Goal: Task Accomplishment & Management: Complete application form

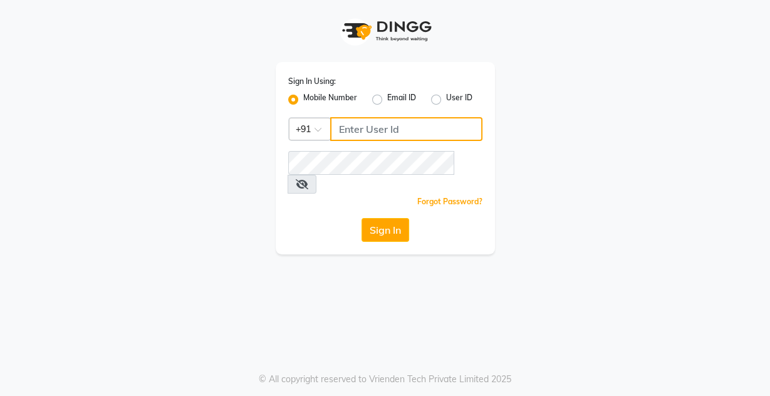
type input "9599343200"
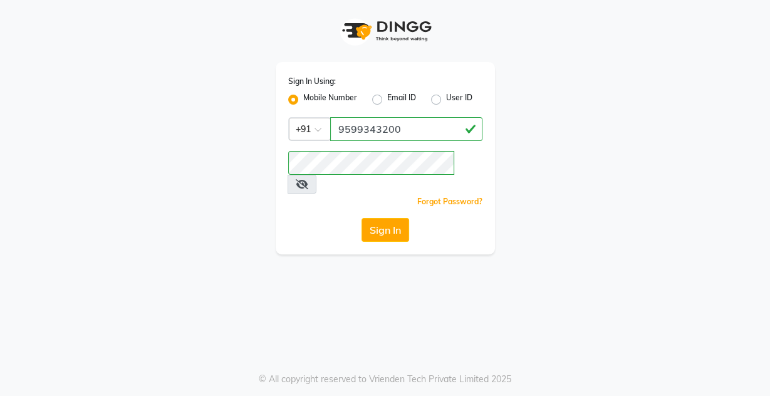
click at [398, 224] on div "Sign In Using: Mobile Number Email ID User ID Country Code × [PHONE_NUMBER] Rem…" at bounding box center [385, 158] width 219 height 192
click at [394, 218] on button "Sign In" at bounding box center [385, 230] width 48 height 24
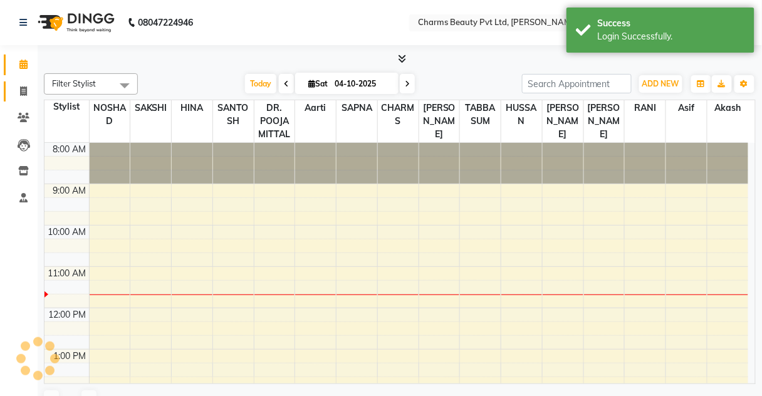
drag, startPoint x: 11, startPoint y: 96, endPoint x: 19, endPoint y: 94, distance: 9.0
click at [11, 96] on link "Invoice" at bounding box center [19, 91] width 30 height 21
select select "service"
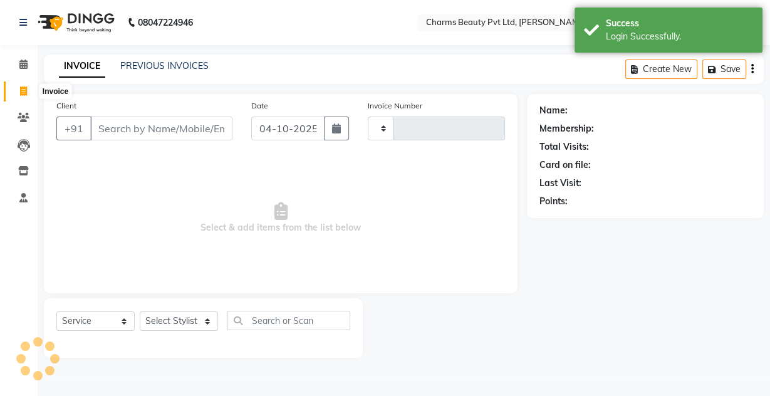
type input "2764"
select select "3743"
type input "d"
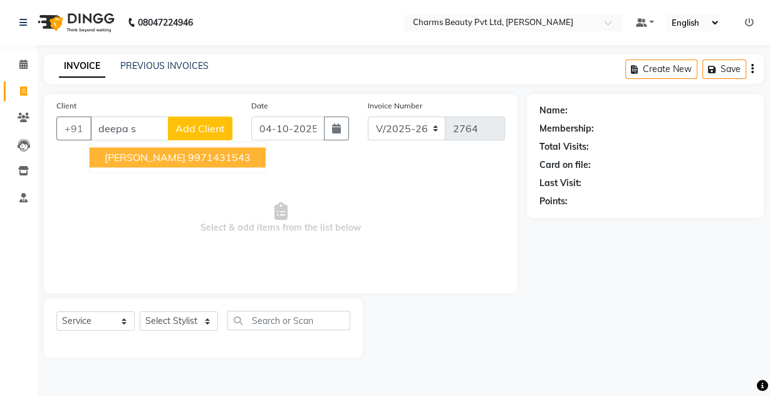
click at [175, 161] on span "[PERSON_NAME]" at bounding box center [145, 157] width 81 height 13
type input "9971431543"
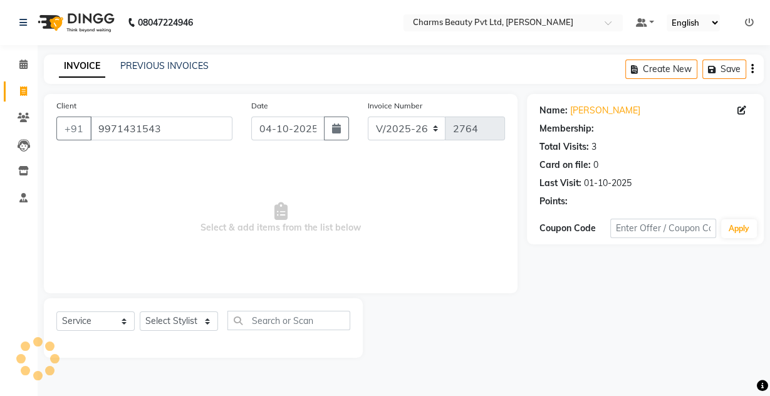
select select "1: Object"
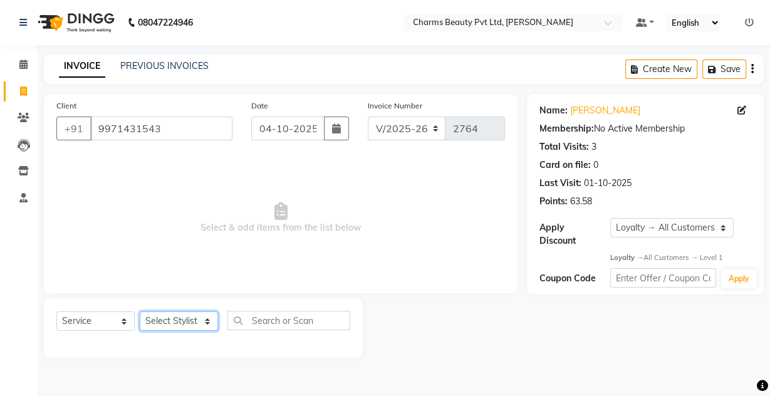
drag, startPoint x: 185, startPoint y: 324, endPoint x: 185, endPoint y: 318, distance: 6.9
click at [185, 324] on select "Select Stylist Aarti [PERSON_NAME] [PERSON_NAME] CHARMS DR. POOJA MITTAL HINA […" at bounding box center [179, 320] width 78 height 19
select select "17827"
click at [140, 311] on select "Select Stylist Aarti [PERSON_NAME] [PERSON_NAME] CHARMS DR. POOJA MITTAL HINA […" at bounding box center [179, 320] width 78 height 19
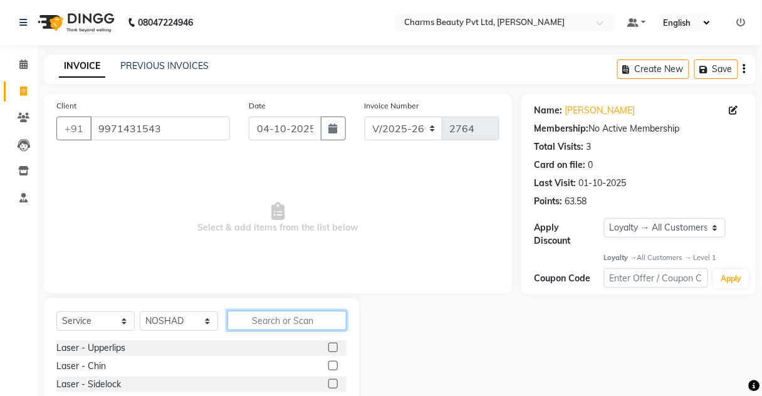
click at [244, 318] on input "text" at bounding box center [286, 320] width 119 height 19
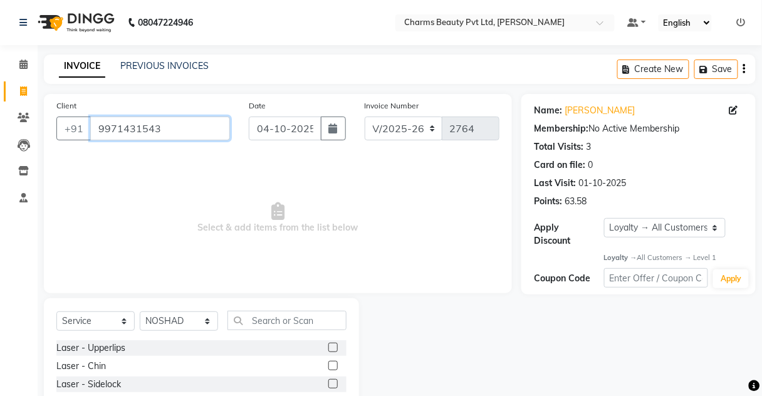
click at [171, 133] on input "9971431543" at bounding box center [160, 129] width 140 height 24
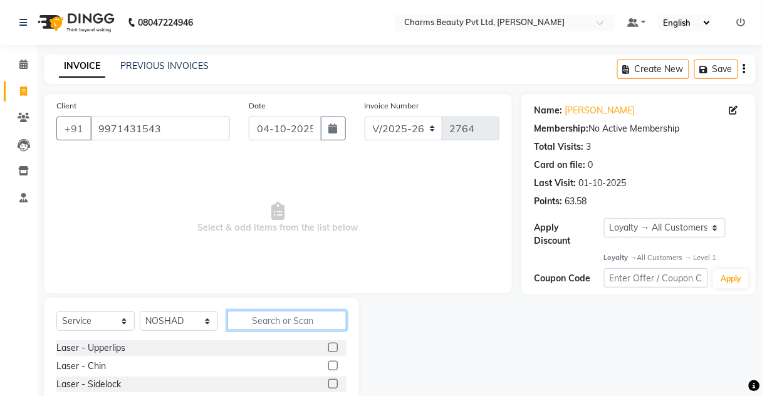
click at [261, 324] on input "text" at bounding box center [286, 320] width 119 height 19
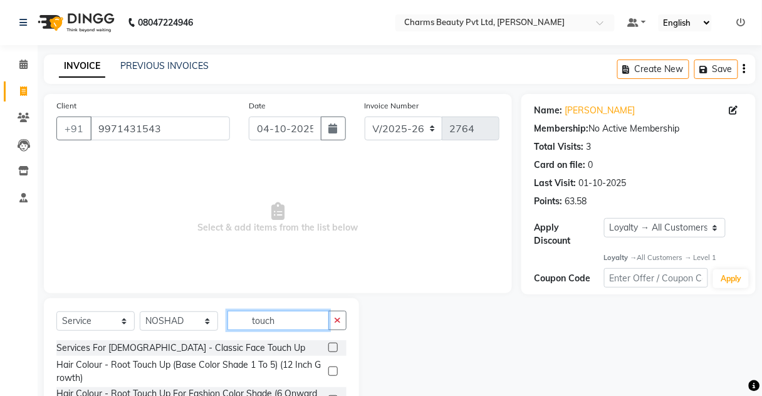
type input "touch"
click at [334, 349] on label at bounding box center [332, 347] width 9 height 9
click at [334, 349] on input "checkbox" at bounding box center [332, 348] width 8 height 8
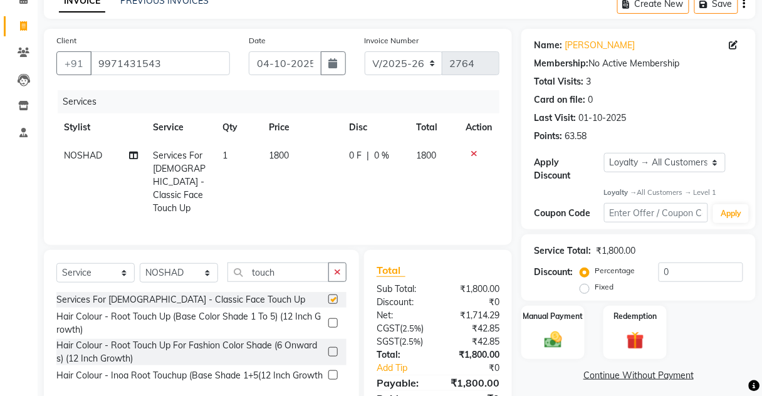
scroll to position [115, 0]
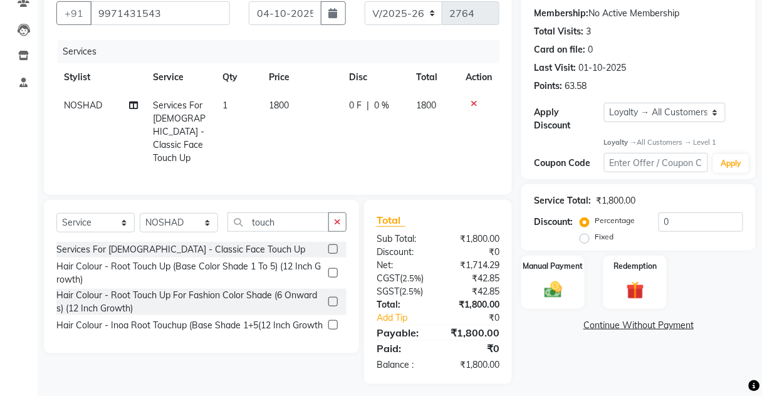
click at [472, 99] on icon at bounding box center [473, 103] width 7 height 9
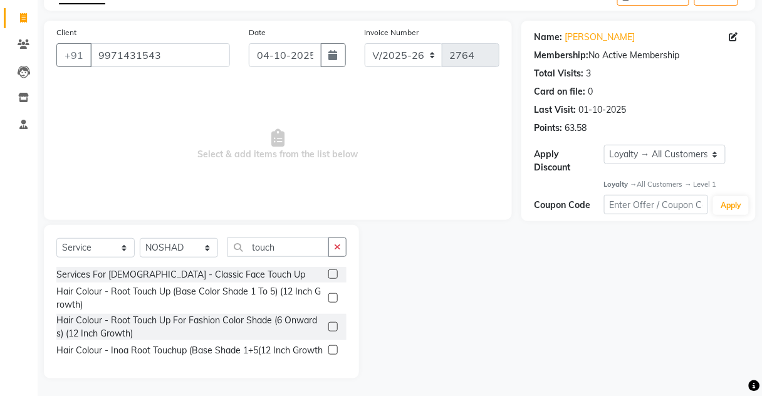
click at [329, 272] on label at bounding box center [332, 273] width 9 height 9
click at [329, 272] on input "checkbox" at bounding box center [332, 275] width 8 height 8
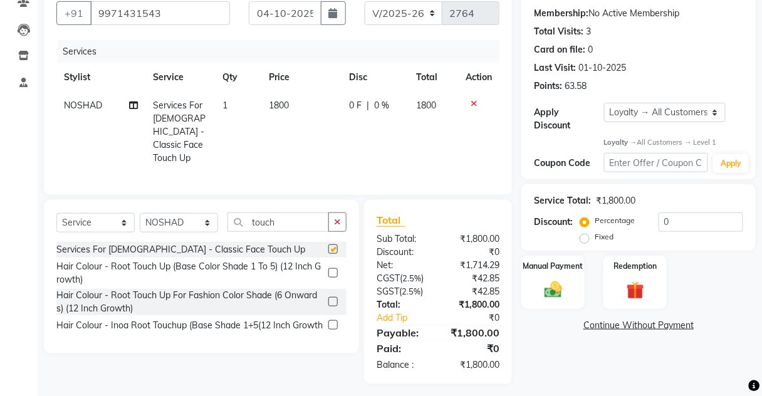
checkbox input "false"
click at [287, 96] on td "1800" at bounding box center [301, 131] width 80 height 81
select select "17827"
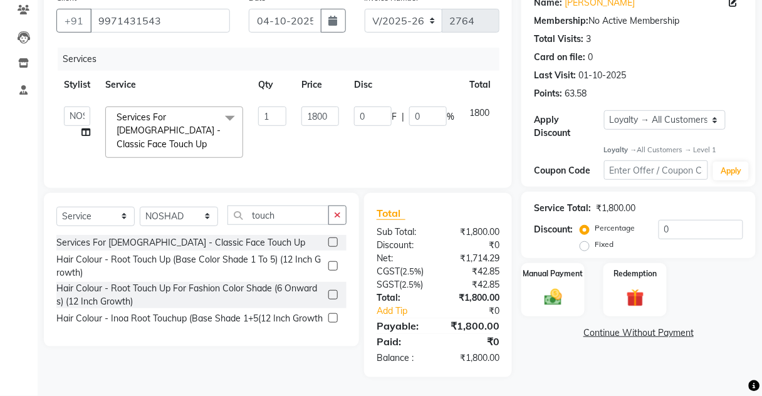
scroll to position [104, 0]
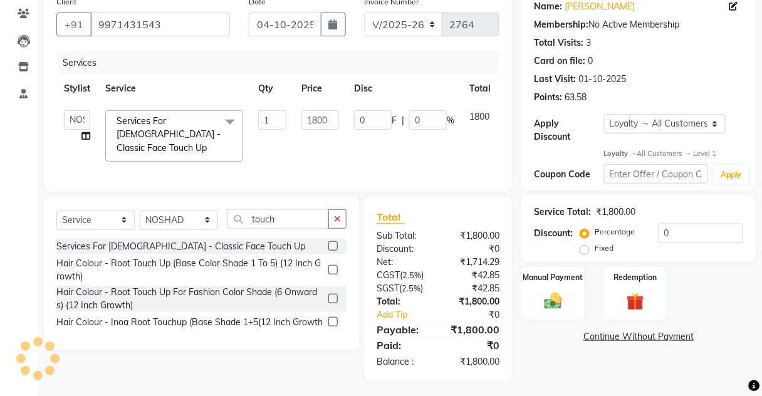
click at [335, 268] on label at bounding box center [332, 269] width 9 height 9
click at [335, 268] on input "checkbox" at bounding box center [332, 270] width 8 height 8
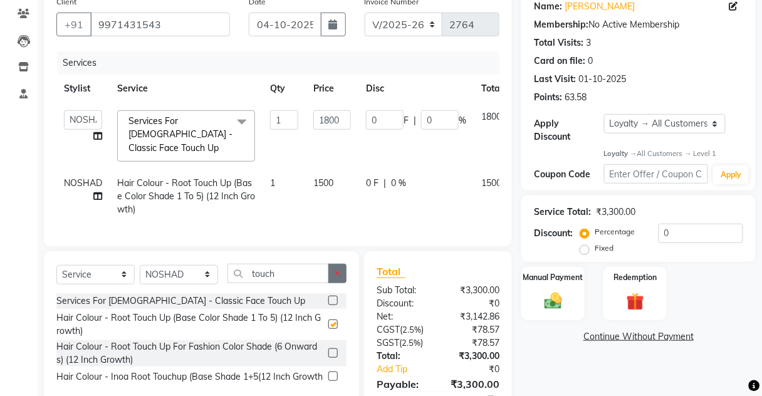
scroll to position [115, 0]
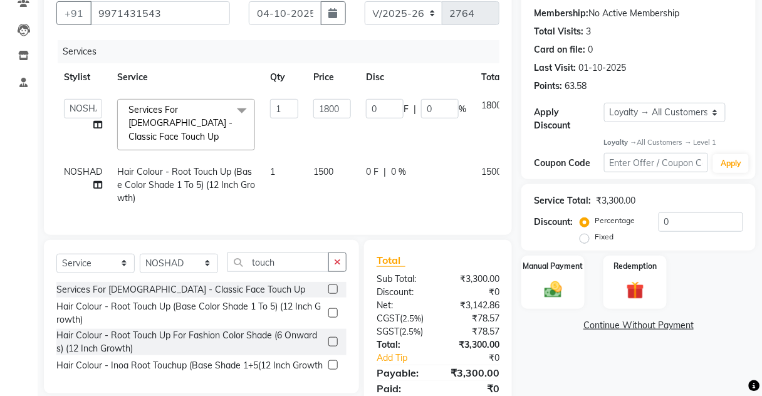
checkbox input "false"
click at [494, 106] on span "1800" at bounding box center [491, 105] width 20 height 11
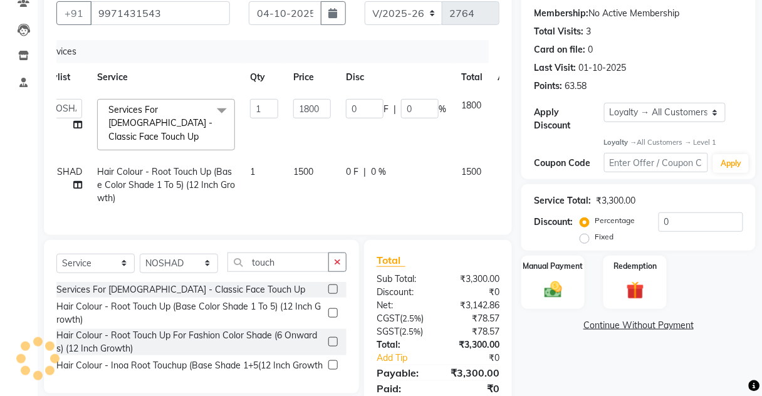
scroll to position [0, 51]
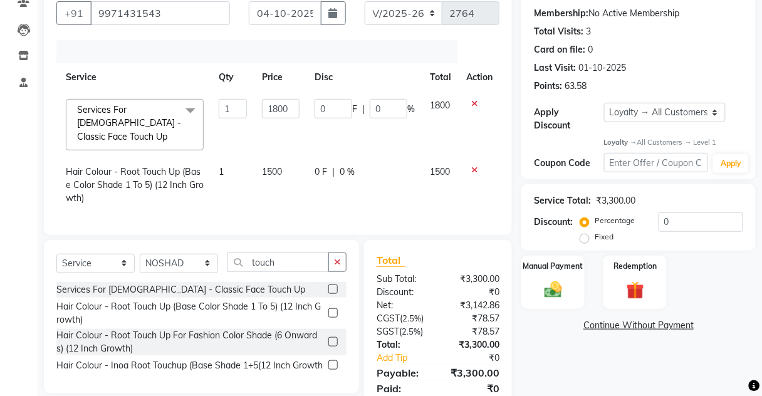
click at [471, 101] on icon at bounding box center [474, 103] width 7 height 9
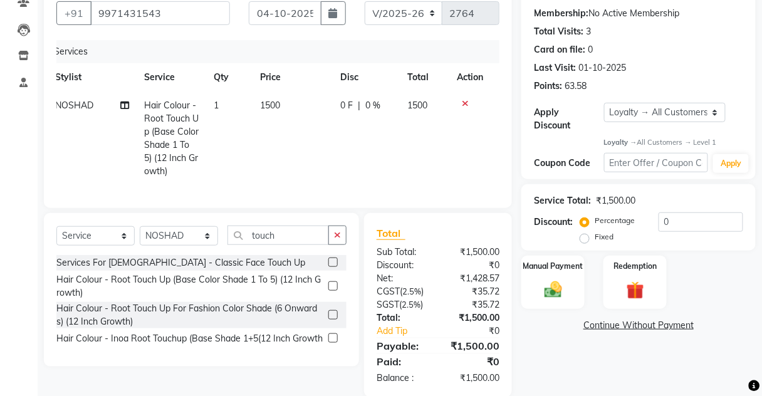
click at [550, 326] on link "Continue Without Payment" at bounding box center [638, 325] width 229 height 13
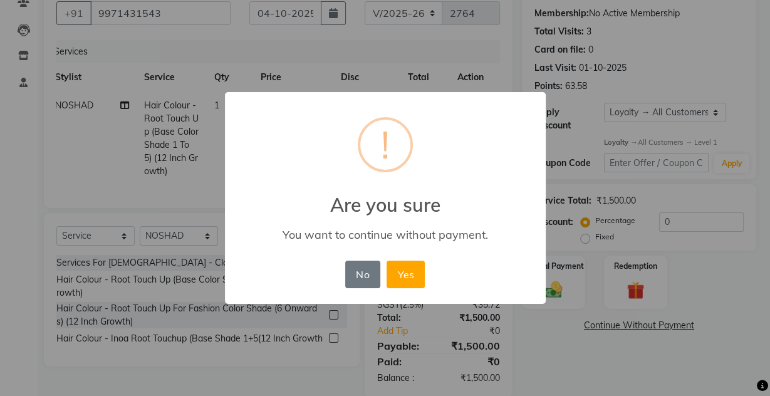
click at [550, 281] on div "× ! Are you sure You want to continue without payment. No No Yes" at bounding box center [385, 198] width 770 height 396
click at [355, 274] on button "No" at bounding box center [362, 275] width 35 height 28
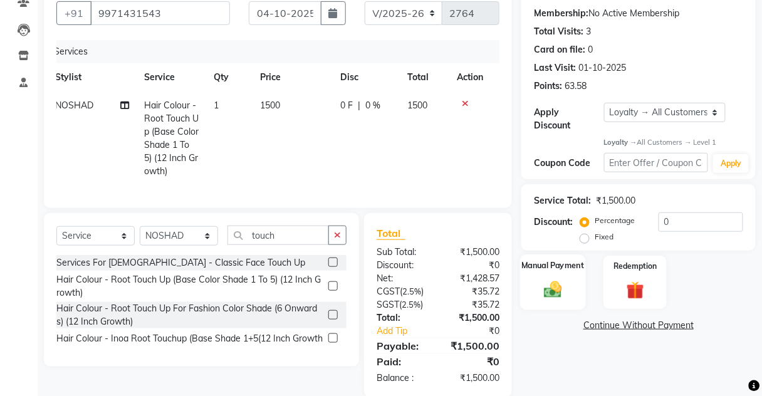
click at [582, 284] on div "Manual Payment" at bounding box center [553, 282] width 66 height 55
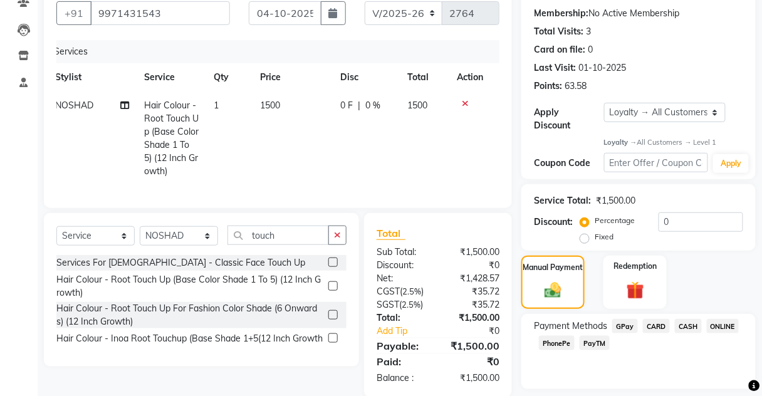
click at [686, 323] on span "CASH" at bounding box center [688, 326] width 27 height 14
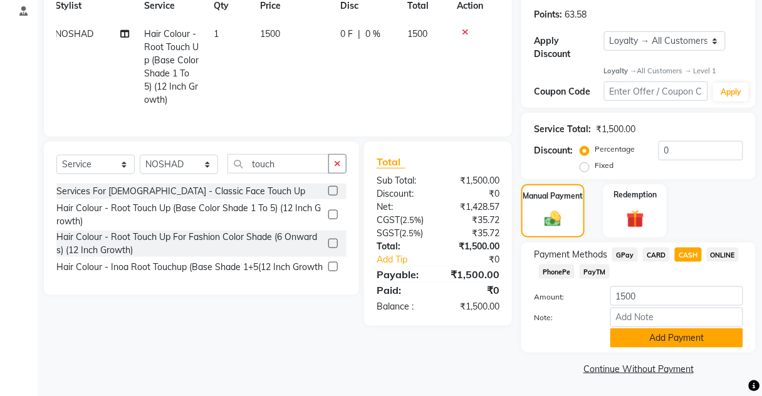
click at [678, 333] on button "Add Payment" at bounding box center [676, 337] width 133 height 19
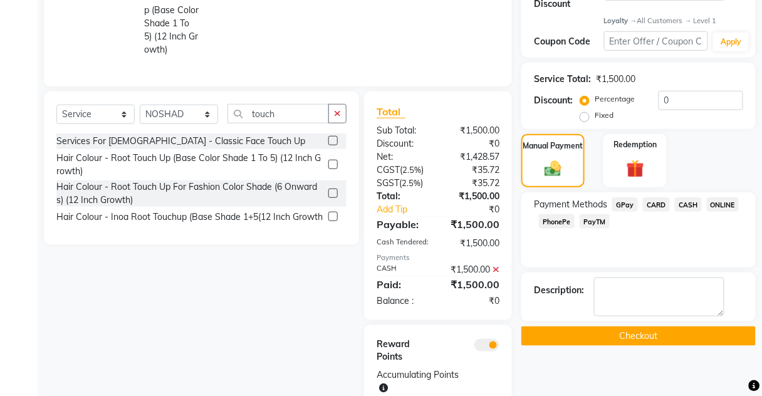
scroll to position [287, 0]
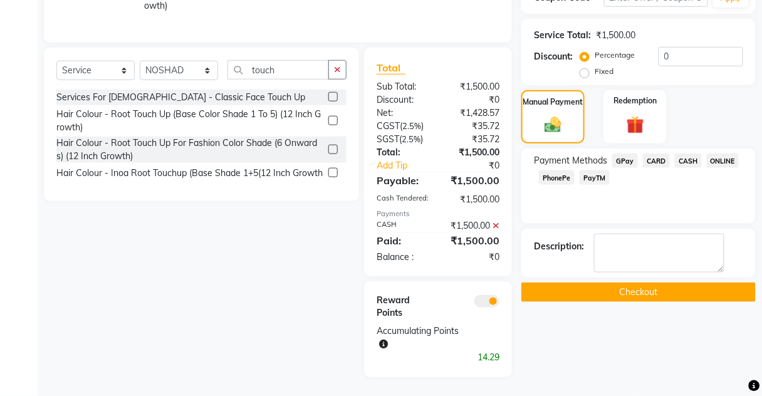
drag, startPoint x: 638, startPoint y: 309, endPoint x: 601, endPoint y: 273, distance: 50.9
click at [632, 300] on div "Name: [PERSON_NAME] Membership: No Active Membership Total Visits: 3 Card on fi…" at bounding box center [643, 95] width 244 height 564
click at [601, 273] on div "Name: [PERSON_NAME] Membership: No Active Membership Total Visits: 3 Card on fi…" at bounding box center [643, 95] width 244 height 564
click at [596, 282] on button "Checkout" at bounding box center [638, 291] width 234 height 19
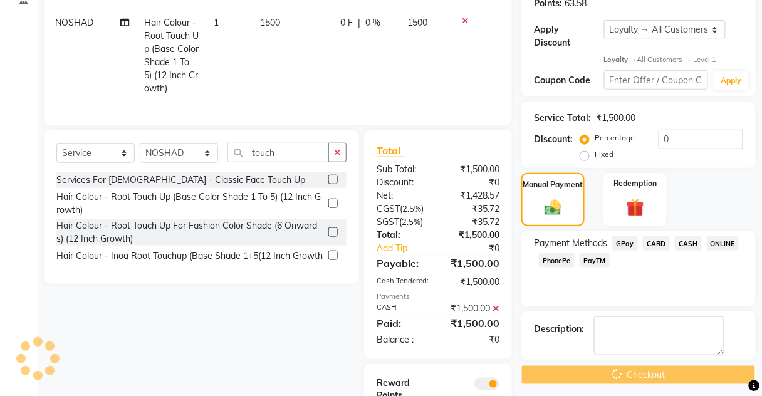
scroll to position [86, 0]
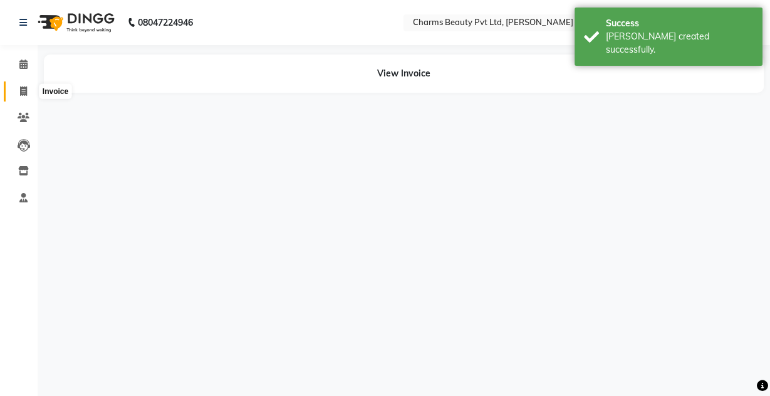
click at [19, 90] on span at bounding box center [24, 92] width 22 height 14
select select "service"
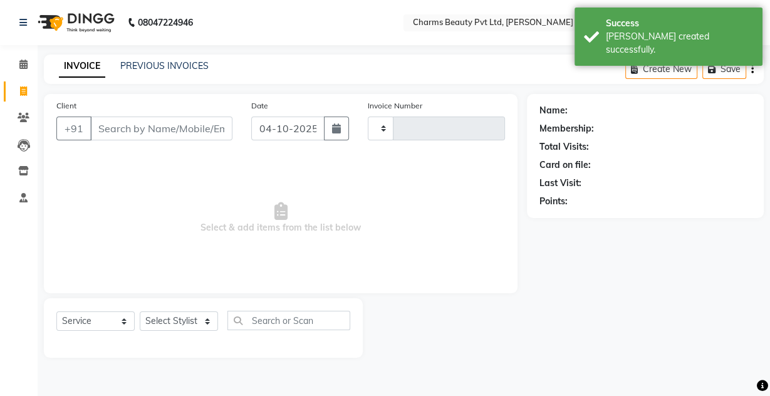
type input "2765"
select select "3743"
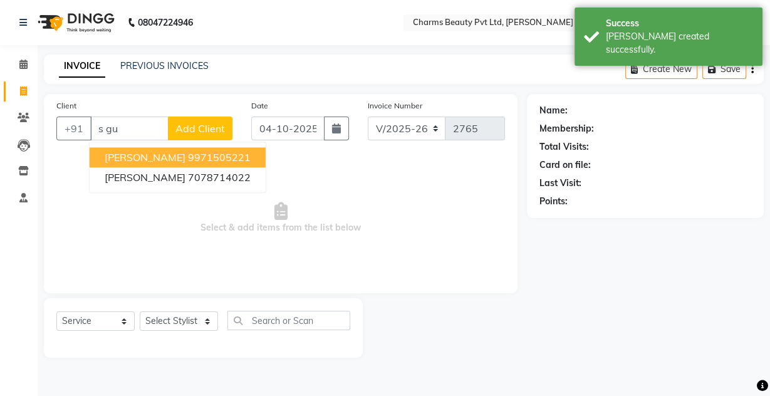
click at [189, 159] on ngb-highlight "9971505221" at bounding box center [219, 157] width 63 height 13
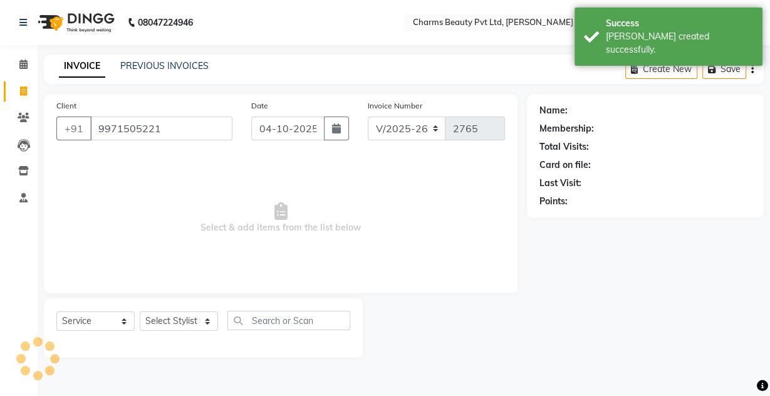
type input "9971505221"
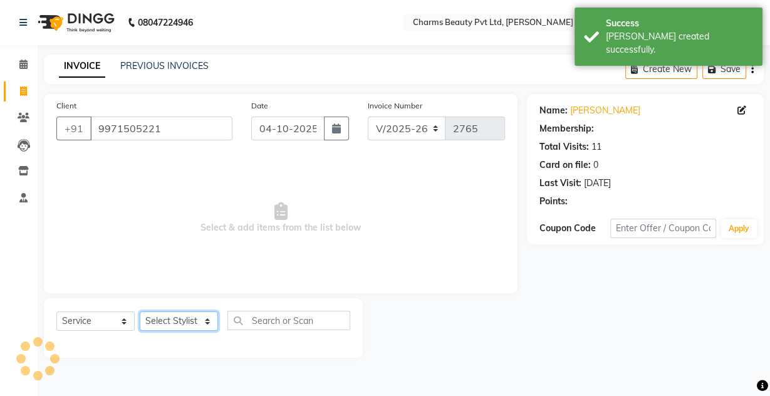
drag, startPoint x: 194, startPoint y: 324, endPoint x: 192, endPoint y: 314, distance: 10.2
click at [193, 323] on select "Select Stylist Aarti [PERSON_NAME] [PERSON_NAME] CHARMS DR. POOJA MITTAL HINA […" at bounding box center [179, 320] width 78 height 19
select select "43786"
click at [140, 311] on select "Select Stylist Aarti [PERSON_NAME] [PERSON_NAME] CHARMS DR. POOJA MITTAL HINA […" at bounding box center [179, 320] width 78 height 19
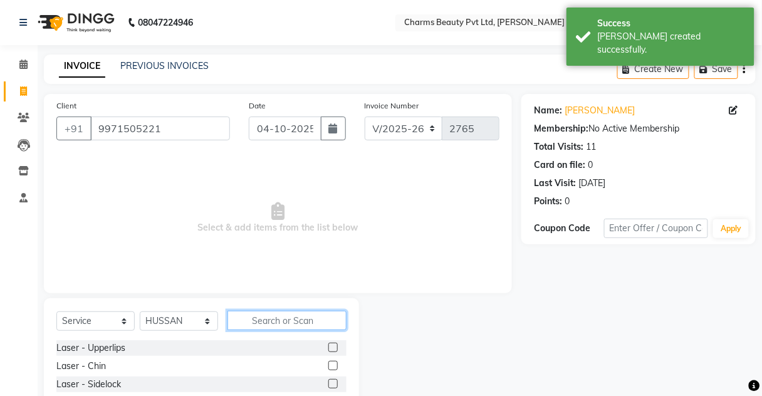
click at [255, 316] on input "text" at bounding box center [286, 320] width 119 height 19
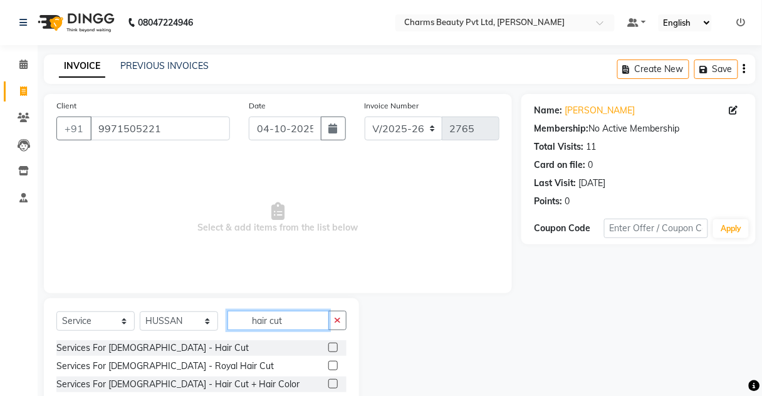
type input "hair cut"
drag, startPoint x: 321, startPoint y: 345, endPoint x: 353, endPoint y: 321, distance: 39.3
click at [328, 345] on label at bounding box center [332, 347] width 9 height 9
click at [328, 345] on input "checkbox" at bounding box center [332, 348] width 8 height 8
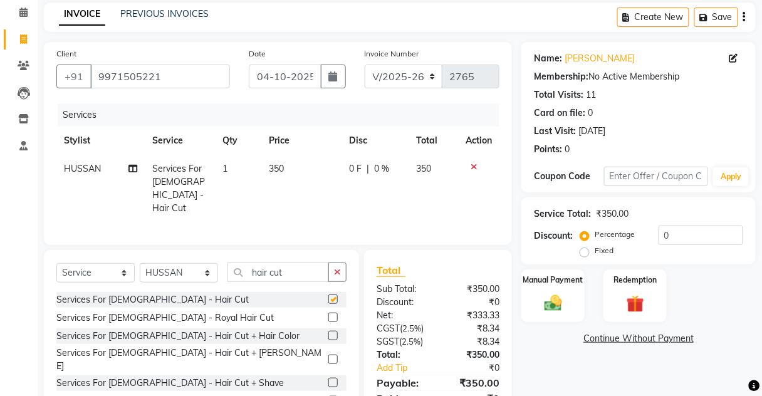
scroll to position [105, 0]
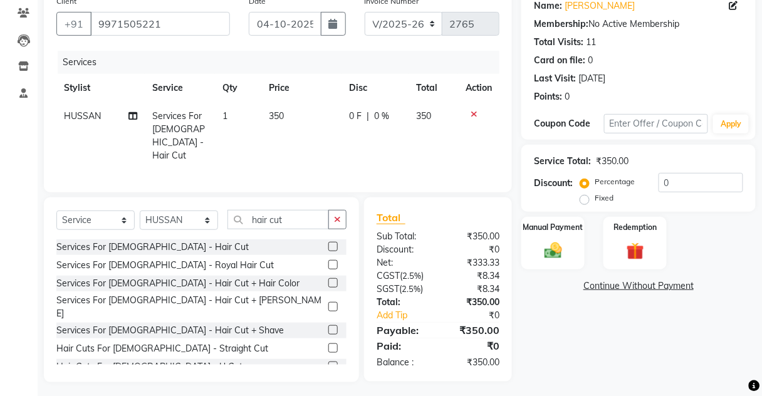
checkbox input "false"
click at [544, 259] on img at bounding box center [552, 250] width 29 height 21
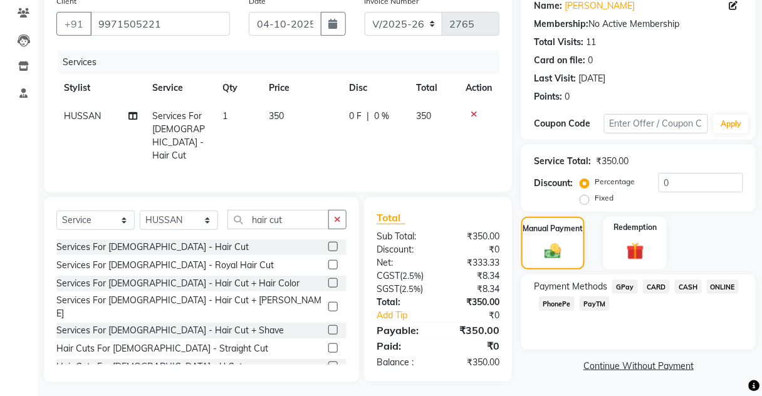
click at [681, 289] on span "CASH" at bounding box center [688, 286] width 27 height 14
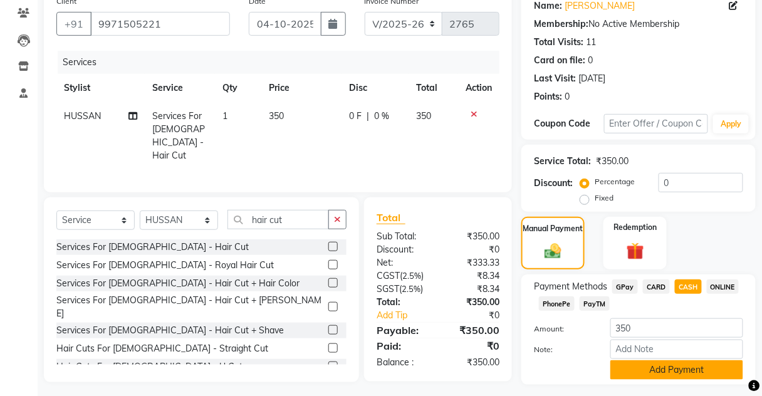
click at [676, 366] on button "Add Payment" at bounding box center [676, 369] width 133 height 19
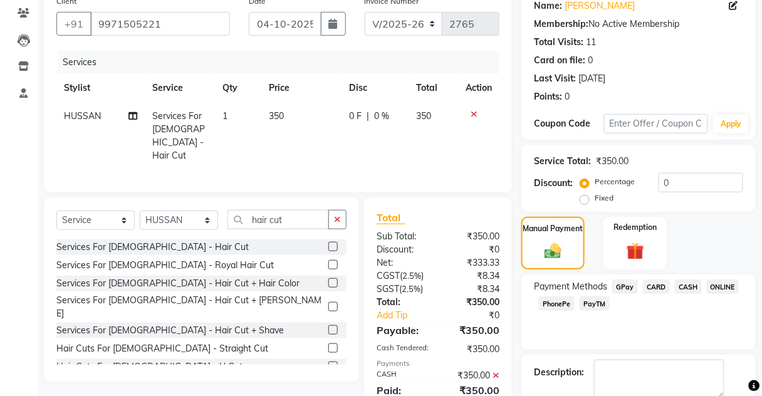
scroll to position [154, 0]
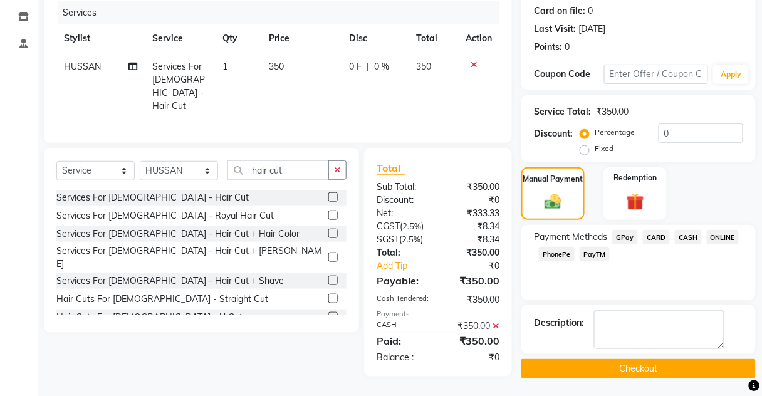
click at [676, 362] on button "Checkout" at bounding box center [638, 368] width 234 height 19
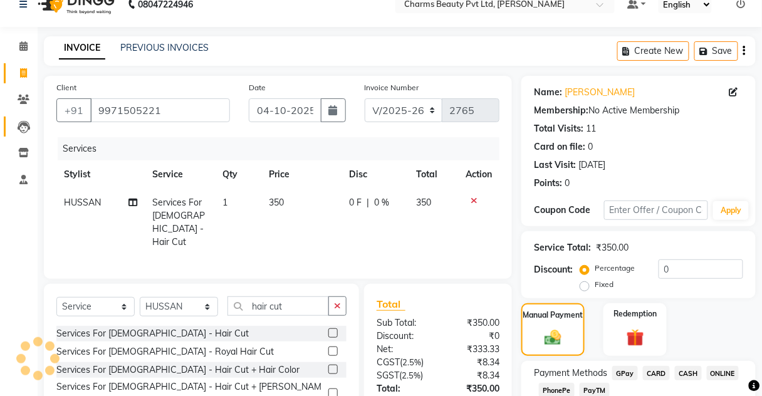
scroll to position [4, 0]
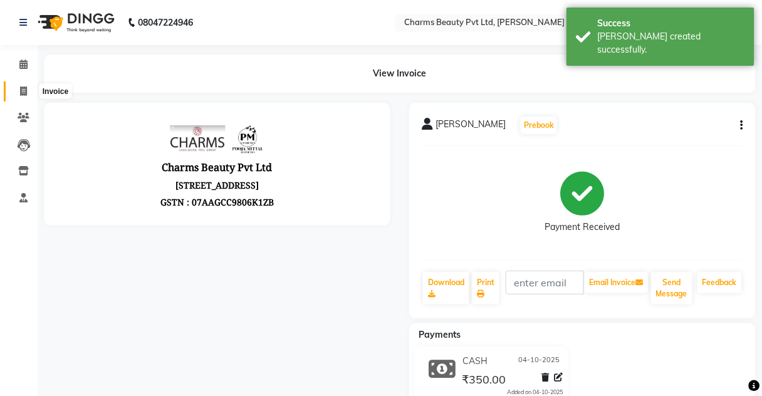
click at [13, 87] on span at bounding box center [24, 92] width 22 height 14
select select "service"
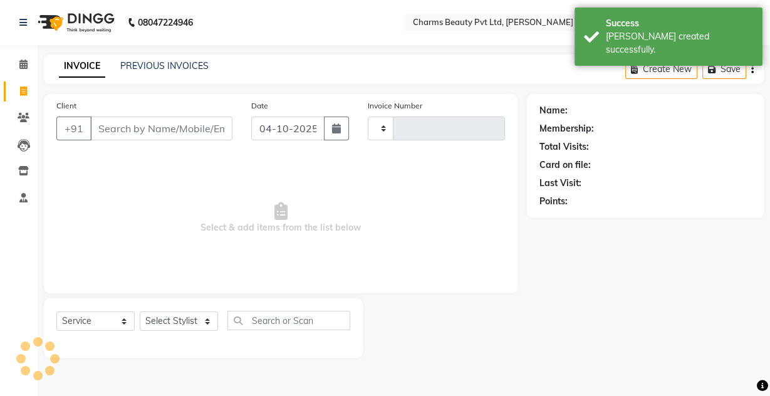
type input "2766"
select select "3743"
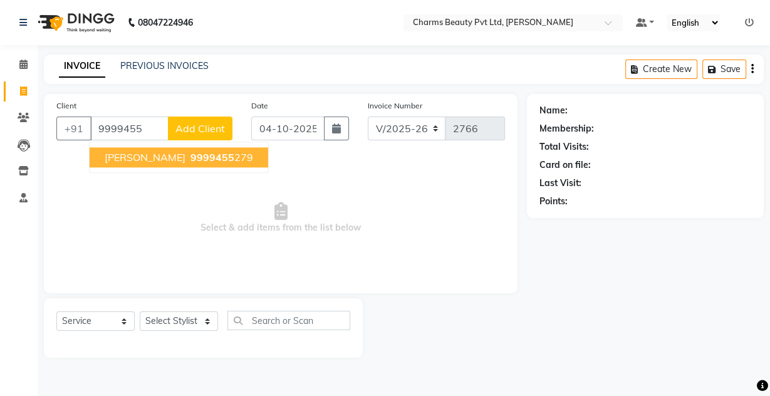
click at [190, 154] on span "9999455" at bounding box center [212, 157] width 44 height 13
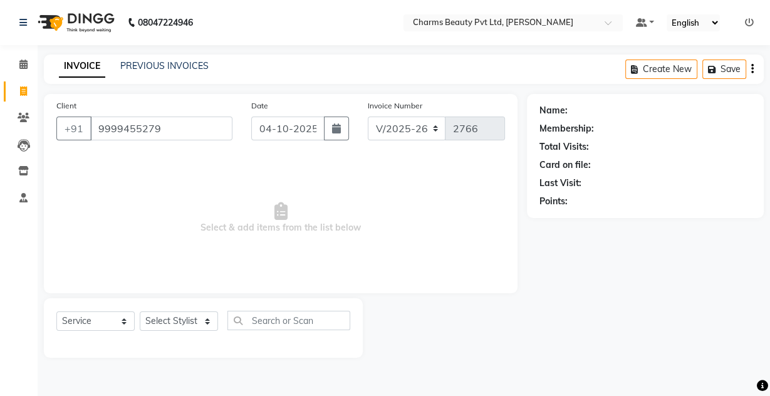
type input "9999455279"
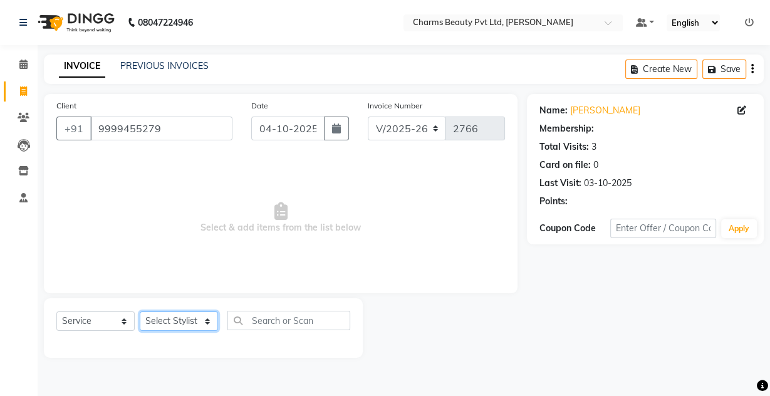
select select "1: Object"
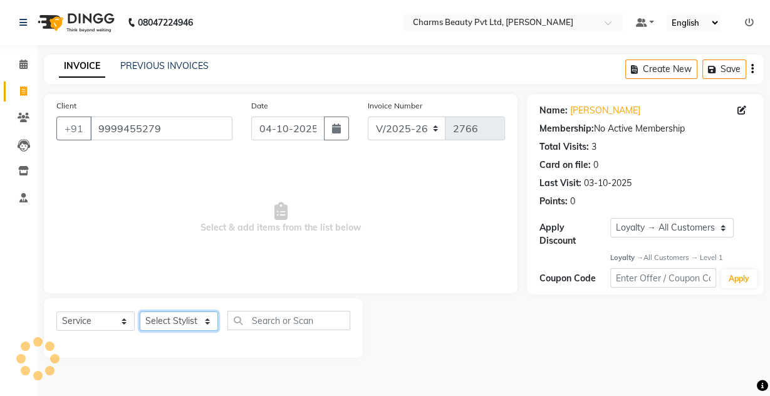
drag, startPoint x: 168, startPoint y: 320, endPoint x: 168, endPoint y: 312, distance: 8.1
click at [168, 316] on select "Select Stylist Aarti [PERSON_NAME] [PERSON_NAME] CHARMS DR. POOJA MITTAL HINA […" at bounding box center [179, 320] width 78 height 19
click at [140, 311] on select "Select Stylist Aarti [PERSON_NAME] [PERSON_NAME] CHARMS DR. POOJA MITTAL HINA […" at bounding box center [179, 320] width 78 height 19
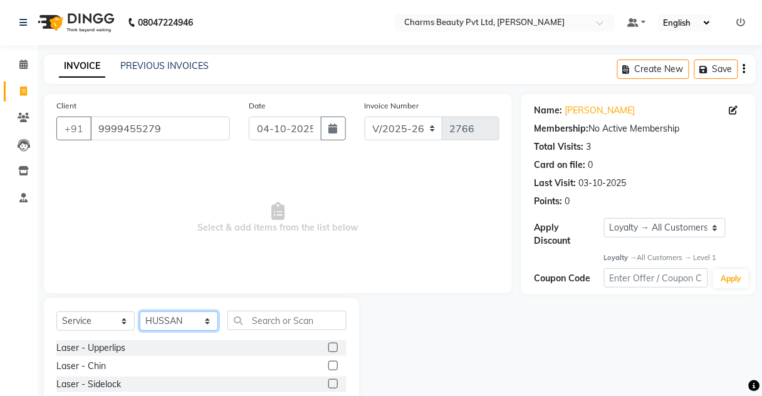
click at [177, 321] on select "Select Stylist Aarti [PERSON_NAME] [PERSON_NAME] CHARMS DR. POOJA MITTAL HINA […" at bounding box center [179, 320] width 78 height 19
click at [140, 311] on select "Select Stylist Aarti [PERSON_NAME] [PERSON_NAME] CHARMS DR. POOJA MITTAL HINA […" at bounding box center [179, 320] width 78 height 19
click at [185, 334] on div "Select Service Product Membership Package Voucher Prepaid Gift Card Select Styl…" at bounding box center [201, 325] width 290 height 29
drag, startPoint x: 185, startPoint y: 330, endPoint x: 185, endPoint y: 322, distance: 8.1
click at [185, 324] on select "Select Stylist Aarti [PERSON_NAME] [PERSON_NAME] CHARMS DR. POOJA MITTAL HINA […" at bounding box center [179, 320] width 78 height 19
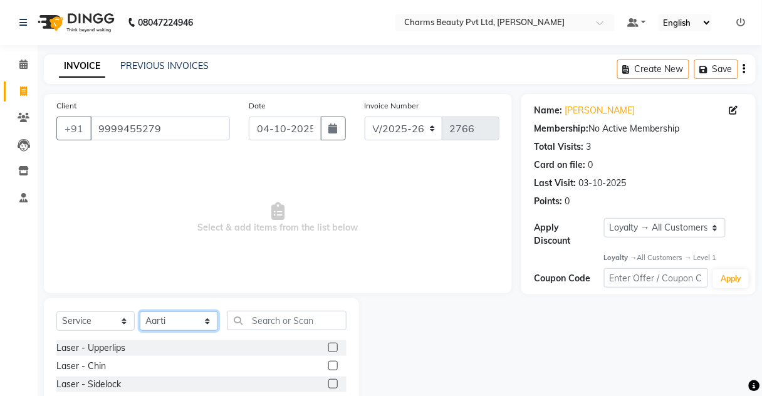
select select "87460"
click at [140, 311] on select "Select Stylist Aarti [PERSON_NAME] [PERSON_NAME] CHARMS DR. POOJA MITTAL HINA […" at bounding box center [179, 320] width 78 height 19
click at [255, 324] on input "text" at bounding box center [286, 320] width 119 height 19
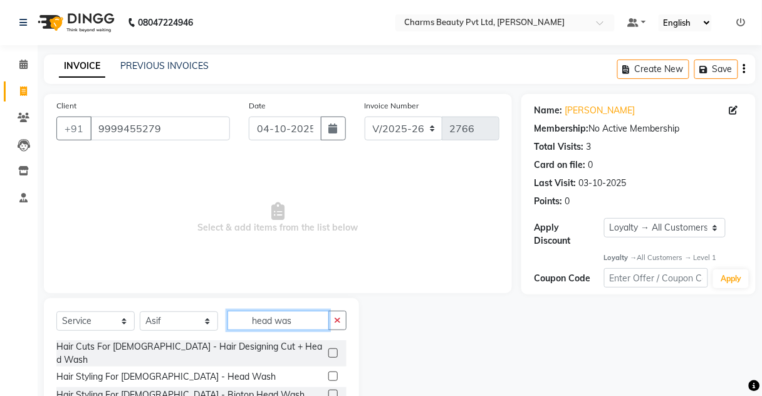
type input "head was"
click at [336, 371] on label at bounding box center [332, 375] width 9 height 9
click at [336, 373] on input "checkbox" at bounding box center [332, 377] width 8 height 8
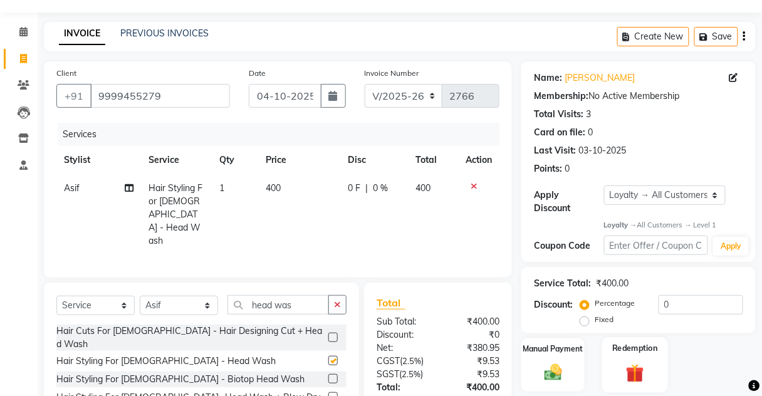
scroll to position [100, 0]
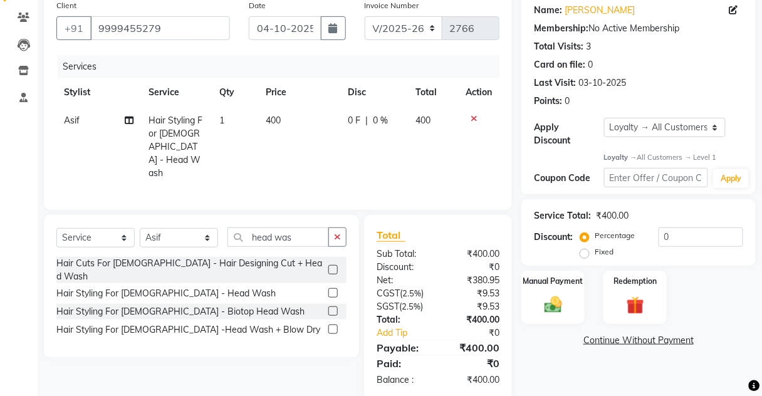
checkbox input "false"
click at [583, 301] on div "Manual Payment" at bounding box center [553, 297] width 66 height 55
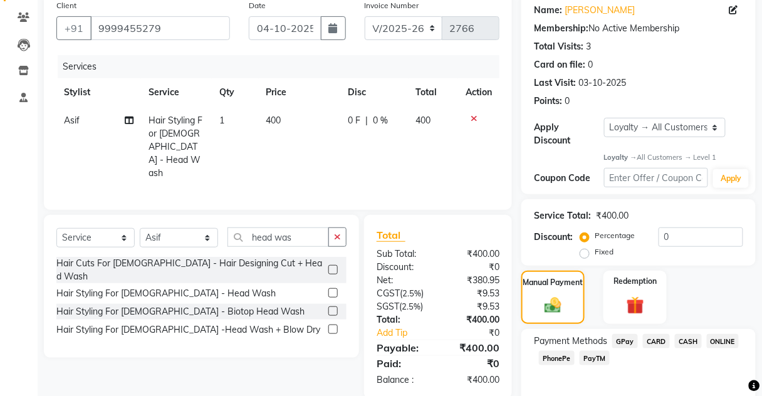
click at [682, 338] on span "CASH" at bounding box center [688, 341] width 27 height 14
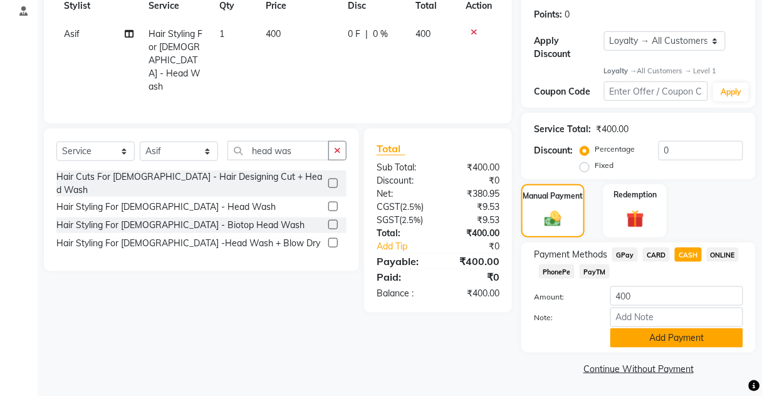
click at [678, 346] on button "Add Payment" at bounding box center [676, 337] width 133 height 19
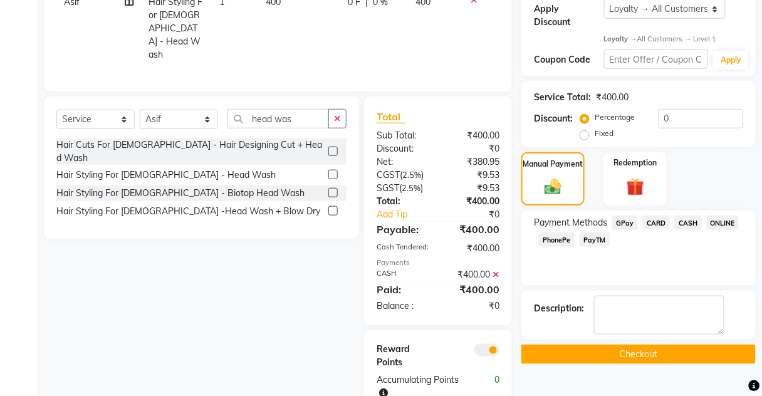
scroll to position [236, 0]
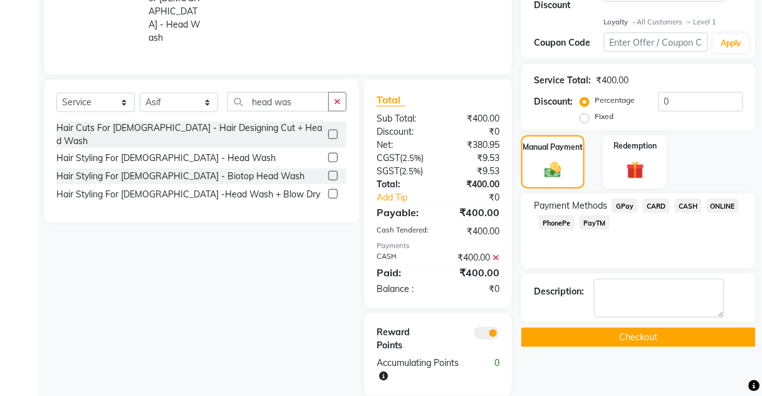
click at [670, 336] on button "Checkout" at bounding box center [638, 337] width 234 height 19
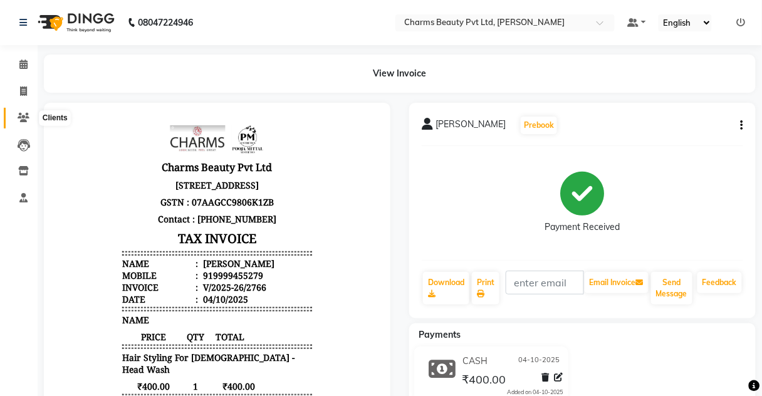
click at [27, 123] on span at bounding box center [24, 118] width 22 height 14
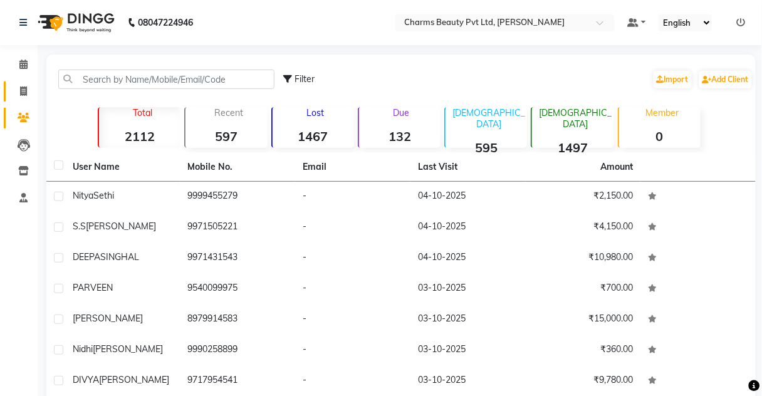
click at [6, 97] on link "Invoice" at bounding box center [19, 91] width 30 height 21
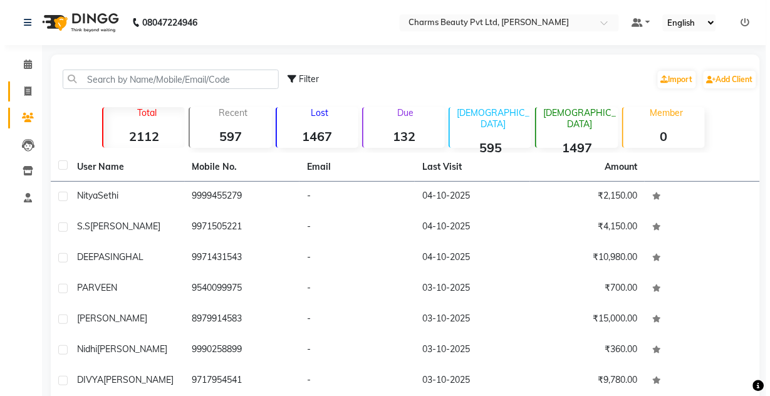
select select "service"
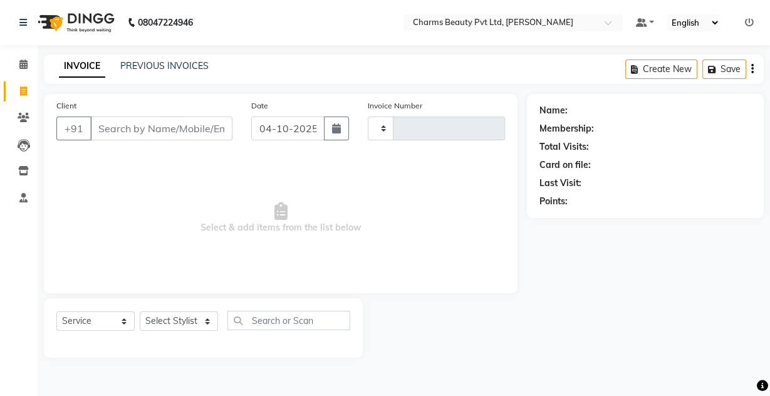
type input "2767"
select select "3743"
click at [187, 63] on link "PREVIOUS INVOICES" at bounding box center [164, 65] width 88 height 11
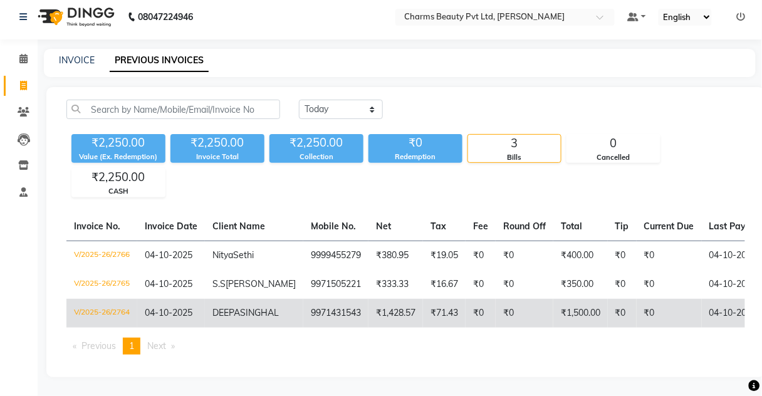
scroll to position [24, 0]
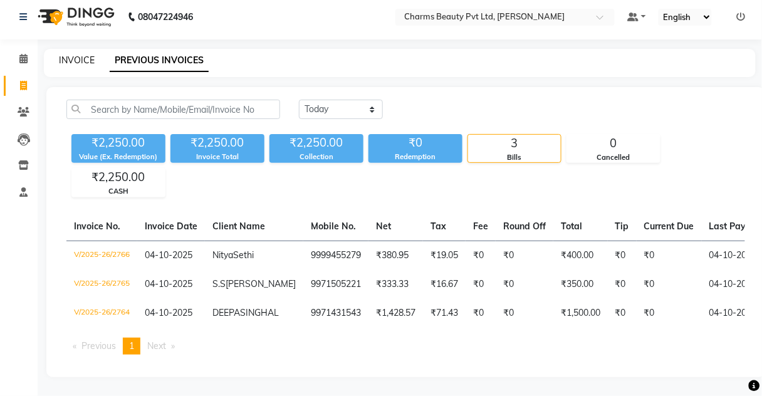
click at [85, 54] on link "INVOICE" at bounding box center [77, 59] width 36 height 11
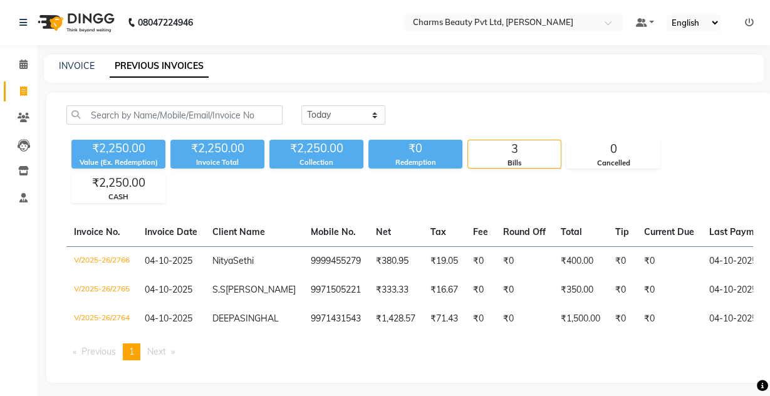
select select "3743"
select select "service"
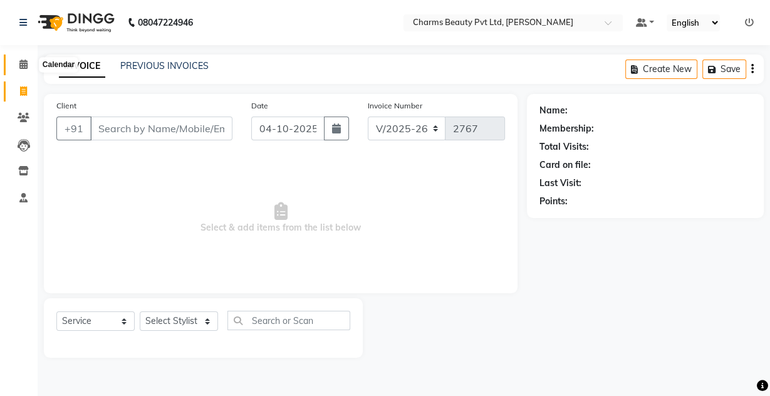
click at [23, 64] on icon at bounding box center [23, 64] width 8 height 9
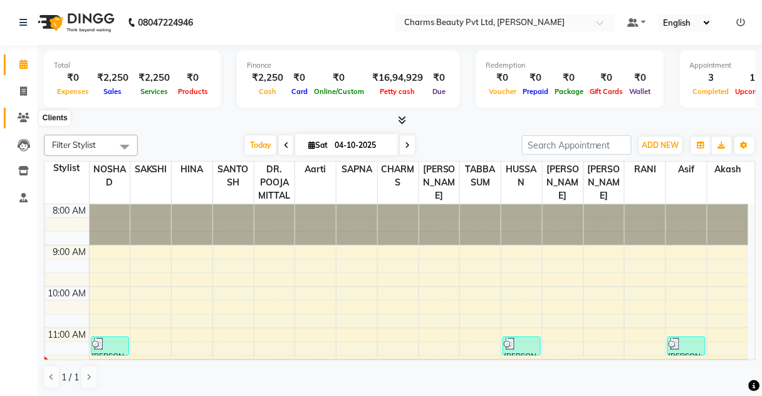
click at [21, 120] on icon at bounding box center [24, 117] width 12 height 9
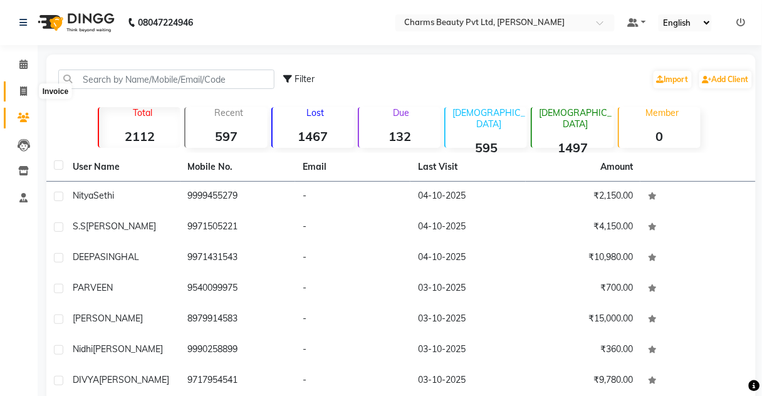
click at [21, 86] on icon at bounding box center [23, 90] width 7 height 9
select select "3743"
select select "service"
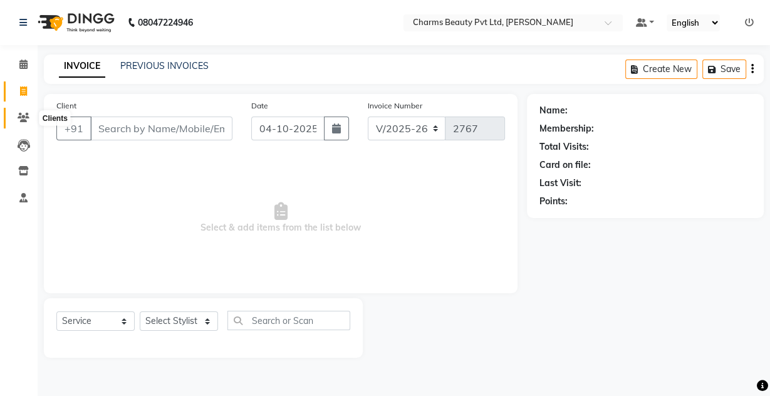
click at [21, 111] on span at bounding box center [24, 118] width 22 height 14
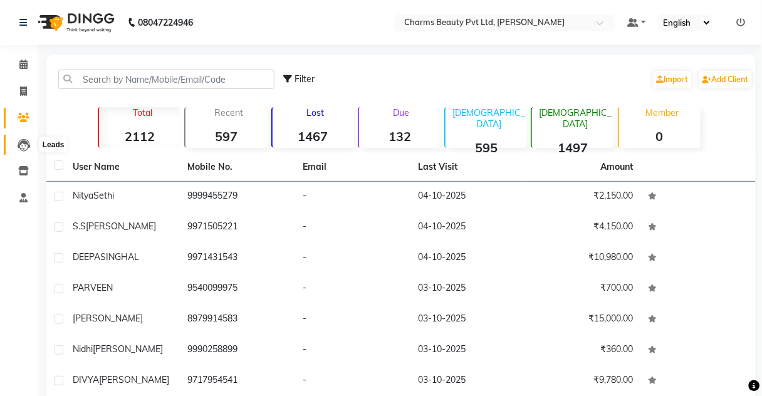
click at [19, 143] on icon at bounding box center [24, 145] width 13 height 13
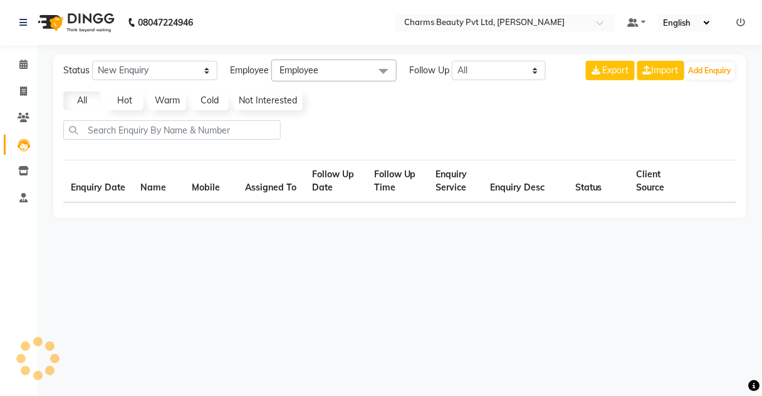
select select "10"
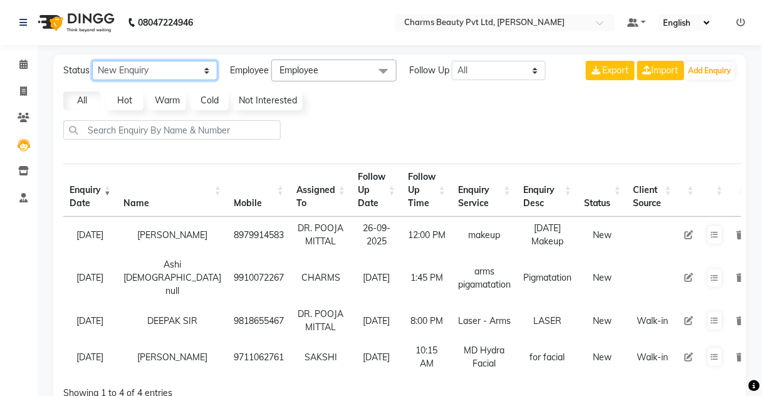
click at [147, 65] on select "New Enquiry Open Enquiry Converted Enquiry All" at bounding box center [154, 70] width 125 height 19
click at [92, 61] on select "New Enquiry Open Enquiry Converted Enquiry All" at bounding box center [154, 70] width 125 height 19
click at [685, 232] on icon at bounding box center [689, 235] width 9 height 9
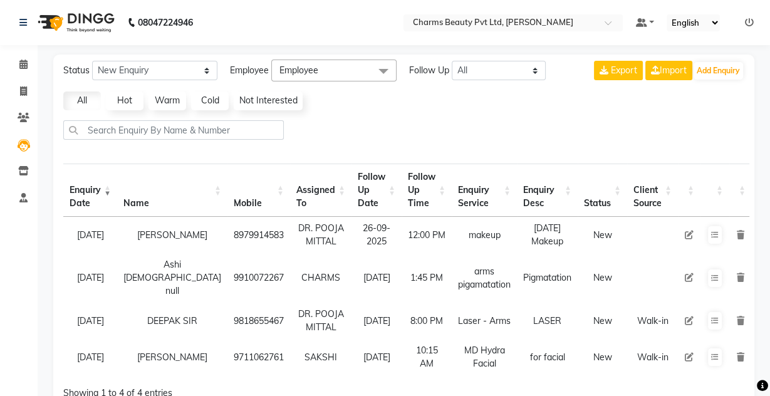
select select "18044"
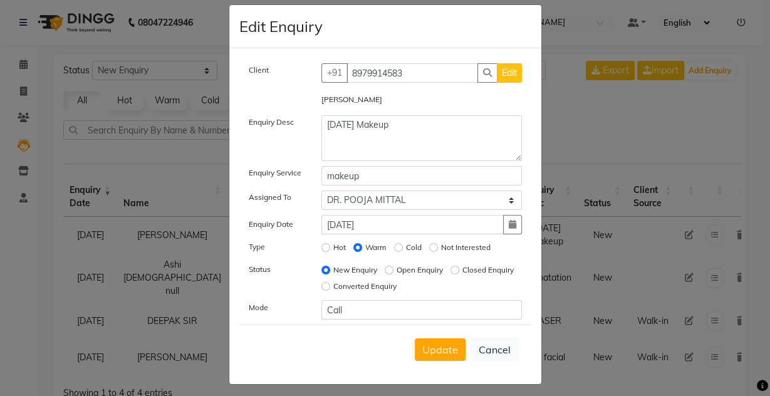
scroll to position [17, 0]
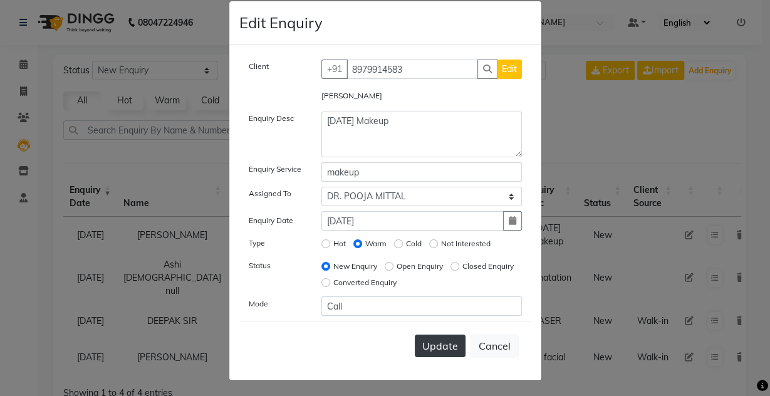
click at [448, 339] on span "Update" at bounding box center [440, 345] width 36 height 13
select select
radio input "false"
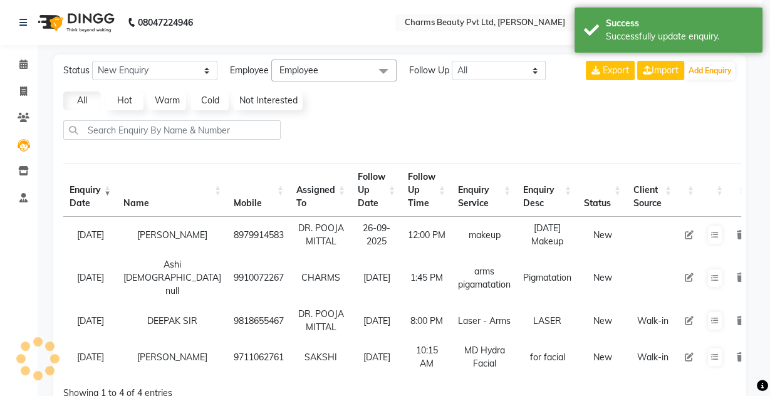
scroll to position [11, 0]
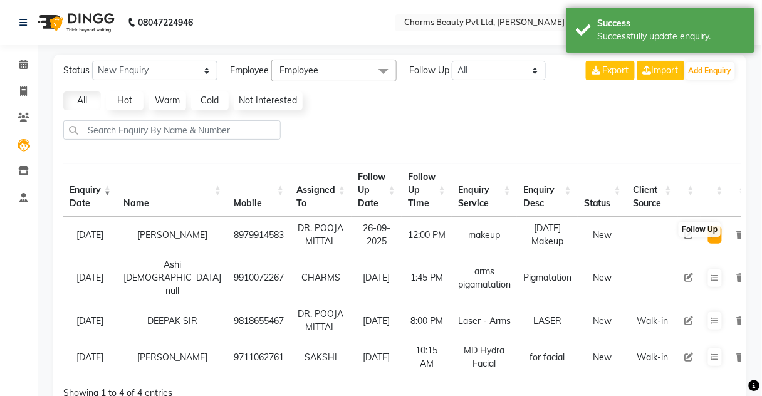
click at [711, 234] on icon at bounding box center [715, 235] width 8 height 8
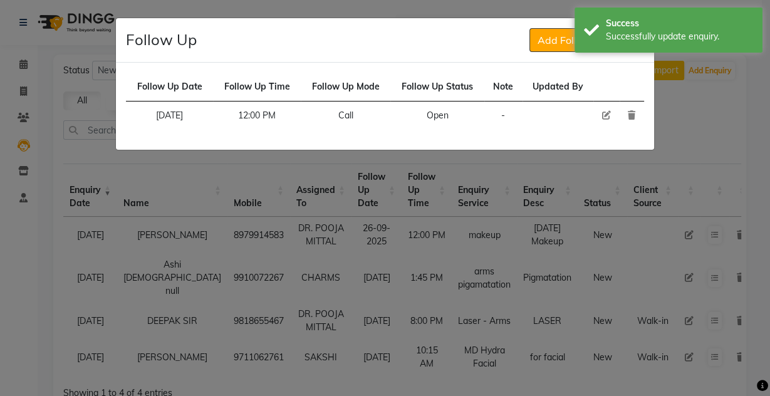
click at [563, 83] on td "Updated By" at bounding box center [557, 87] width 71 height 29
click at [606, 111] on icon at bounding box center [606, 115] width 9 height 9
select select "720"
select select "Open"
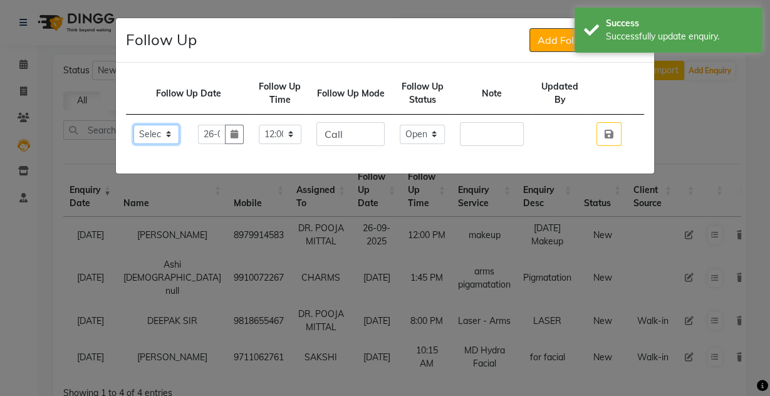
click at [165, 136] on select "Select [DATE] [DATE] [DATE] ([DATE]) [DATE] ([DATE]) [DATE] ([DATE]) [DATE] ([D…" at bounding box center [156, 134] width 46 height 19
drag, startPoint x: 453, startPoint y: 134, endPoint x: 440, endPoint y: 134, distance: 13.8
click at [448, 134] on td "Select Open Pending Done" at bounding box center [422, 134] width 60 height 39
click at [438, 134] on select "Select Open Pending Done" at bounding box center [422, 134] width 45 height 19
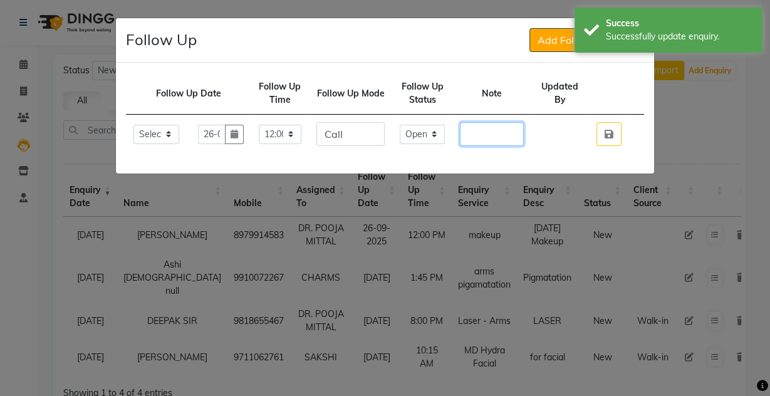
click at [508, 133] on input "text" at bounding box center [492, 134] width 64 height 24
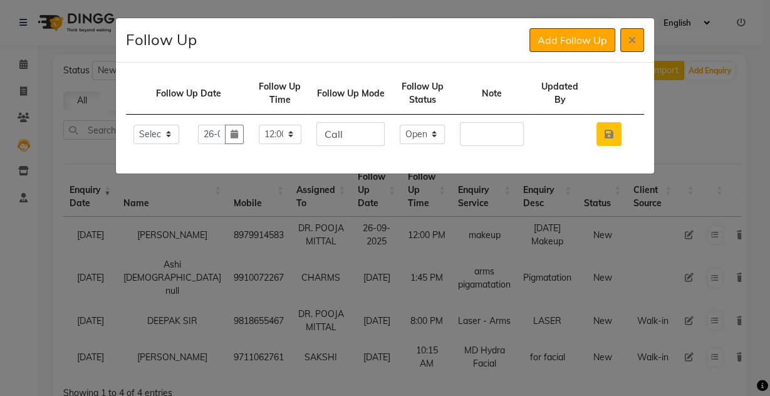
click at [619, 135] on button "button" at bounding box center [608, 134] width 25 height 24
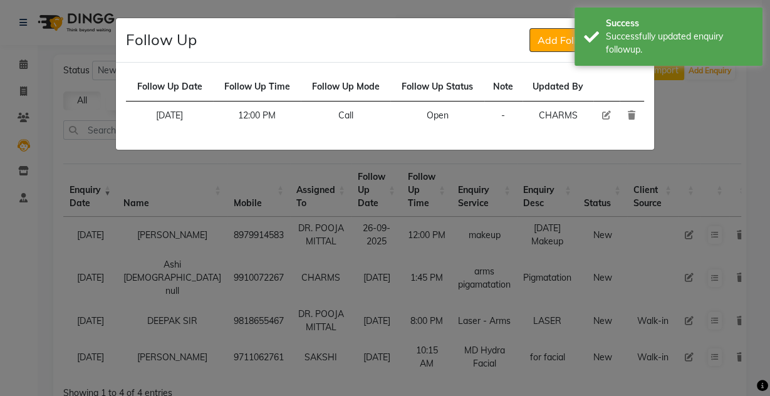
click at [672, 193] on ngb-modal-window "Follow Up Add Follow Up Follow Up Date Follow Up Time Follow Up Mode Follow Up …" at bounding box center [385, 198] width 770 height 396
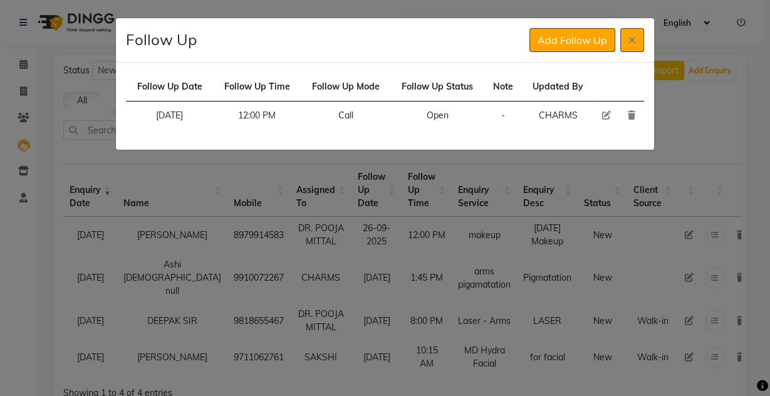
drag, startPoint x: 759, startPoint y: 169, endPoint x: 739, endPoint y: 155, distance: 23.8
click at [758, 168] on ngb-modal-window "Follow Up Add Follow Up Follow Up Date Follow Up Time Follow Up Mode Follow Up …" at bounding box center [385, 198] width 770 height 396
click at [635, 39] on icon at bounding box center [632, 40] width 8 height 10
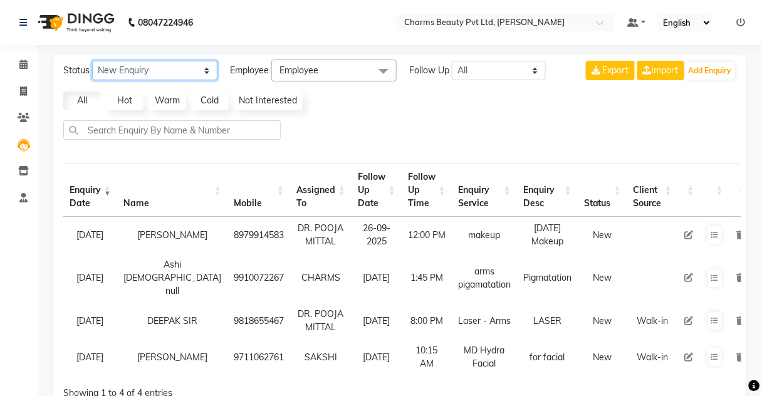
click at [114, 73] on select "New Enquiry Open Enquiry Converted Enquiry All" at bounding box center [154, 70] width 125 height 19
click at [92, 61] on select "New Enquiry Open Enquiry Converted Enquiry All" at bounding box center [154, 70] width 125 height 19
click at [719, 65] on button "Add Enquiry" at bounding box center [709, 71] width 49 height 18
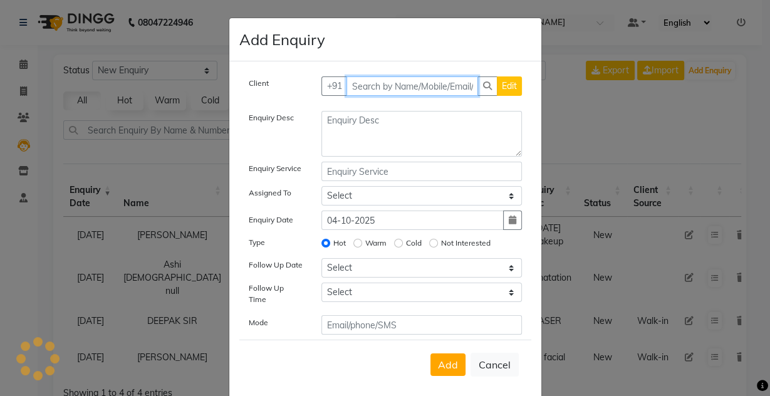
click at [361, 89] on input "text" at bounding box center [412, 85] width 132 height 19
type input "h"
type input "[PERSON_NAME]"
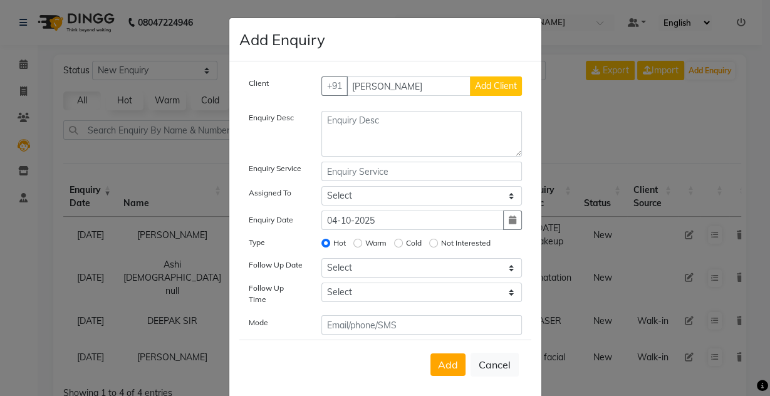
click at [507, 86] on span "Add Client" at bounding box center [496, 85] width 42 height 11
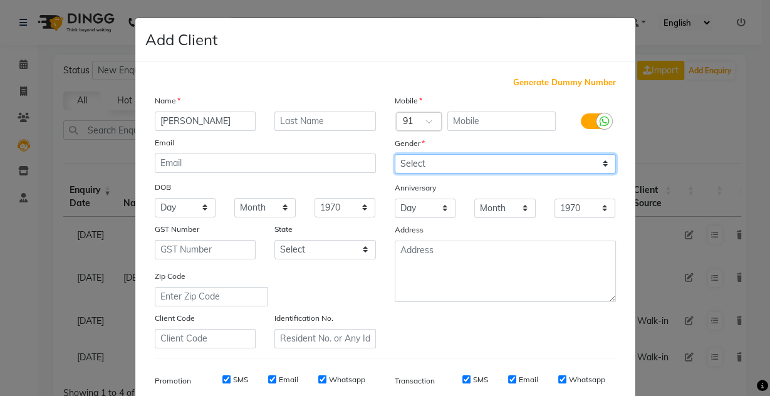
click at [550, 160] on select "Select [DEMOGRAPHIC_DATA] [DEMOGRAPHIC_DATA] Other Prefer Not To Say" at bounding box center [505, 163] width 221 height 19
select select "[DEMOGRAPHIC_DATA]"
click at [395, 154] on select "Select [DEMOGRAPHIC_DATA] [DEMOGRAPHIC_DATA] Other Prefer Not To Say" at bounding box center [505, 163] width 221 height 19
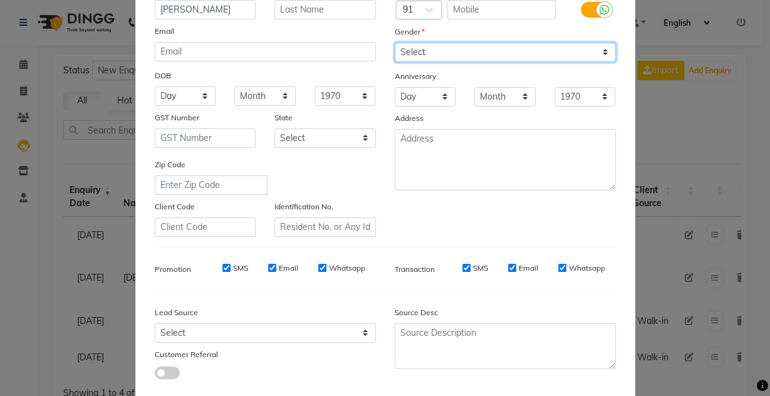
scroll to position [179, 0]
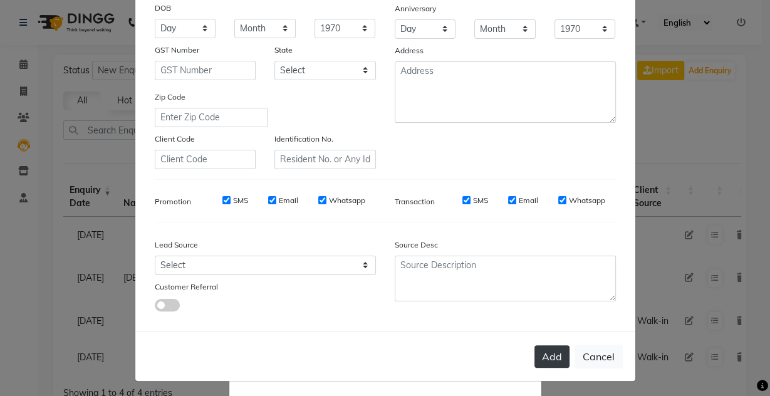
click at [542, 353] on button "Add" at bounding box center [551, 356] width 35 height 23
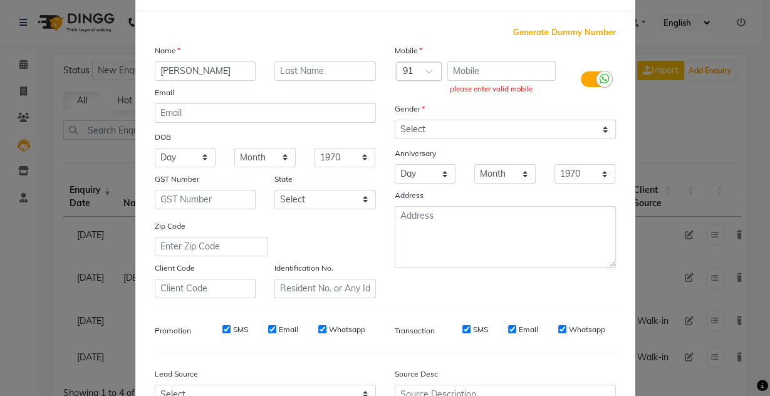
scroll to position [0, 0]
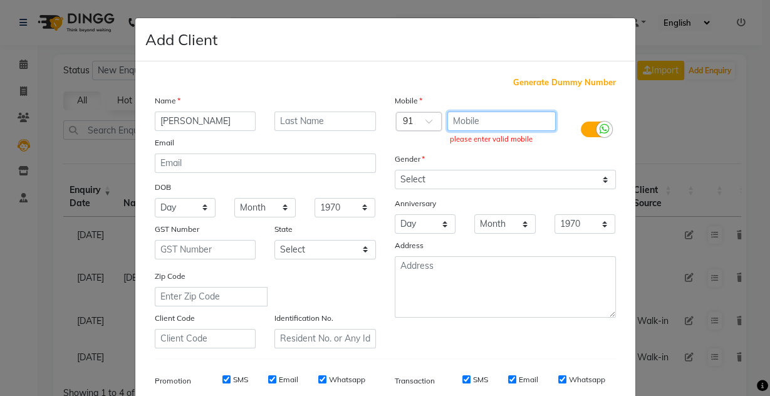
click at [503, 128] on input "text" at bounding box center [501, 120] width 108 height 19
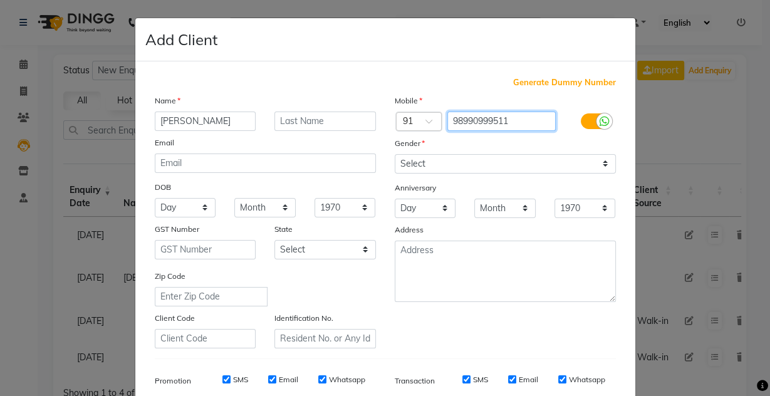
type input "98990999511"
click at [419, 175] on div "Mobile Country Code × 91 98990999511 Gender Select [DEMOGRAPHIC_DATA] [DEMOGRAP…" at bounding box center [505, 221] width 240 height 254
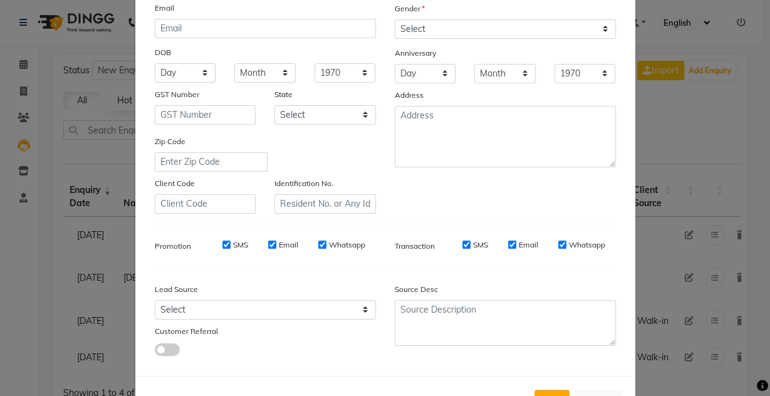
scroll to position [179, 0]
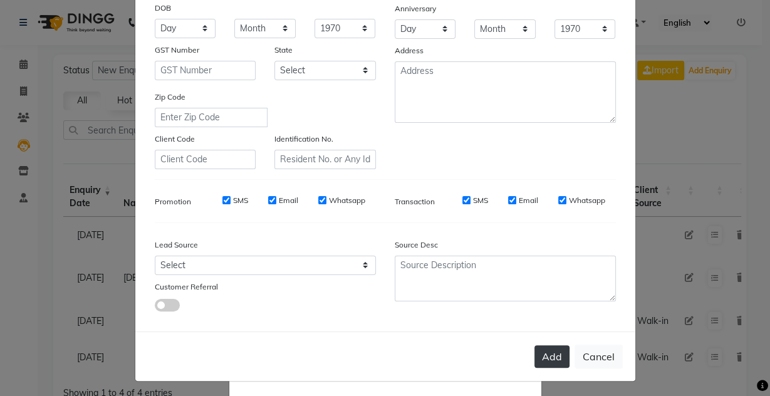
click at [551, 346] on button "Add" at bounding box center [551, 356] width 35 height 23
type input "98990999511"
select select
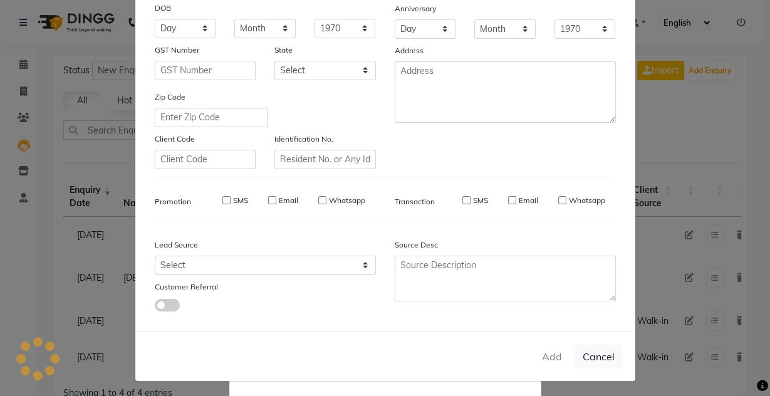
select select
checkbox input "false"
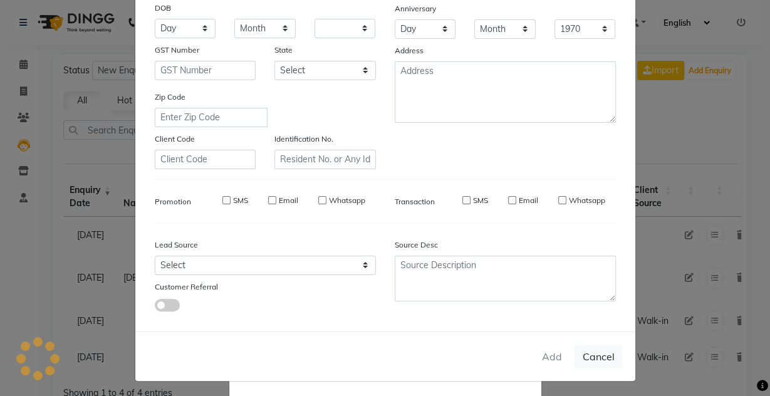
checkbox input "false"
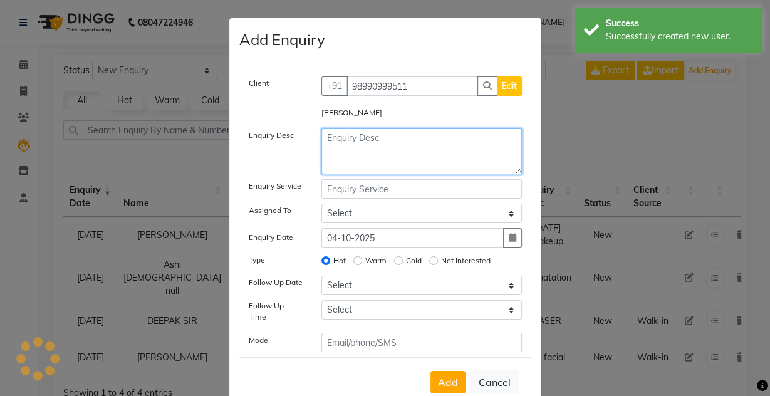
click at [367, 132] on textarea at bounding box center [421, 151] width 200 height 46
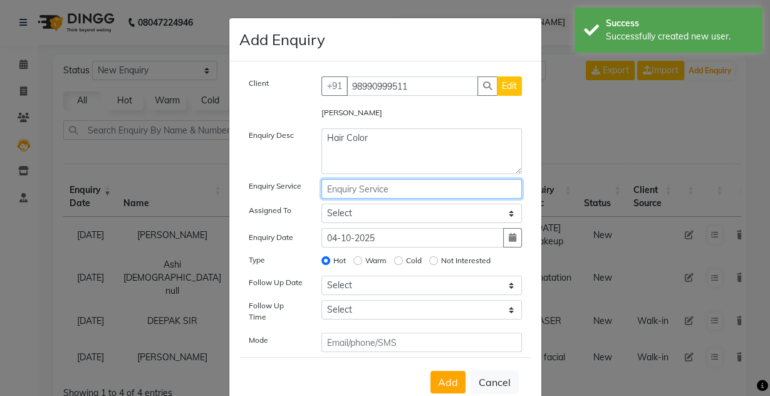
click at [360, 186] on input "text" at bounding box center [421, 188] width 200 height 19
click at [359, 186] on input "text" at bounding box center [421, 188] width 200 height 19
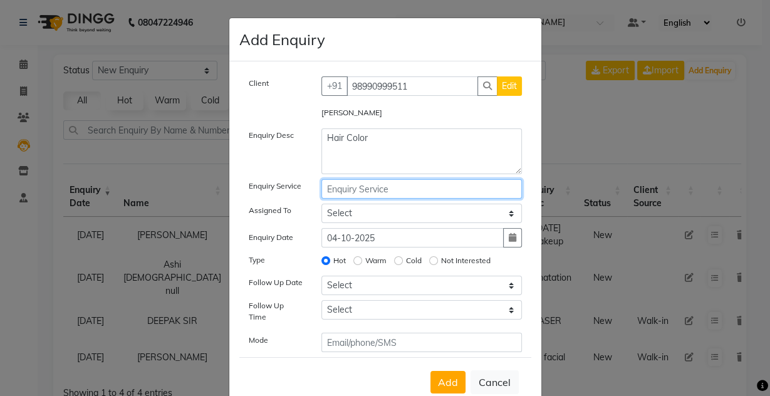
click at [426, 196] on input "text" at bounding box center [421, 188] width 200 height 19
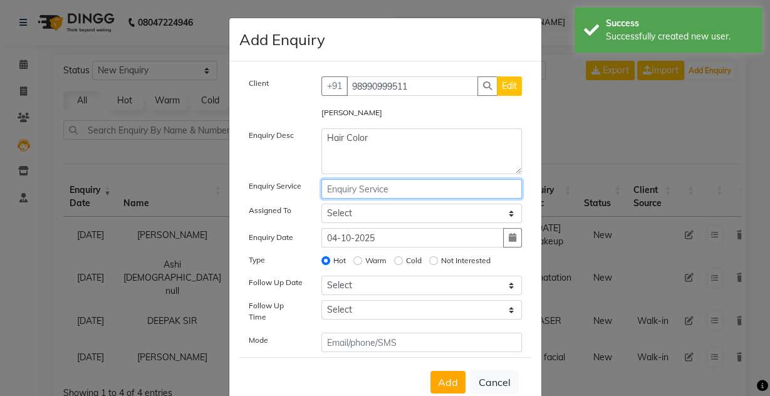
click at [426, 196] on input "text" at bounding box center [421, 188] width 200 height 19
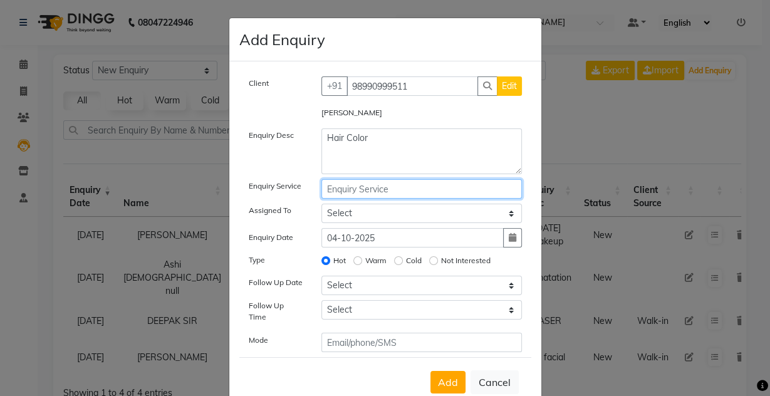
click at [411, 190] on input "text" at bounding box center [421, 188] width 200 height 19
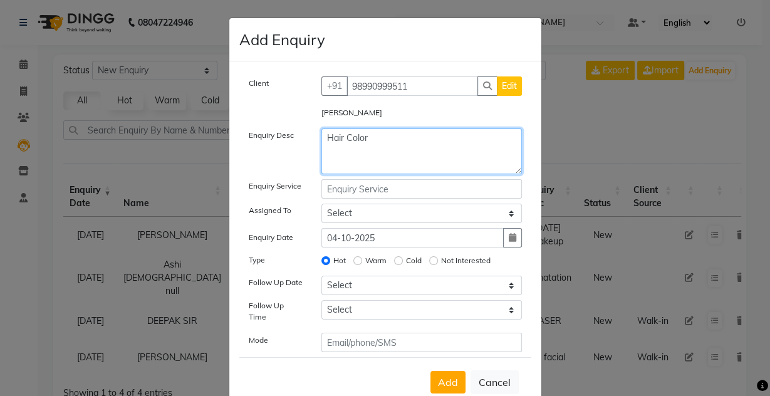
click at [393, 137] on textarea "Hair Color" at bounding box center [421, 151] width 200 height 46
type textarea "H"
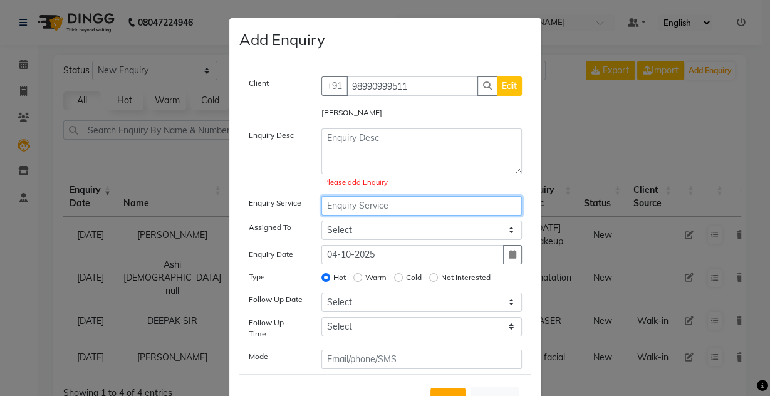
click at [384, 210] on input "text" at bounding box center [421, 205] width 200 height 19
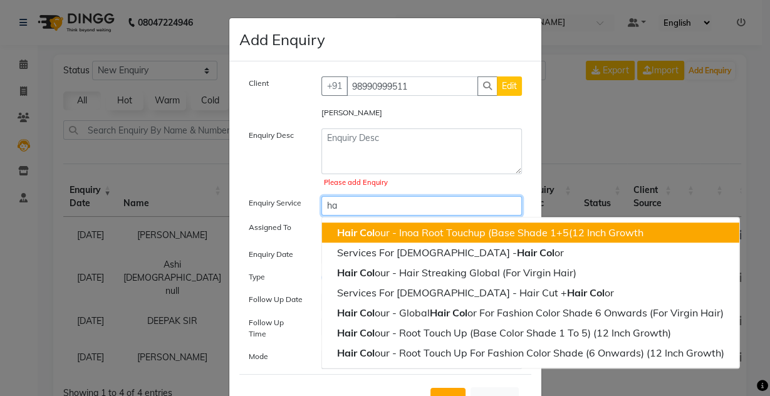
type input "h"
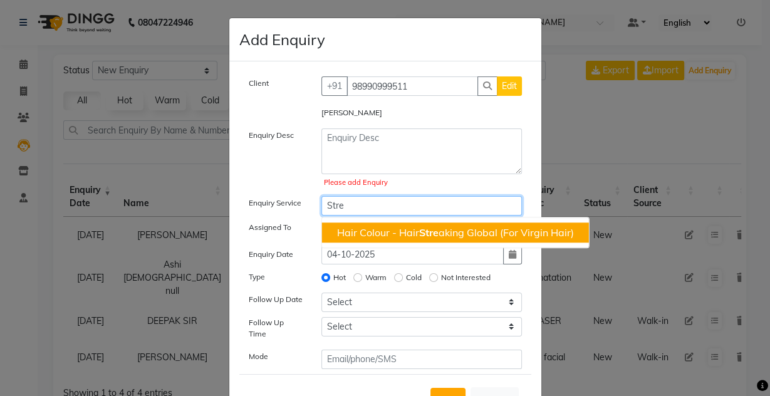
click at [425, 232] on span "Stre" at bounding box center [428, 232] width 19 height 13
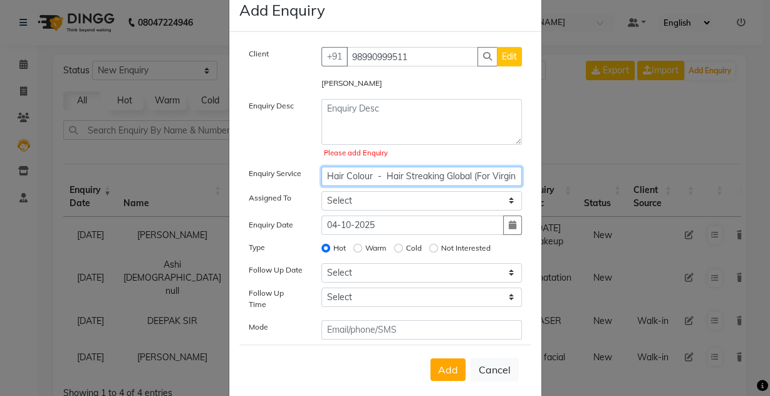
scroll to position [45, 0]
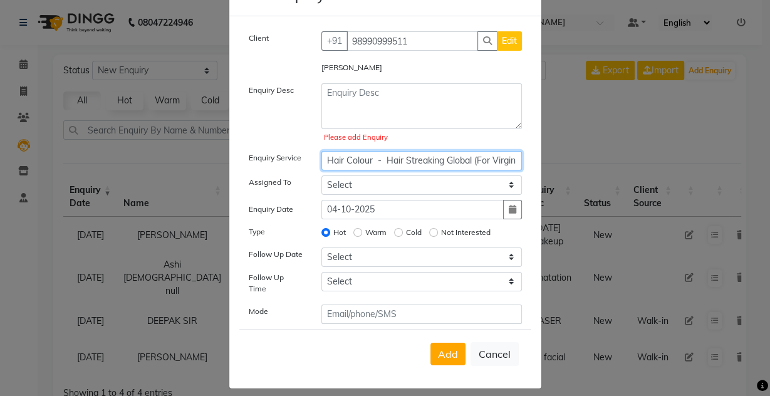
type input "Hair Colour - Hair Streaking Global (For Virgin Hair)"
click at [381, 77] on div "Client [PHONE_NUMBER] Edit [PERSON_NAME] Enquiry Desc Please add Enquiry Enquir…" at bounding box center [385, 177] width 292 height 293
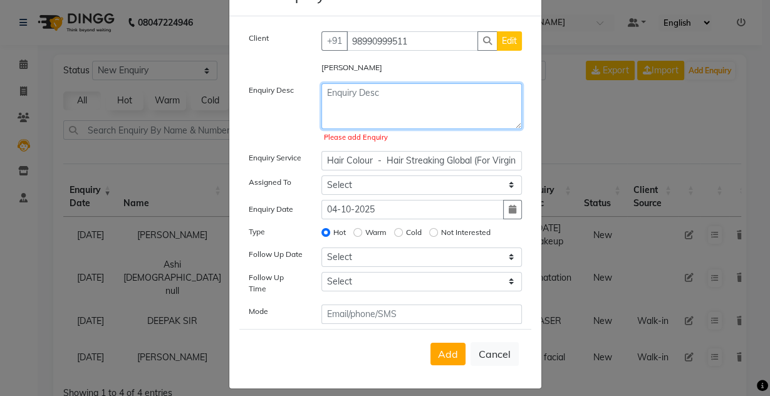
click at [398, 104] on textarea at bounding box center [421, 106] width 200 height 46
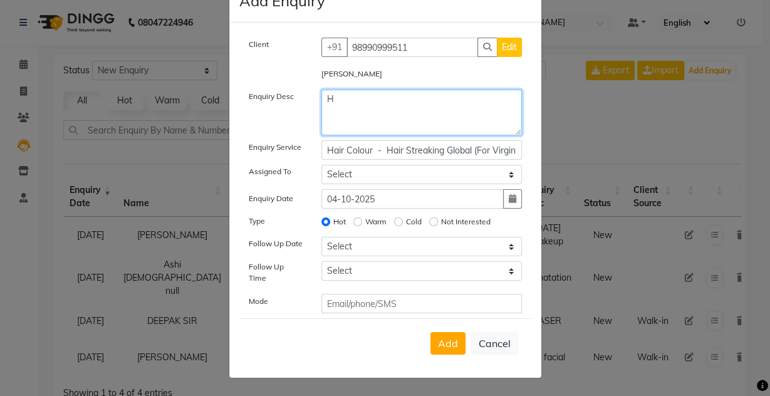
scroll to position [28, 0]
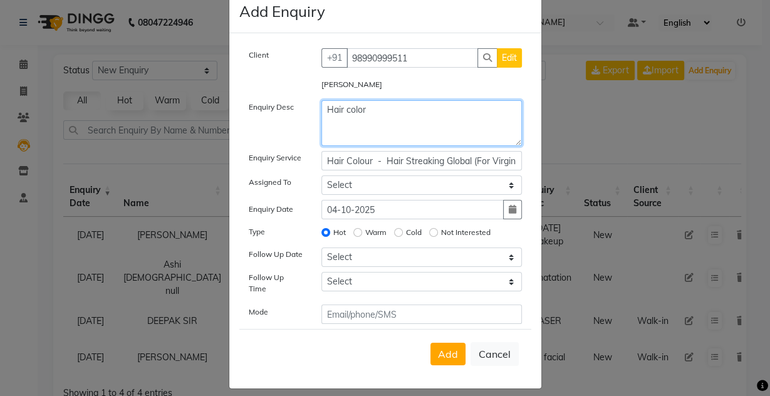
type textarea "Hair color"
click at [359, 233] on div "Warm" at bounding box center [369, 232] width 33 height 15
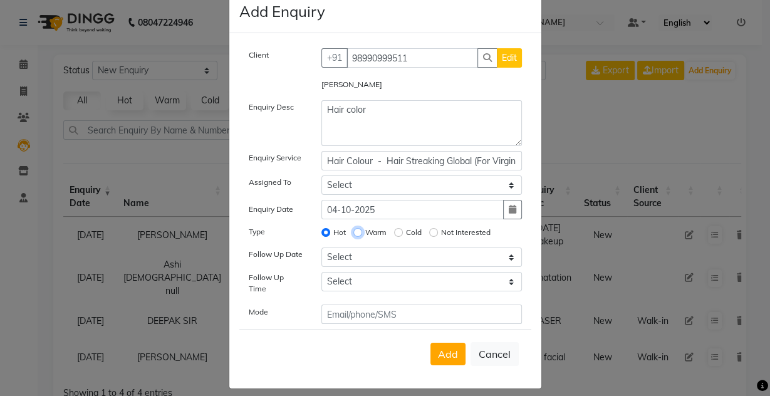
click at [355, 229] on input "Warm" at bounding box center [357, 232] width 9 height 9
radio input "true"
radio input "false"
click at [436, 207] on input "04-10-2025" at bounding box center [412, 209] width 182 height 19
click at [509, 210] on icon "button" at bounding box center [513, 209] width 8 height 9
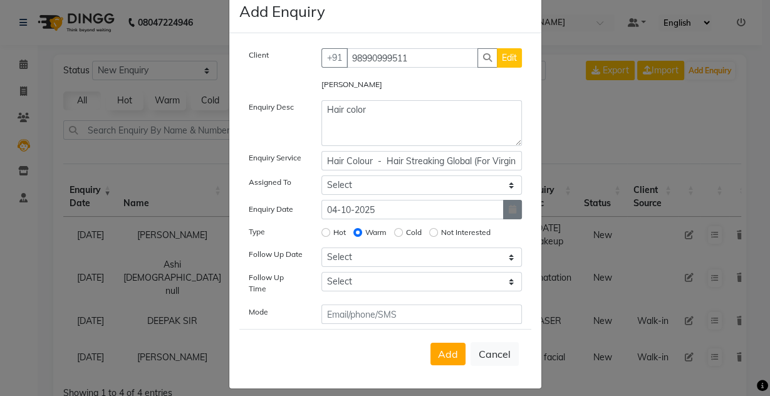
select select "10"
select select "2025"
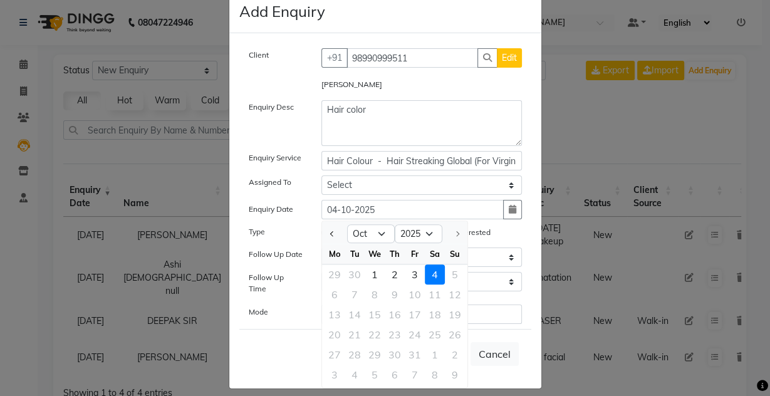
click at [443, 272] on div "29 30 1 2 3 4 5" at bounding box center [394, 274] width 145 height 20
click at [433, 272] on div "4" at bounding box center [435, 274] width 20 height 20
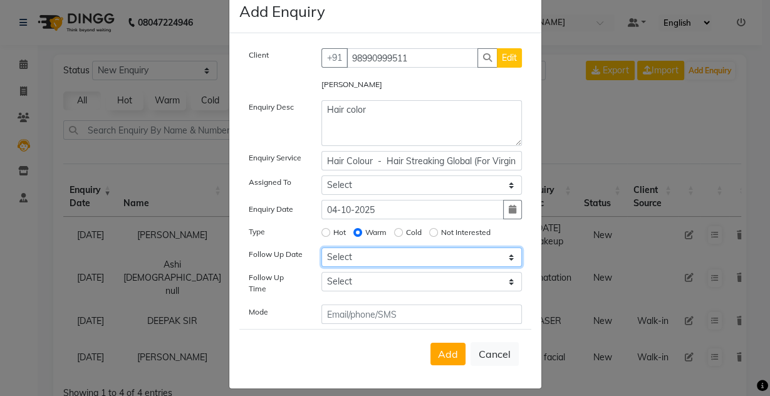
click at [395, 259] on select "Select [DATE] [DATE] [DATE] ([DATE]) [DATE] ([DATE]) [DATE] ([DATE]) [DATE] ([D…" at bounding box center [421, 256] width 200 height 19
select select "[DATE]"
click at [321, 247] on select "Select [DATE] [DATE] [DATE] ([DATE]) [DATE] ([DATE]) [DATE] ([DATE]) [DATE] ([D…" at bounding box center [421, 256] width 200 height 19
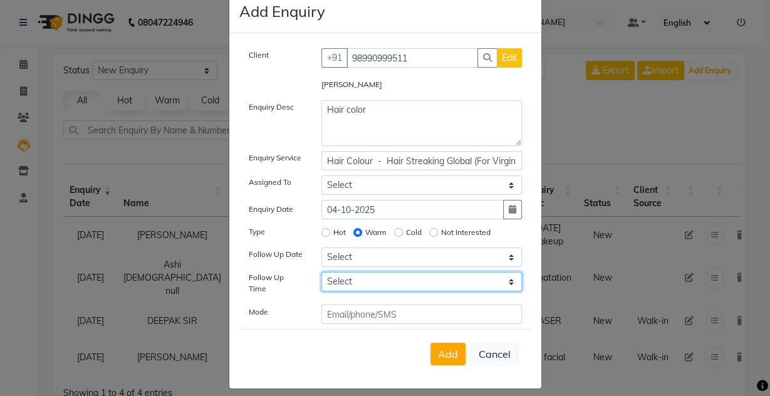
click at [366, 281] on select "Select 07:00 AM 07:15 AM 07:30 AM 07:45 AM 08:00 AM 08:15 AM 08:30 AM 08:45 AM …" at bounding box center [421, 281] width 200 height 19
select select "780"
click at [321, 272] on select "Select 07:00 AM 07:15 AM 07:30 AM 07:45 AM 08:00 AM 08:15 AM 08:30 AM 08:45 AM …" at bounding box center [421, 281] width 200 height 19
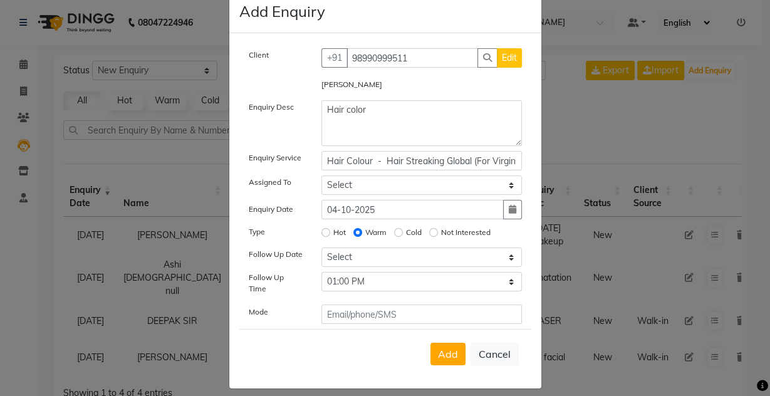
click at [365, 316] on div "Client [PHONE_NUMBER] Edit [PERSON_NAME] Enquiry Desc Hair color Enquiry Servic…" at bounding box center [385, 210] width 312 height 355
click at [373, 309] on input "text" at bounding box center [421, 313] width 200 height 19
click at [449, 348] on span "Add" at bounding box center [448, 354] width 20 height 13
select select
radio input "false"
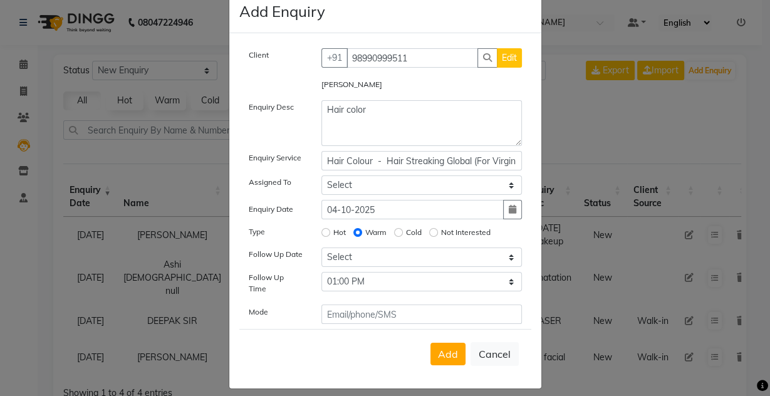
select select
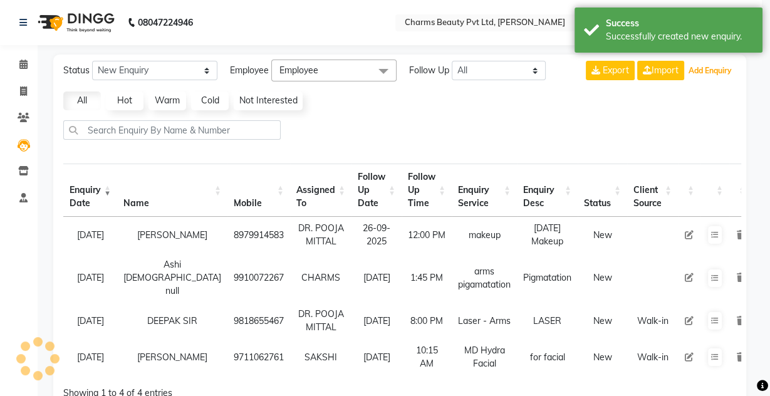
scroll to position [11, 0]
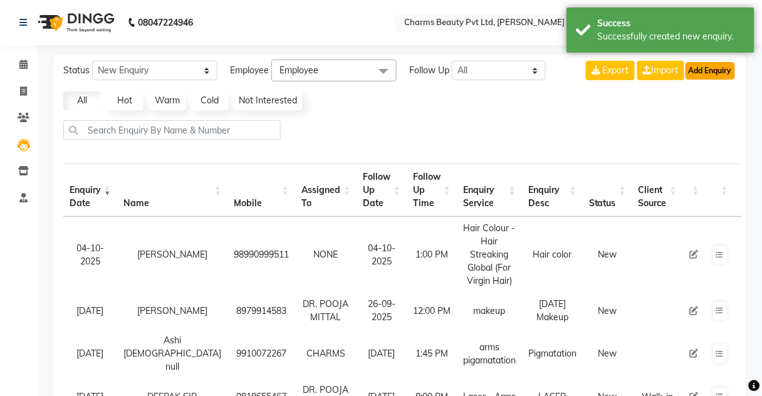
click at [697, 72] on button "Add Enquiry" at bounding box center [709, 71] width 49 height 18
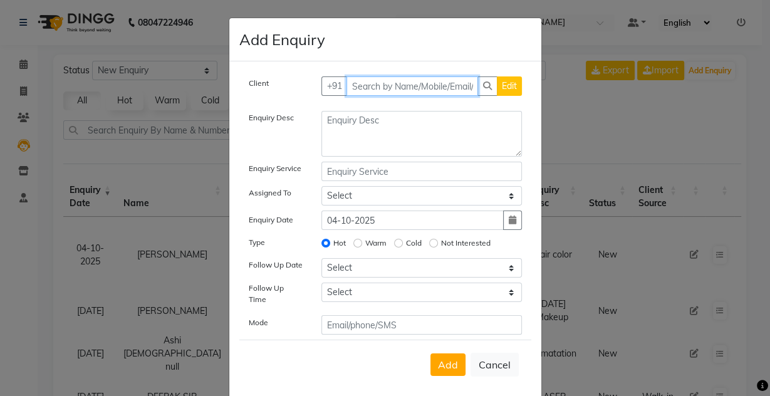
click at [435, 84] on input "text" at bounding box center [412, 85] width 132 height 19
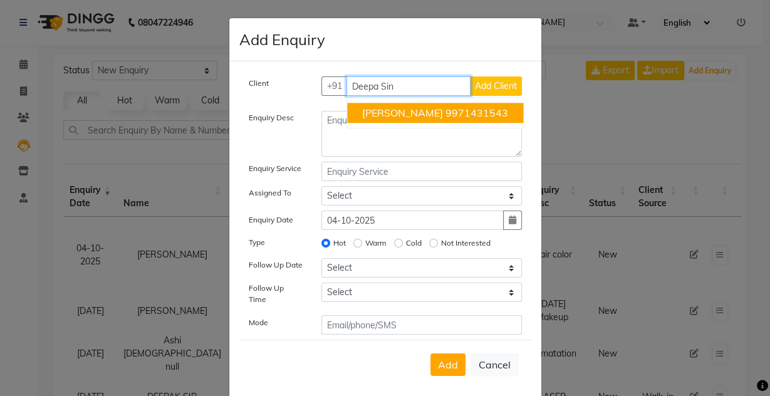
click at [448, 103] on button "[PERSON_NAME] 9971431543" at bounding box center [435, 113] width 176 height 20
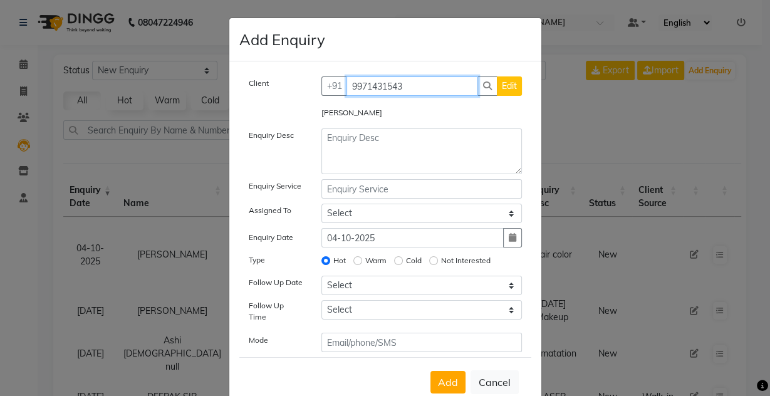
type input "9971431543"
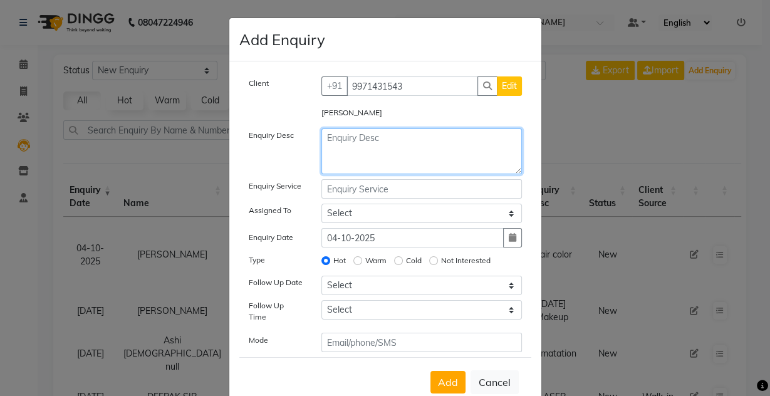
click at [365, 143] on textarea at bounding box center [421, 151] width 200 height 46
type textarea "Hair Trt and eye trt"
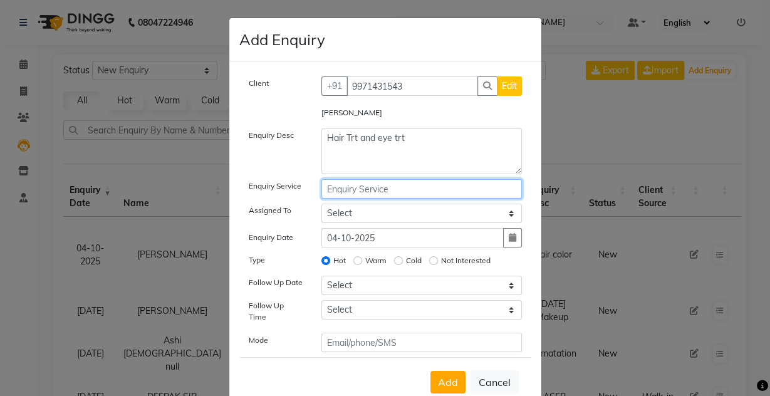
click at [417, 191] on input "text" at bounding box center [421, 188] width 200 height 19
type input "hair trt and eye"
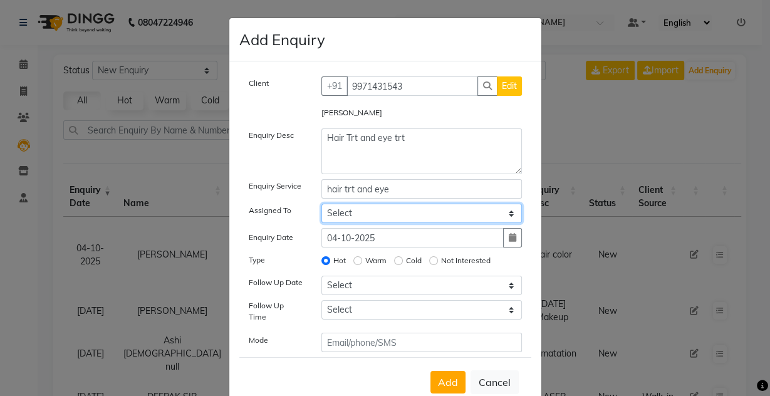
click at [408, 210] on select "Select Aarti [PERSON_NAME] [PERSON_NAME] CHARMS DR. POOJA MITTAL HINA [PERSON_N…" at bounding box center [421, 213] width 200 height 19
select select "18044"
click at [321, 204] on select "Select Aarti [PERSON_NAME] [PERSON_NAME] CHARMS DR. POOJA MITTAL HINA [PERSON_N…" at bounding box center [421, 213] width 200 height 19
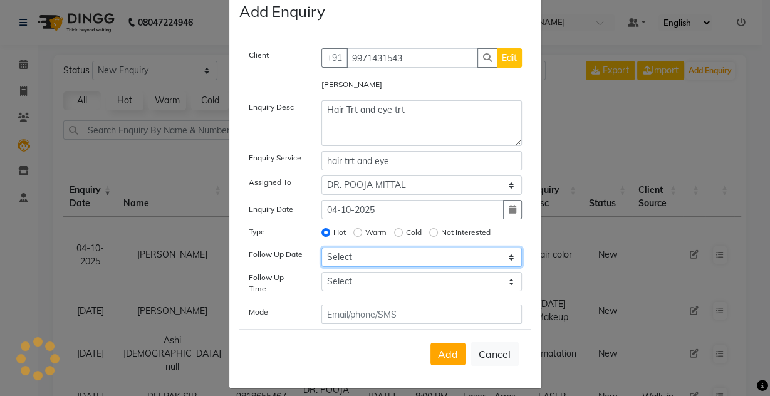
click at [380, 255] on select "Select [DATE] [DATE] [DATE] ([DATE]) [DATE] ([DATE]) [DATE] ([DATE]) [DATE] ([D…" at bounding box center [421, 256] width 200 height 19
select select "[DATE]"
click at [321, 247] on select "Select [DATE] [DATE] [DATE] ([DATE]) [DATE] ([DATE]) [DATE] ([DATE]) [DATE] ([D…" at bounding box center [421, 256] width 200 height 19
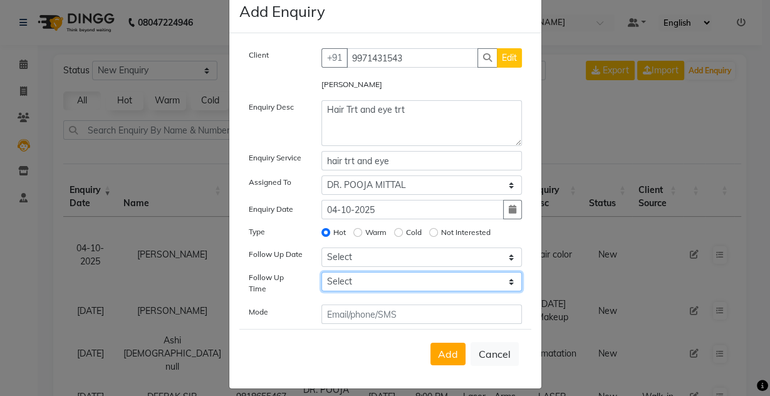
click at [369, 277] on select "Select 07:00 AM 07:15 AM 07:30 AM 07:45 AM 08:00 AM 08:15 AM 08:30 AM 08:45 AM …" at bounding box center [421, 281] width 200 height 19
select select "720"
click at [321, 272] on select "Select 07:00 AM 07:15 AM 07:30 AM 07:45 AM 08:00 AM 08:15 AM 08:30 AM 08:45 AM …" at bounding box center [421, 281] width 200 height 19
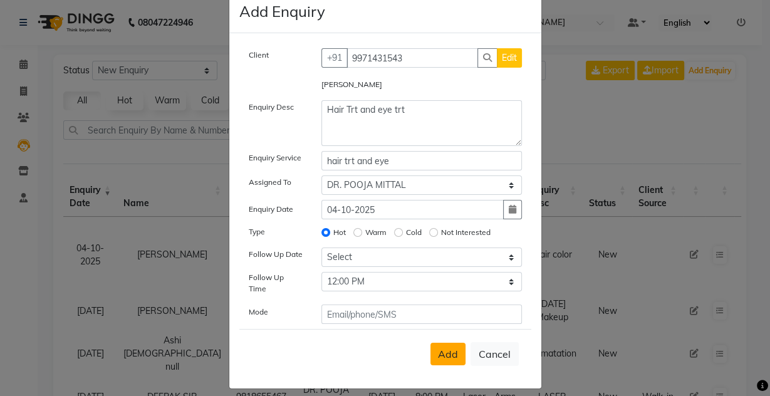
click at [460, 343] on button "Add" at bounding box center [447, 354] width 35 height 23
select select
radio input "false"
select select
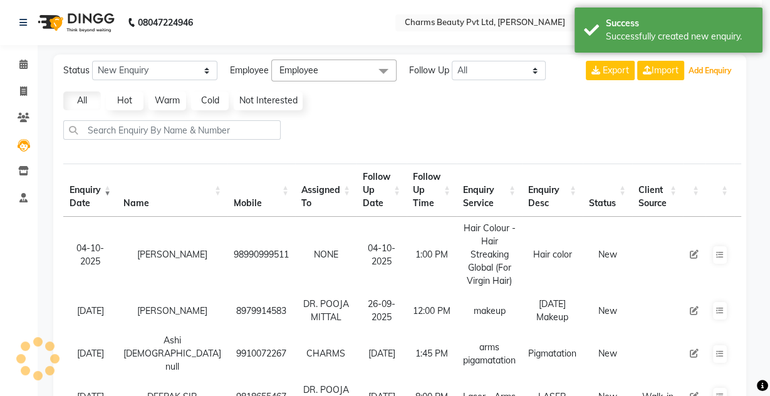
scroll to position [11, 0]
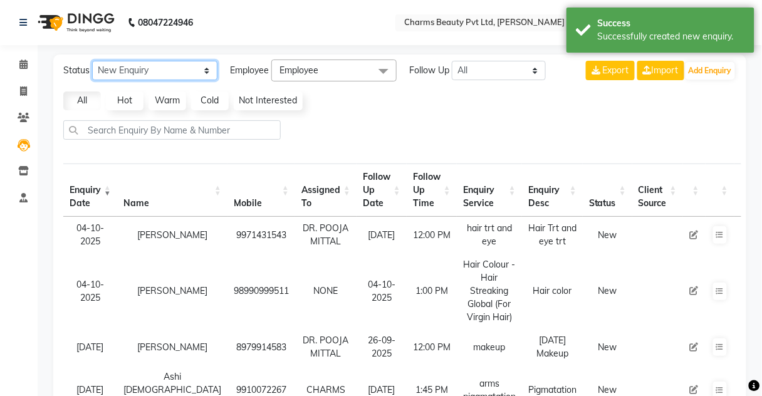
click at [148, 67] on select "New Enquiry Open Enquiry Converted Enquiry All" at bounding box center [154, 70] width 125 height 19
click at [708, 70] on button "Add Enquiry" at bounding box center [709, 71] width 49 height 18
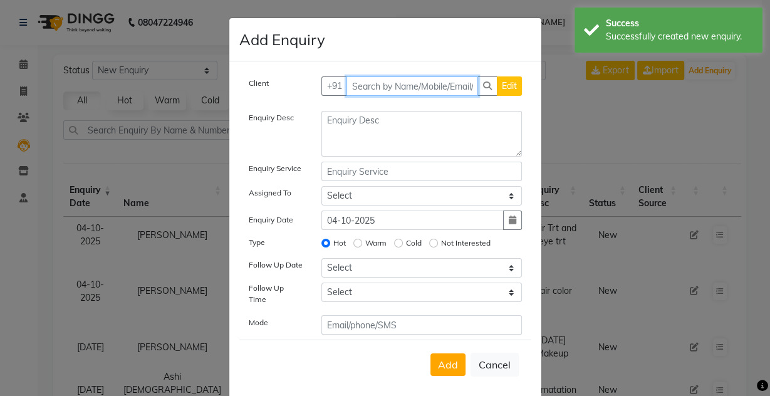
click at [420, 85] on input "text" at bounding box center [412, 85] width 132 height 19
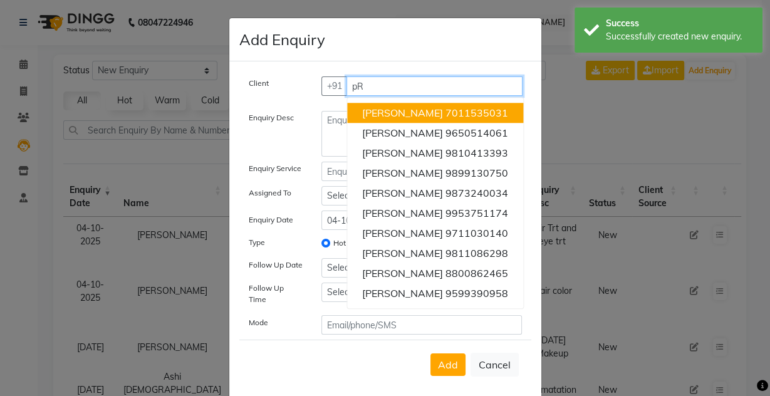
type input "p"
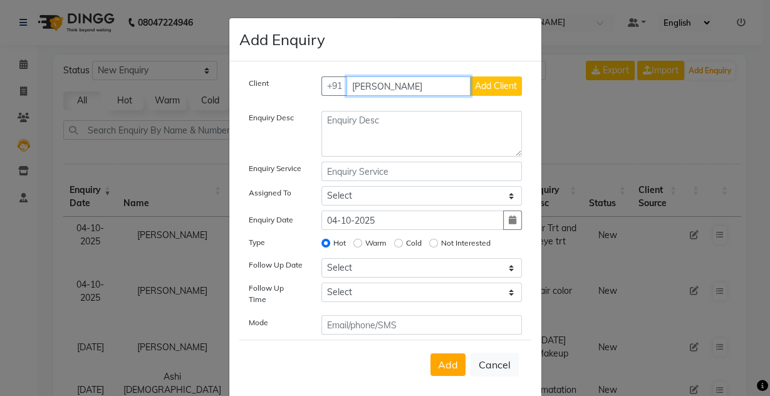
type input "[PERSON_NAME]"
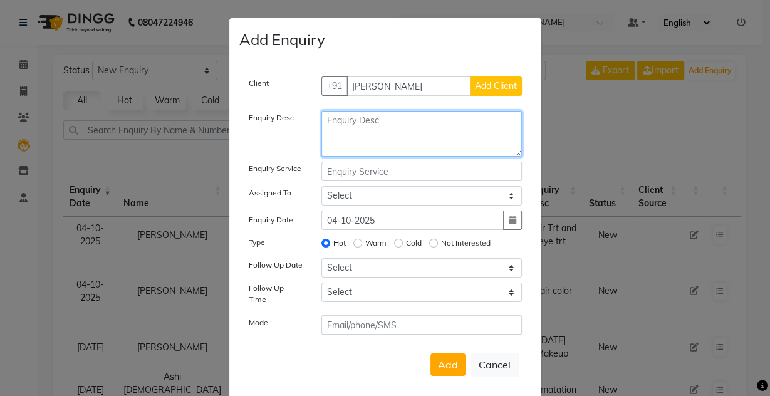
click at [386, 125] on textarea at bounding box center [421, 134] width 200 height 46
type textarea "Pre Bridal daughter"
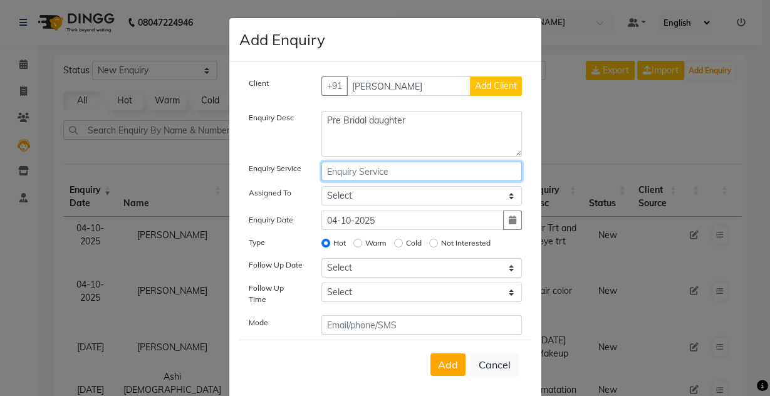
click at [359, 167] on input "text" at bounding box center [421, 171] width 200 height 19
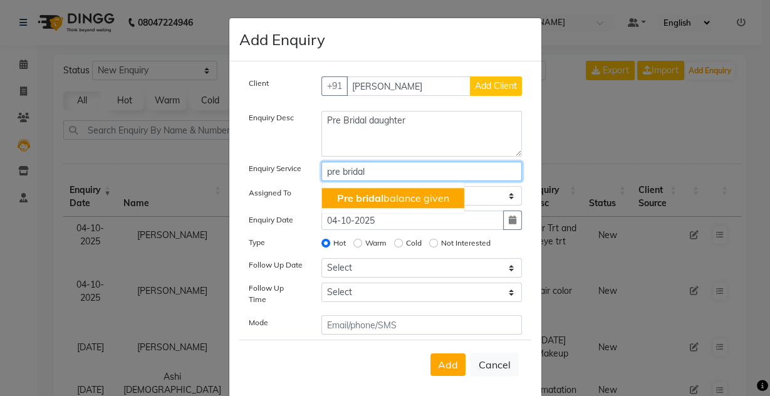
type input "pre bridal"
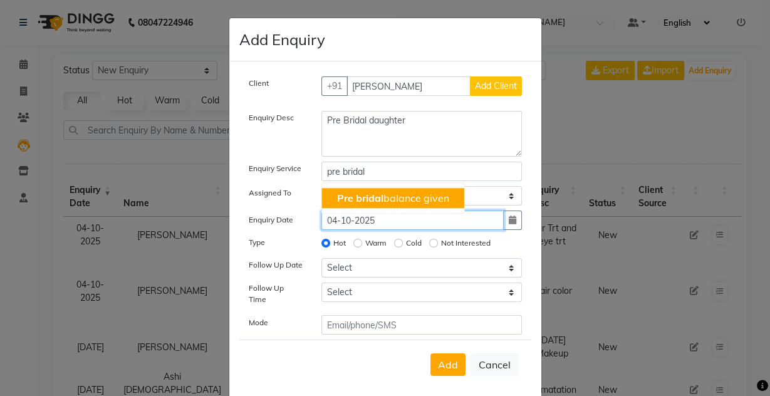
click at [393, 220] on input "04-10-2025" at bounding box center [412, 219] width 182 height 19
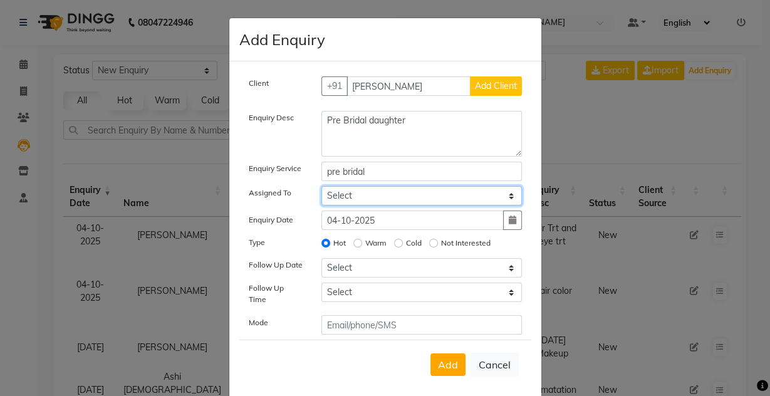
click at [373, 189] on select "Select Aarti [PERSON_NAME] [PERSON_NAME] CHARMS DR. POOJA MITTAL HINA [PERSON_N…" at bounding box center [421, 195] width 200 height 19
select select "18044"
click at [321, 186] on select "Select Aarti [PERSON_NAME] [PERSON_NAME] CHARMS DR. POOJA MITTAL HINA [PERSON_N…" at bounding box center [421, 195] width 200 height 19
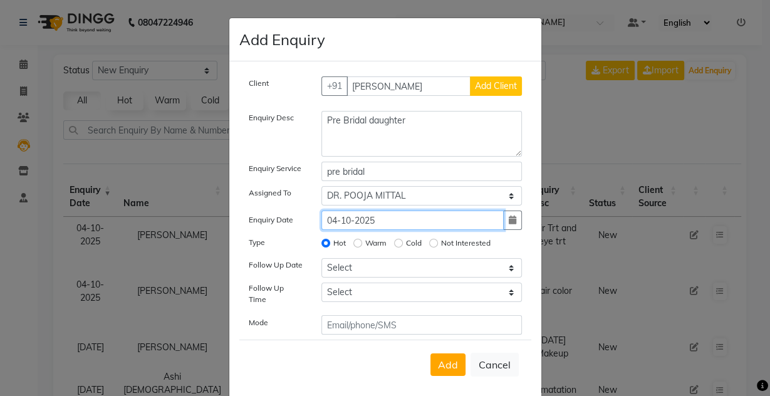
click at [371, 214] on input "04-10-2025" at bounding box center [412, 219] width 182 height 19
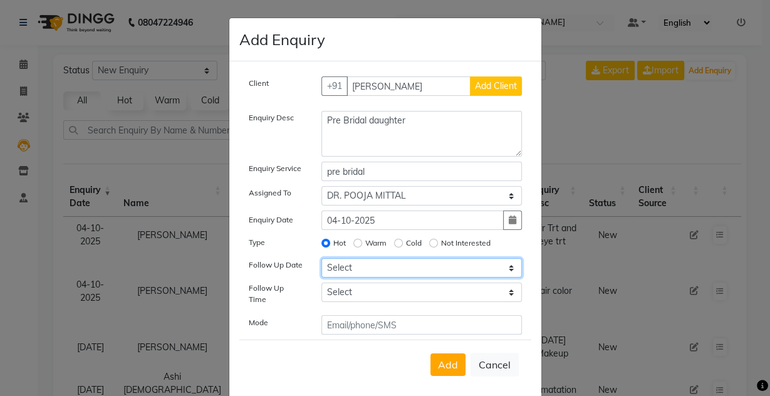
click at [370, 269] on select "Select [DATE] [DATE] [DATE] ([DATE]) [DATE] ([DATE]) [DATE] ([DATE]) [DATE] ([D…" at bounding box center [421, 267] width 200 height 19
select select "[DATE]"
click at [321, 258] on select "Select [DATE] [DATE] [DATE] ([DATE]) [DATE] ([DATE]) [DATE] ([DATE]) [DATE] ([D…" at bounding box center [421, 267] width 200 height 19
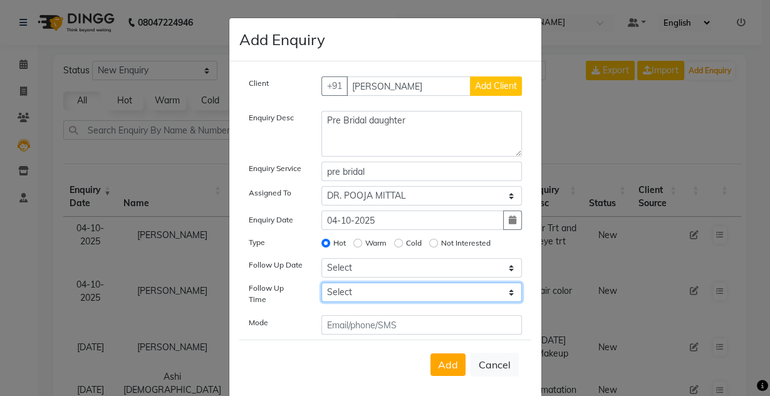
click at [358, 286] on select "Select 07:00 AM 07:15 AM 07:30 AM 07:45 AM 08:00 AM 08:15 AM 08:30 AM 08:45 AM …" at bounding box center [421, 291] width 200 height 19
select select "720"
click at [321, 282] on select "Select 07:00 AM 07:15 AM 07:30 AM 07:45 AM 08:00 AM 08:15 AM 08:30 AM 08:45 AM …" at bounding box center [421, 291] width 200 height 19
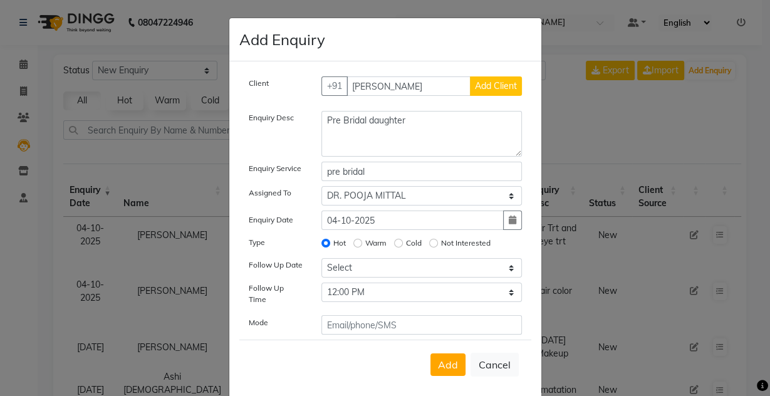
click at [459, 339] on div "Add Cancel" at bounding box center [385, 363] width 292 height 49
click at [453, 340] on div "Add Cancel" at bounding box center [385, 363] width 292 height 49
click at [450, 358] on span "Add" at bounding box center [448, 364] width 20 height 13
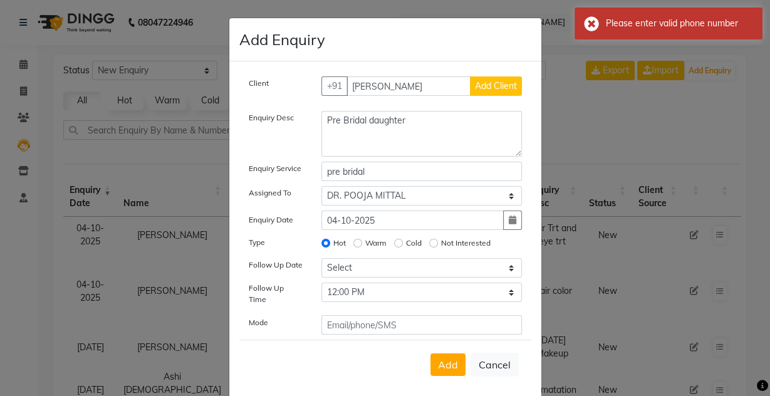
click at [487, 90] on span "Add Client" at bounding box center [496, 85] width 42 height 11
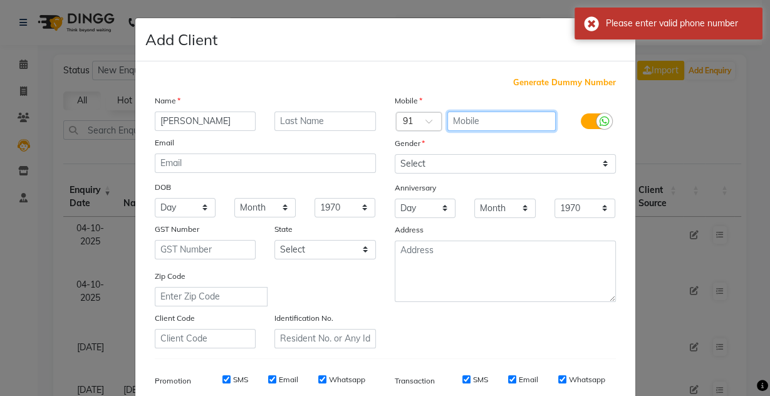
click at [475, 122] on input "text" at bounding box center [501, 120] width 108 height 19
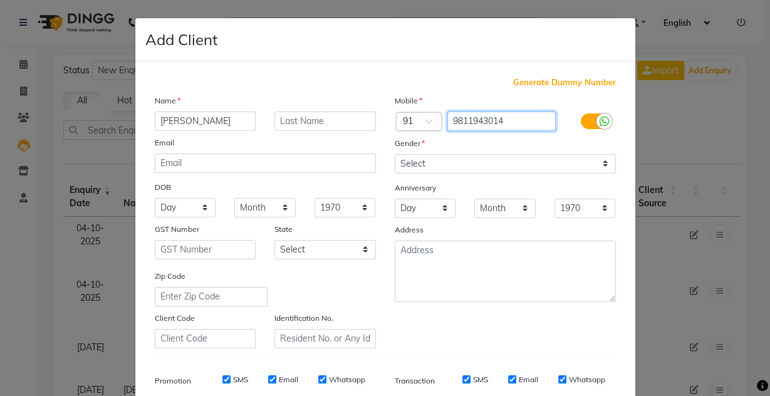
type input "9811943014"
click at [518, 150] on div "Gender" at bounding box center [505, 146] width 240 height 18
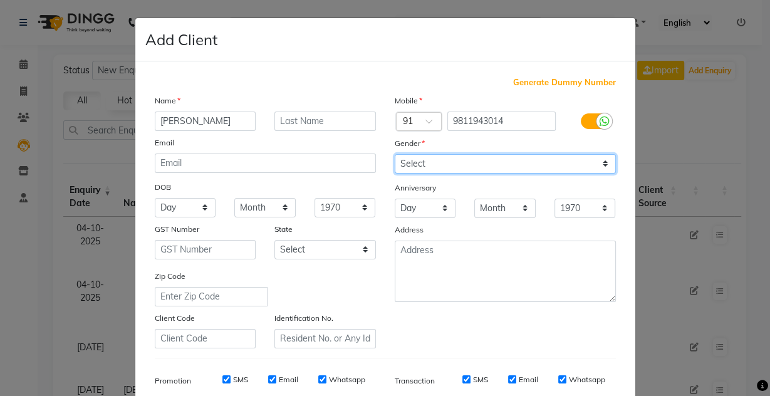
click at [519, 163] on select "Select [DEMOGRAPHIC_DATA] [DEMOGRAPHIC_DATA] Other Prefer Not To Say" at bounding box center [505, 163] width 221 height 19
select select "[DEMOGRAPHIC_DATA]"
click at [395, 154] on select "Select [DEMOGRAPHIC_DATA] [DEMOGRAPHIC_DATA] Other Prefer Not To Say" at bounding box center [505, 163] width 221 height 19
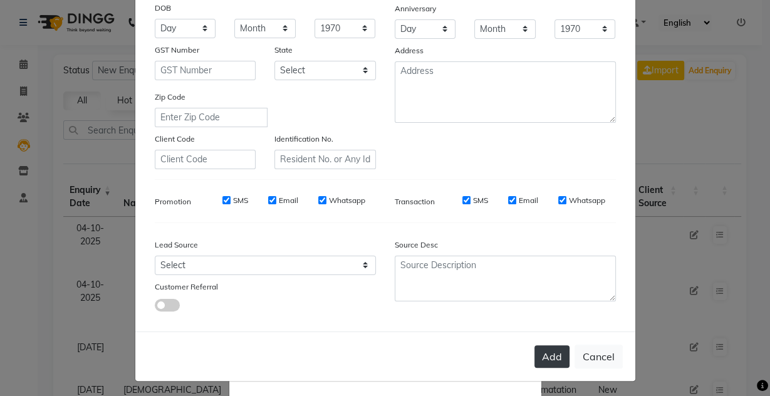
click at [553, 355] on button "Add" at bounding box center [551, 356] width 35 height 23
type input "9811943014"
select select
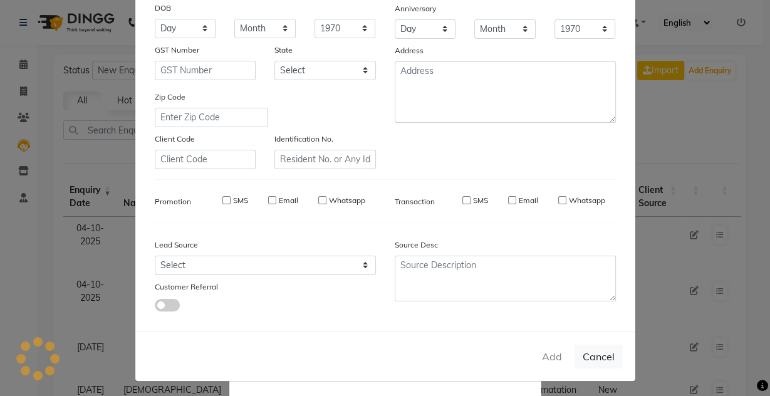
select select
checkbox input "false"
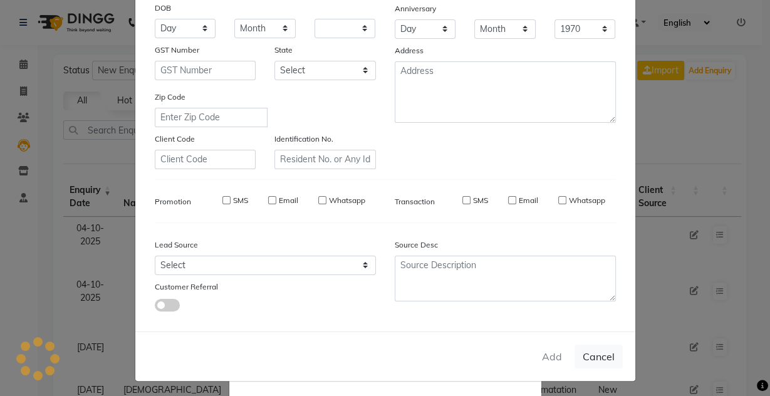
checkbox input "false"
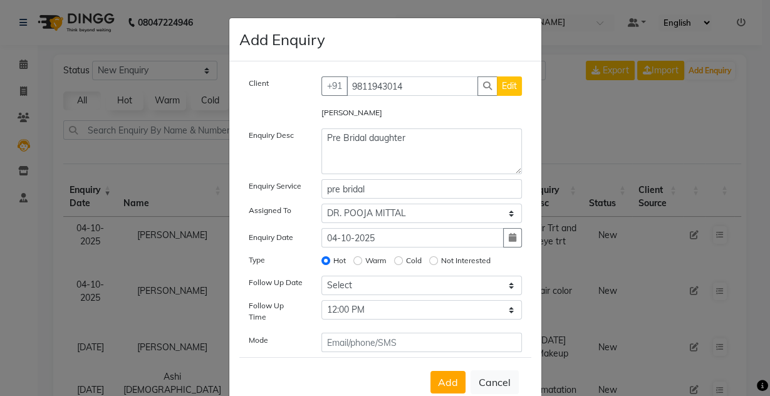
scroll to position [28, 0]
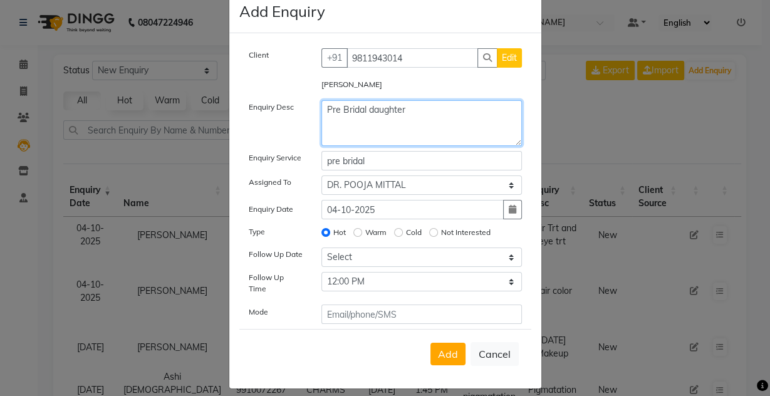
click at [432, 108] on textarea "Pre Bridal daughter" at bounding box center [421, 123] width 200 height 46
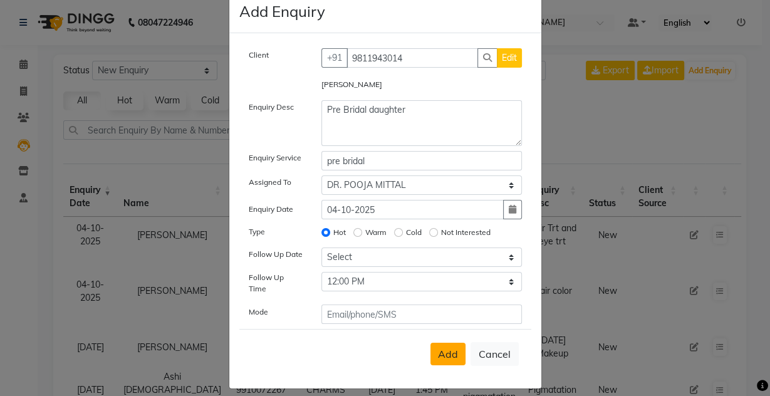
click at [446, 348] on span "Add" at bounding box center [448, 354] width 20 height 13
select select
radio input "false"
select select
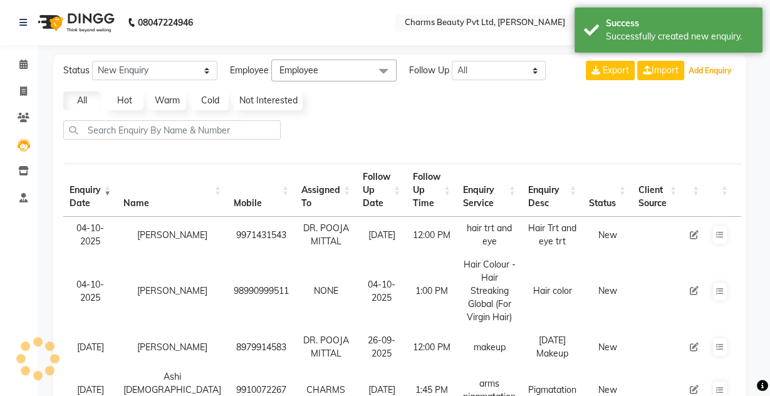
scroll to position [11, 0]
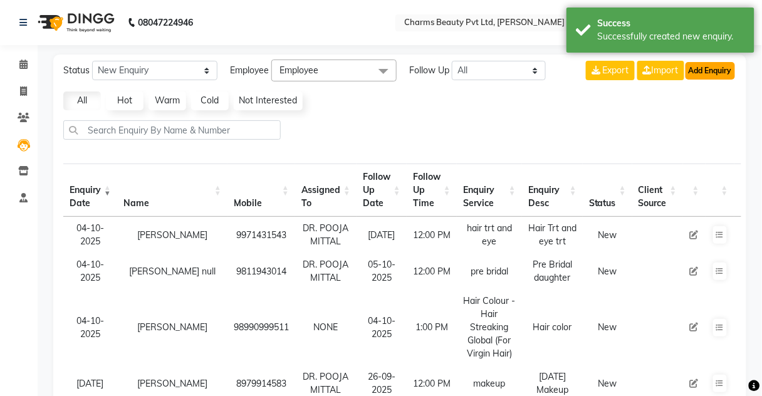
click at [715, 74] on button "Add Enquiry" at bounding box center [709, 71] width 49 height 18
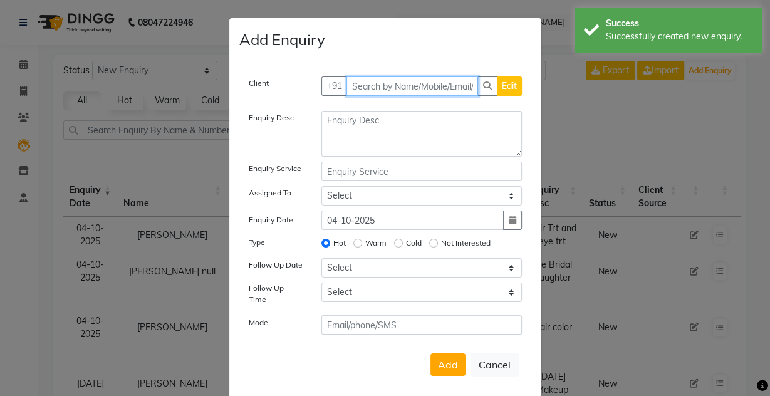
click at [381, 79] on input "text" at bounding box center [412, 85] width 132 height 19
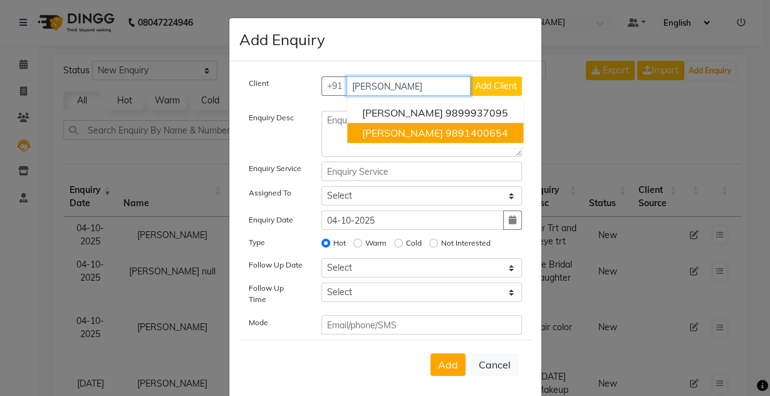
click at [413, 135] on span "[PERSON_NAME]" at bounding box center [402, 133] width 81 height 13
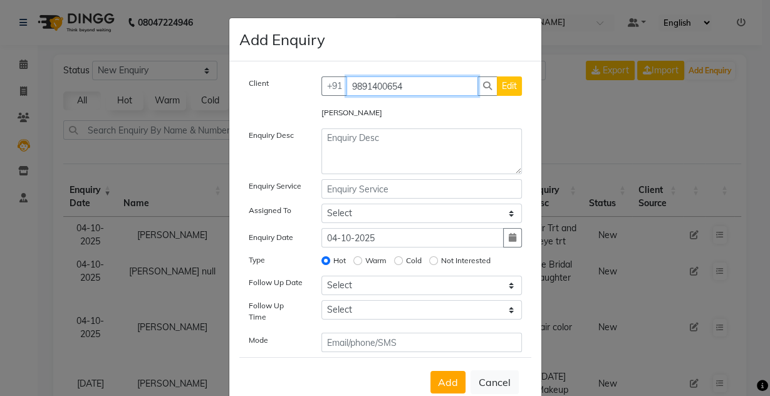
type input "9891400654"
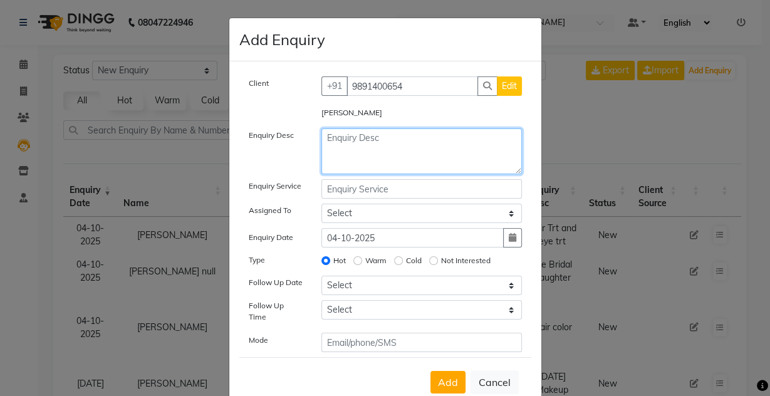
click at [338, 148] on textarea at bounding box center [421, 151] width 200 height 46
click at [404, 140] on textarea "Hair PRP And Micro bling" at bounding box center [421, 151] width 200 height 46
click at [412, 136] on textarea "Hair PRP And Micro bling" at bounding box center [421, 151] width 200 height 46
click at [406, 134] on textarea "Hair PRP And Micro bling" at bounding box center [421, 151] width 200 height 46
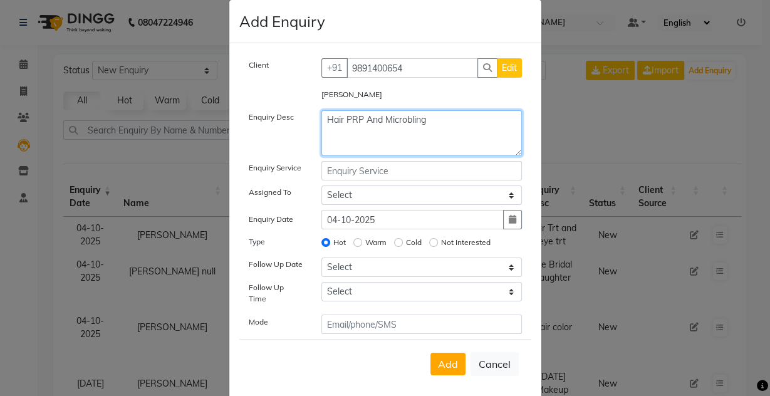
scroll to position [28, 0]
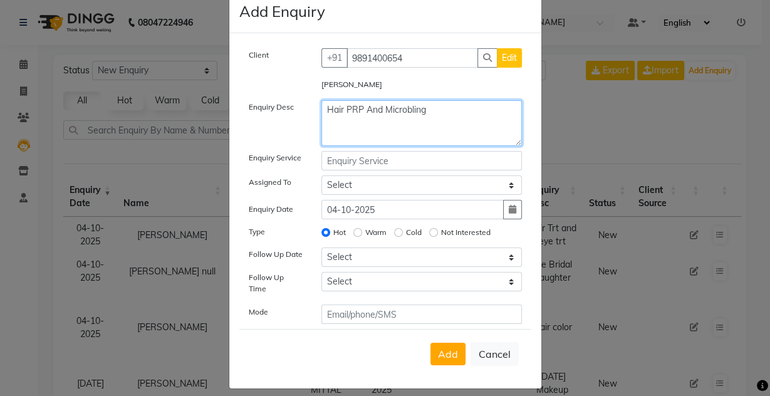
type textarea "Hair PRP And Microbling"
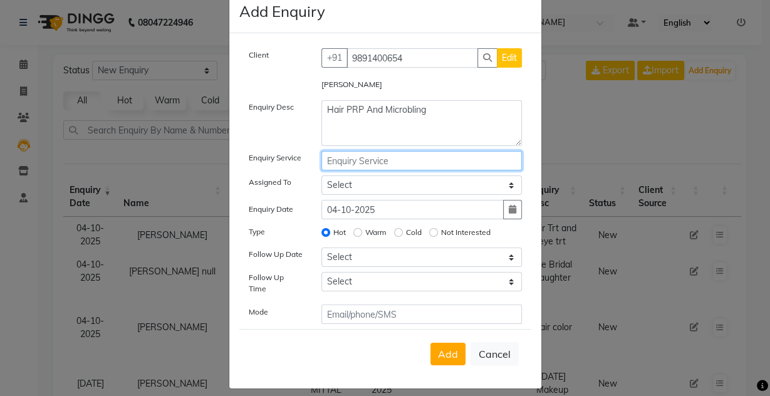
click at [357, 167] on input "text" at bounding box center [421, 160] width 200 height 19
click at [361, 162] on input "text" at bounding box center [421, 160] width 200 height 19
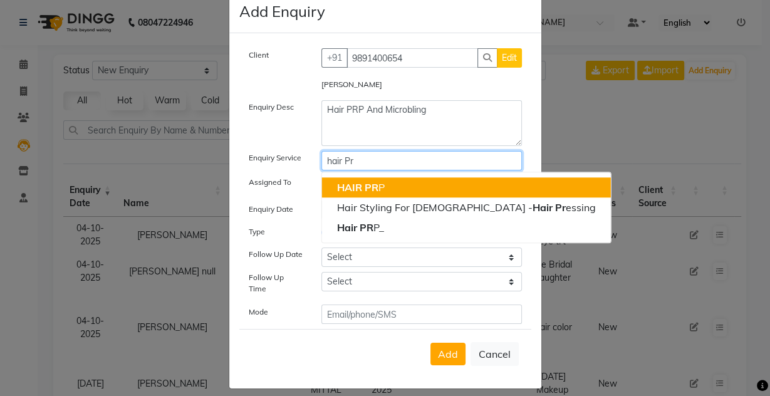
click at [365, 186] on span "HAIR PR" at bounding box center [357, 187] width 41 height 13
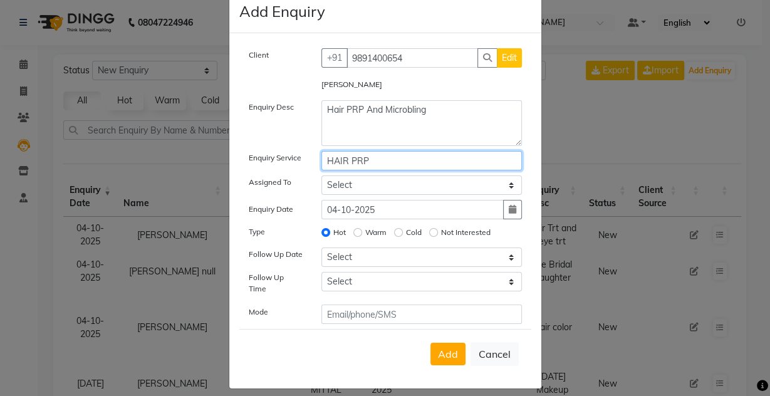
type input "HAIR PRP"
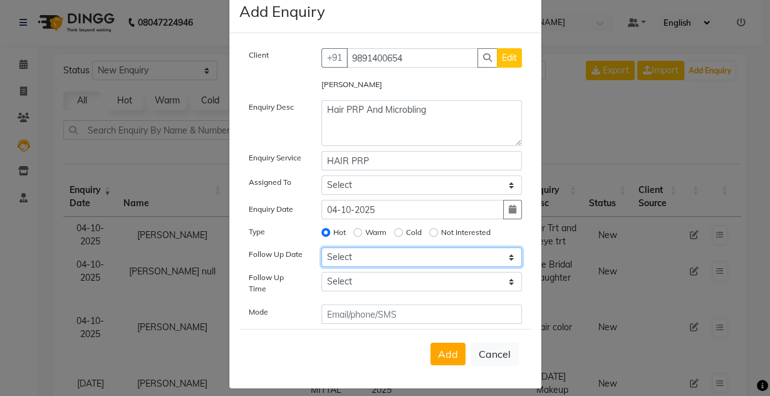
click at [375, 256] on select "Select [DATE] [DATE] [DATE] ([DATE]) [DATE] ([DATE]) [DATE] ([DATE]) [DATE] ([D…" at bounding box center [421, 256] width 200 height 19
select select "[DATE]"
click at [321, 247] on select "Select [DATE] [DATE] [DATE] ([DATE]) [DATE] ([DATE]) [DATE] ([DATE]) [DATE] ([D…" at bounding box center [421, 256] width 200 height 19
click at [357, 233] on input "Warm" at bounding box center [357, 232] width 9 height 9
radio input "true"
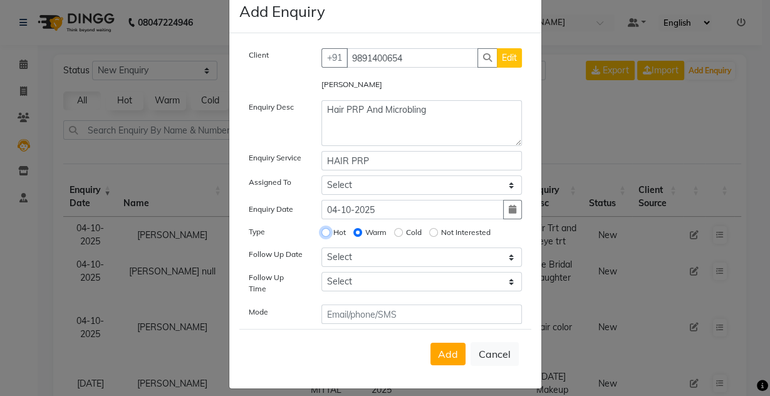
click at [324, 232] on input "Hot" at bounding box center [325, 232] width 9 height 9
radio input "true"
radio input "false"
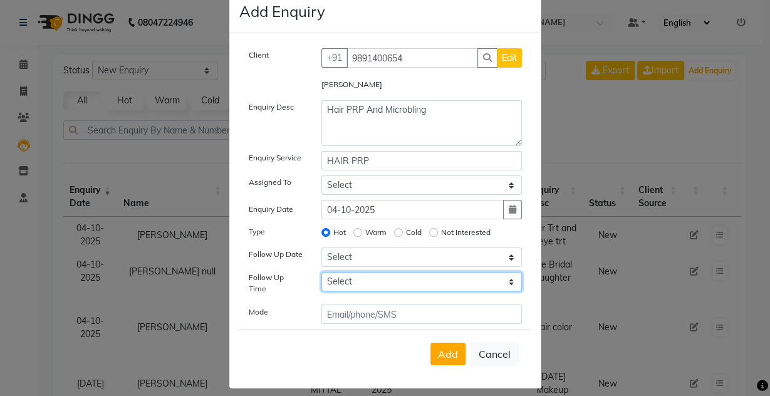
click at [337, 282] on select "Select 07:00 AM 07:15 AM 07:30 AM 07:45 AM 08:00 AM 08:15 AM 08:30 AM 08:45 AM …" at bounding box center [421, 281] width 200 height 19
select select "735"
click at [321, 272] on select "Select 07:00 AM 07:15 AM 07:30 AM 07:45 AM 08:00 AM 08:15 AM 08:30 AM 08:45 AM …" at bounding box center [421, 281] width 200 height 19
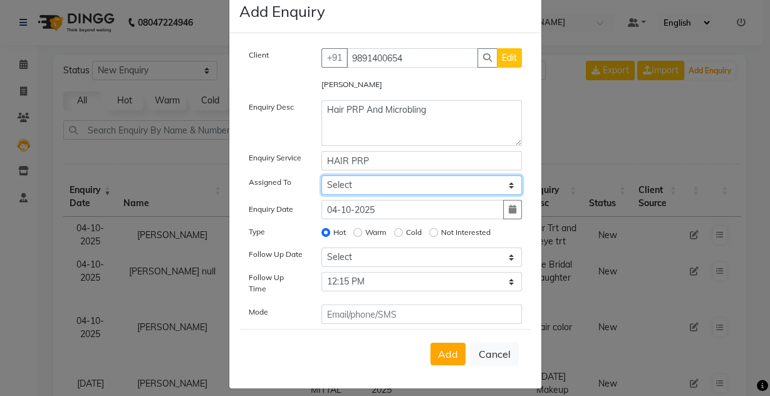
click at [361, 180] on select "Select Aarti [PERSON_NAME] [PERSON_NAME] CHARMS DR. POOJA MITTAL HINA [PERSON_N…" at bounding box center [421, 184] width 200 height 19
select select "18044"
click at [321, 175] on select "Select Aarti [PERSON_NAME] [PERSON_NAME] CHARMS DR. POOJA MITTAL HINA [PERSON_N…" at bounding box center [421, 184] width 200 height 19
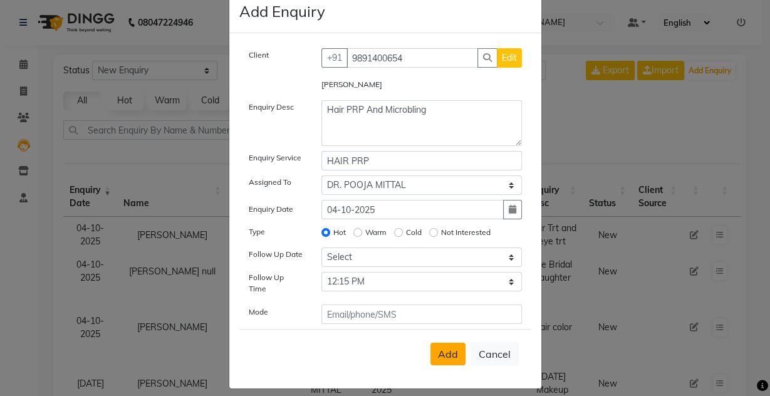
click at [430, 346] on button "Add" at bounding box center [447, 354] width 35 height 23
select select
radio input "false"
select select
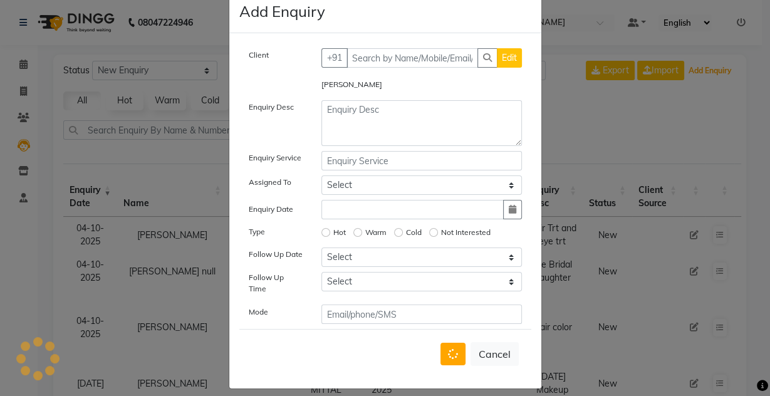
scroll to position [11, 0]
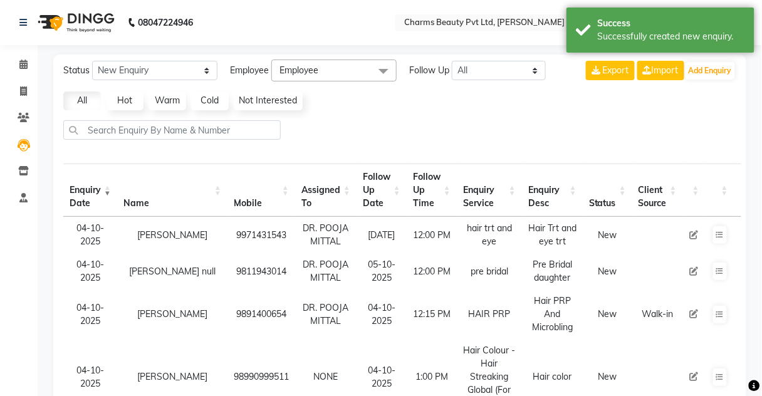
click at [700, 60] on div "Export Import Add Enquiry" at bounding box center [661, 71] width 150 height 22
click at [703, 77] on button "Add Enquiry" at bounding box center [709, 71] width 49 height 18
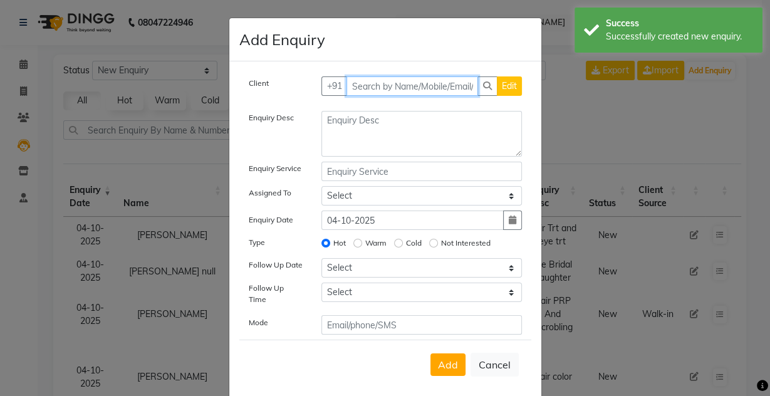
click at [371, 90] on input "text" at bounding box center [412, 85] width 132 height 19
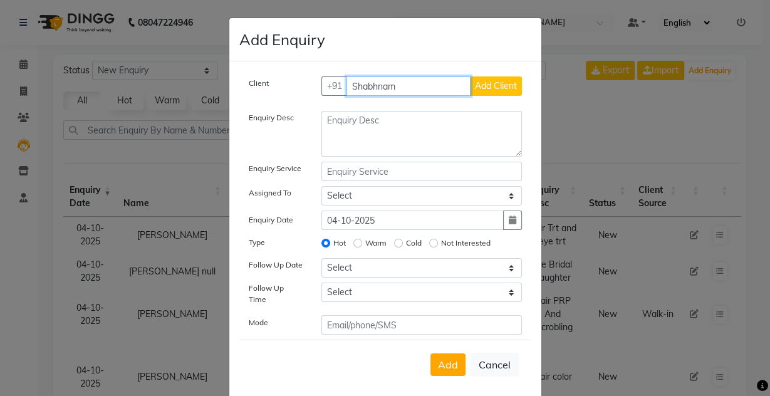
type input "Shabhnam"
click at [475, 86] on span "Add Client" at bounding box center [496, 85] width 42 height 11
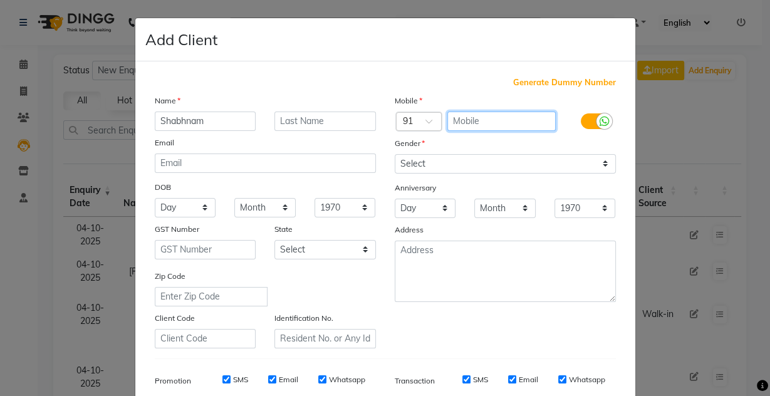
click at [477, 117] on input "text" at bounding box center [501, 120] width 108 height 19
type input "9716958581"
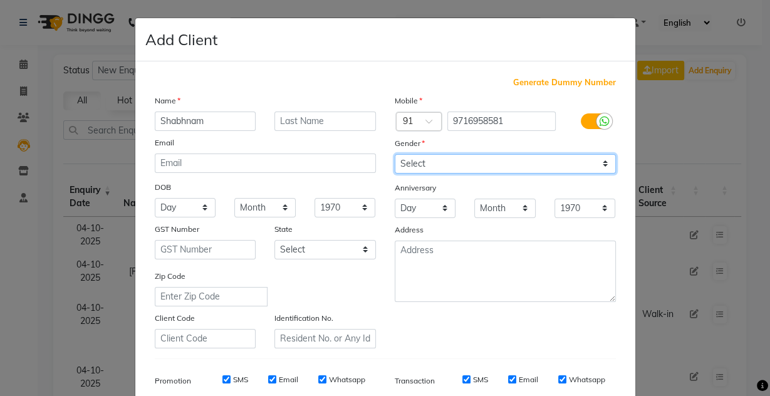
click at [422, 166] on select "Select [DEMOGRAPHIC_DATA] [DEMOGRAPHIC_DATA] Other Prefer Not To Say" at bounding box center [505, 163] width 221 height 19
select select "[DEMOGRAPHIC_DATA]"
click at [395, 154] on select "Select [DEMOGRAPHIC_DATA] [DEMOGRAPHIC_DATA] Other Prefer Not To Say" at bounding box center [505, 163] width 221 height 19
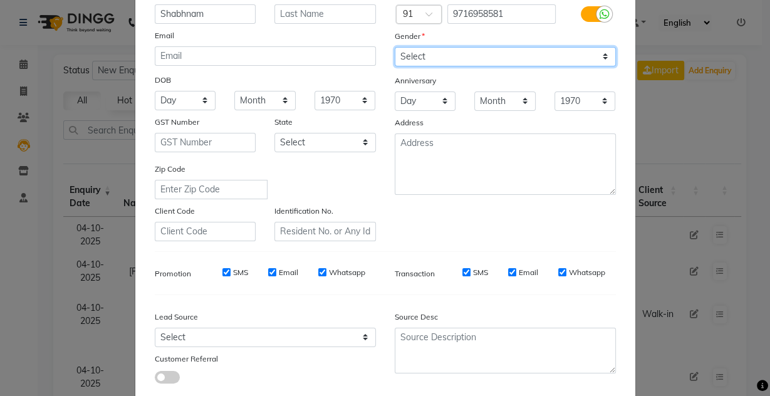
scroll to position [179, 0]
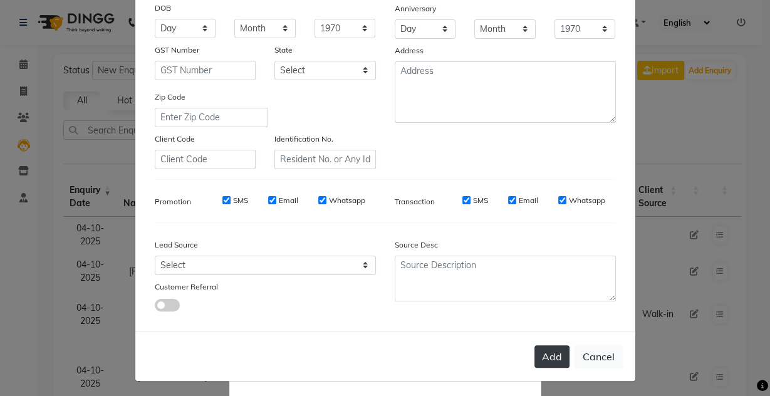
click at [543, 348] on button "Add" at bounding box center [551, 356] width 35 height 23
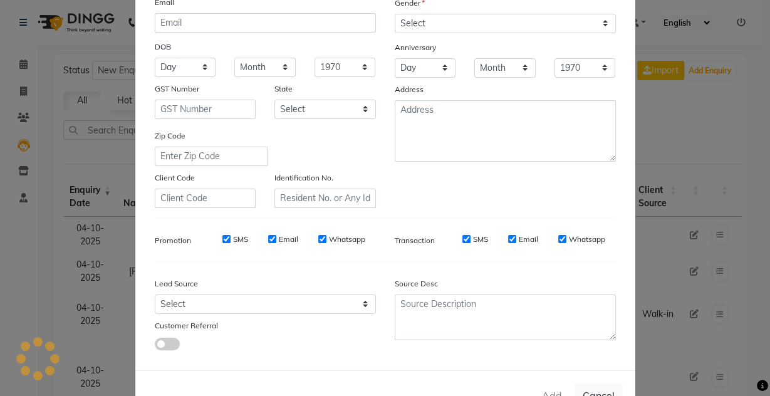
scroll to position [79, 0]
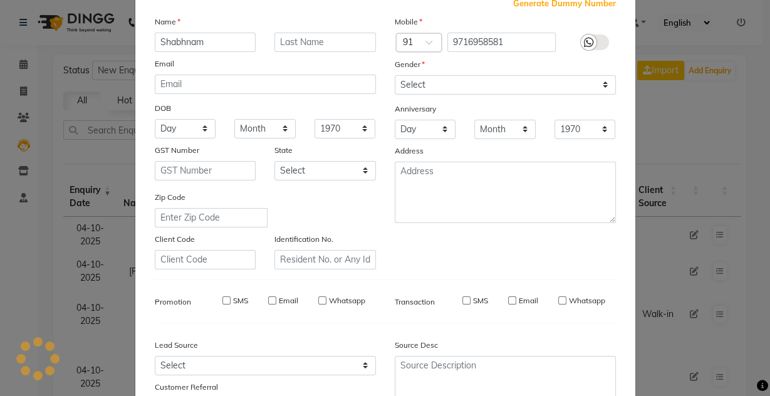
type input "9716958581"
select select
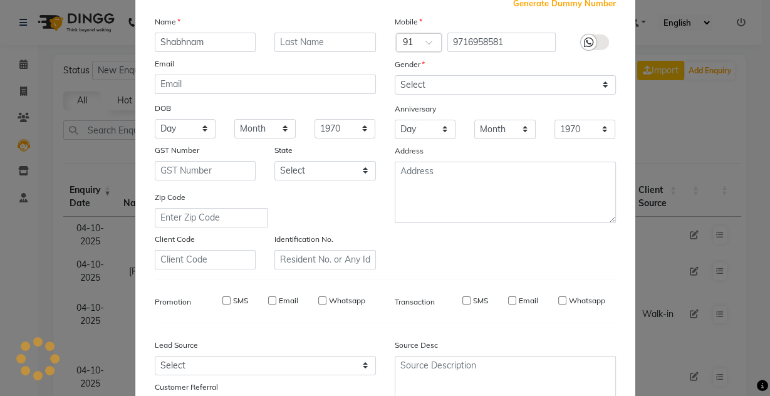
select select
checkbox input "false"
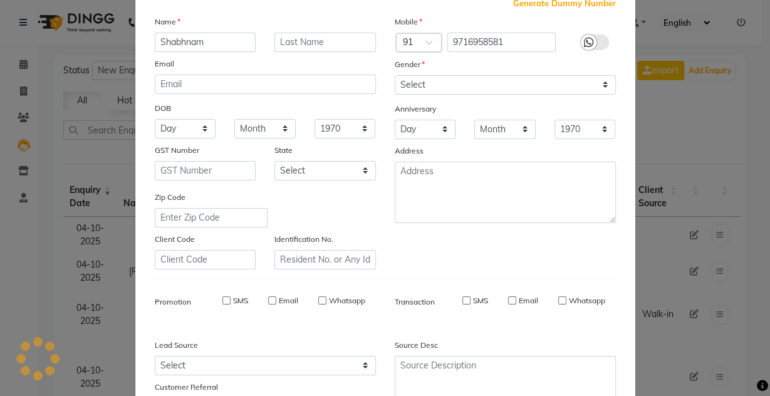
checkbox input "false"
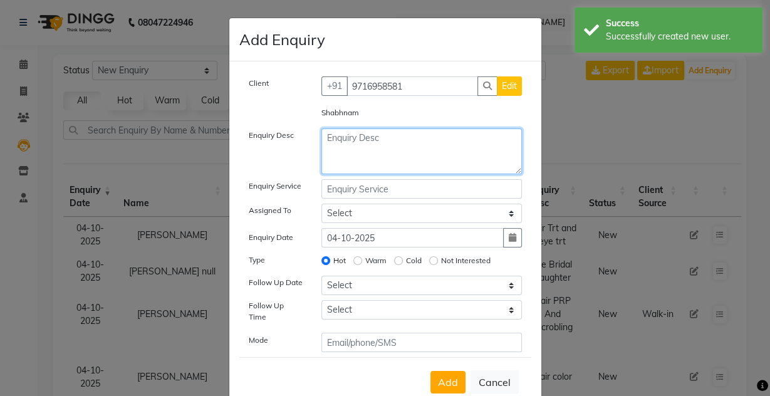
click at [353, 138] on textarea at bounding box center [421, 151] width 200 height 46
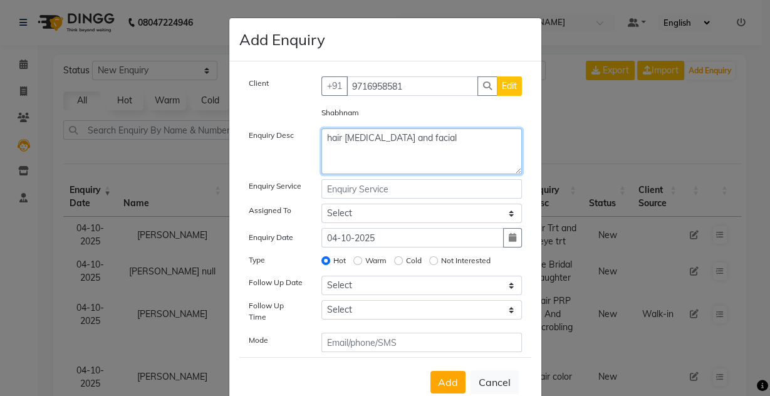
type textarea "hair [MEDICAL_DATA] and facial"
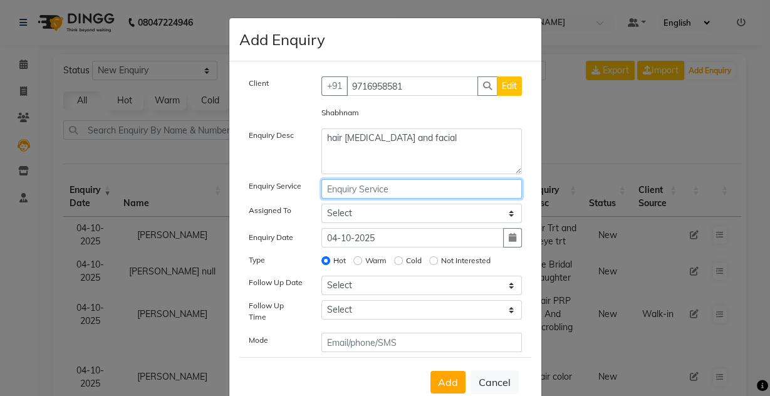
click at [341, 182] on input "text" at bounding box center [421, 188] width 200 height 19
click at [343, 187] on input "text" at bounding box center [421, 188] width 200 height 19
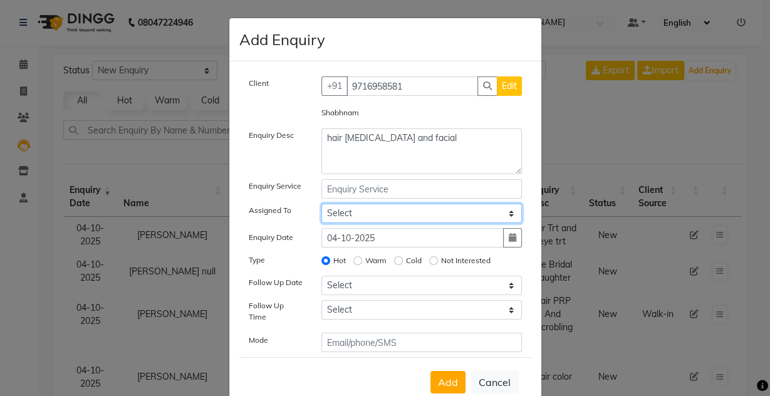
click at [358, 212] on select "Select Aarti [PERSON_NAME] [PERSON_NAME] CHARMS DR. POOJA MITTAL HINA [PERSON_N…" at bounding box center [421, 213] width 200 height 19
select select "17827"
click at [321, 204] on select "Select Aarti [PERSON_NAME] [PERSON_NAME] CHARMS DR. POOJA MITTAL HINA [PERSON_N…" at bounding box center [421, 213] width 200 height 19
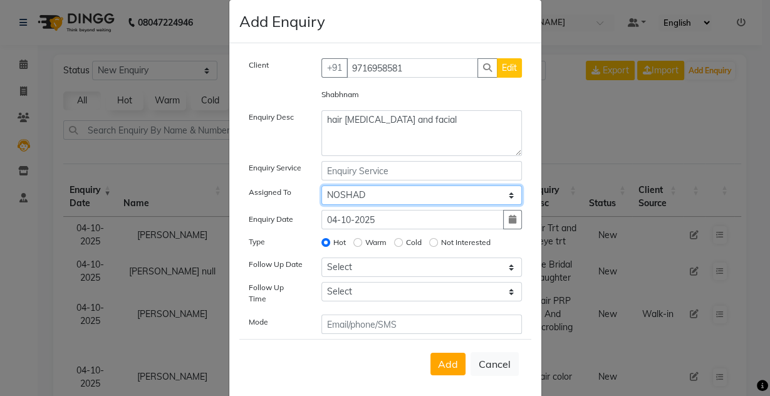
scroll to position [28, 0]
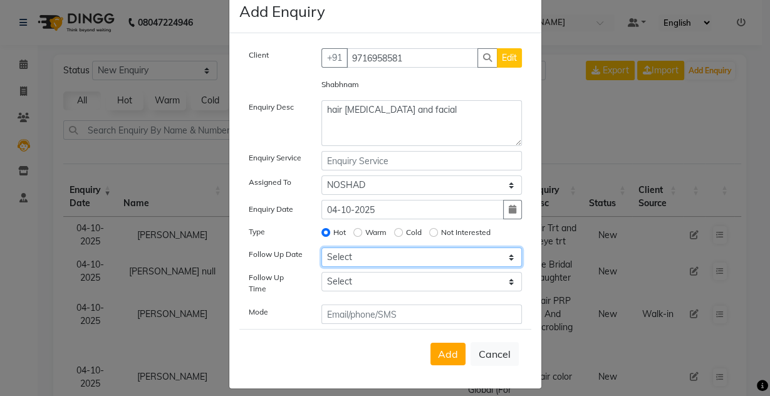
click at [339, 258] on select "Select [DATE] [DATE] [DATE] ([DATE]) [DATE] ([DATE]) [DATE] ([DATE]) [DATE] ([D…" at bounding box center [421, 256] width 200 height 19
click at [321, 247] on select "Select [DATE] [DATE] [DATE] ([DATE]) [DATE] ([DATE]) [DATE] ([DATE]) [DATE] ([D…" at bounding box center [421, 256] width 200 height 19
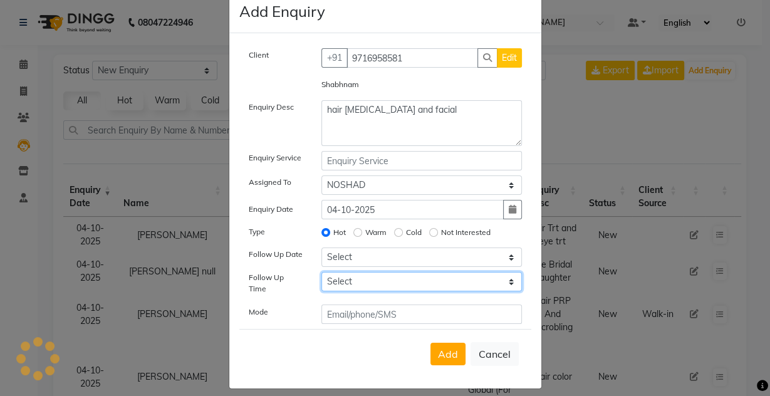
click at [376, 282] on select "Select 07:00 AM 07:15 AM 07:30 AM 07:45 AM 08:00 AM 08:15 AM 08:30 AM 08:45 AM …" at bounding box center [421, 281] width 200 height 19
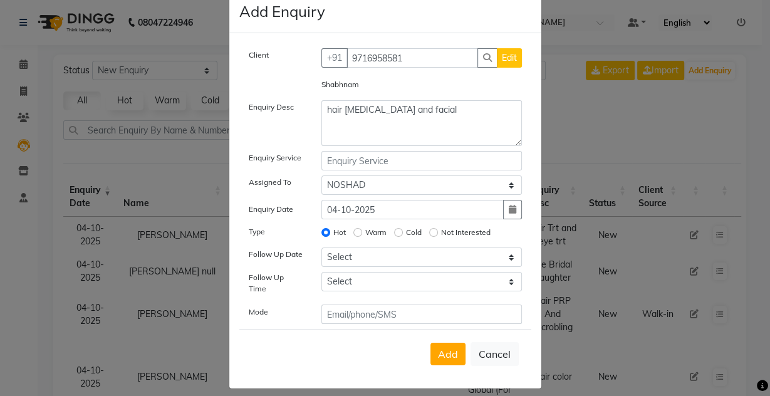
click at [281, 216] on div "Enquiry Date" at bounding box center [275, 211] width 73 height 18
click at [349, 258] on select "Select [DATE] [DATE] [DATE] ([DATE]) [DATE] ([DATE]) [DATE] ([DATE]) [DATE] ([D…" at bounding box center [421, 256] width 200 height 19
select select "[DATE]"
click at [321, 247] on select "Select [DATE] [DATE] [DATE] ([DATE]) [DATE] ([DATE]) [DATE] ([DATE]) [DATE] ([D…" at bounding box center [421, 256] width 200 height 19
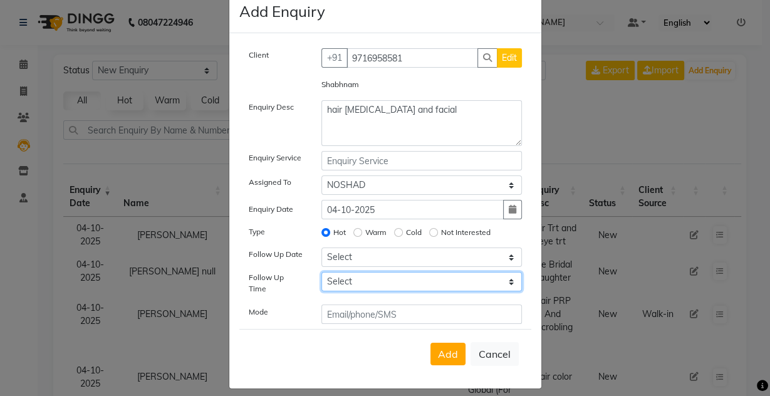
click at [353, 284] on select "Select 07:00 AM 07:15 AM 07:30 AM 07:45 AM 08:00 AM 08:15 AM 08:30 AM 08:45 AM …" at bounding box center [421, 281] width 200 height 19
select select "780"
click at [321, 272] on select "Select 07:00 AM 07:15 AM 07:30 AM 07:45 AM 08:00 AM 08:15 AM 08:30 AM 08:45 AM …" at bounding box center [421, 281] width 200 height 19
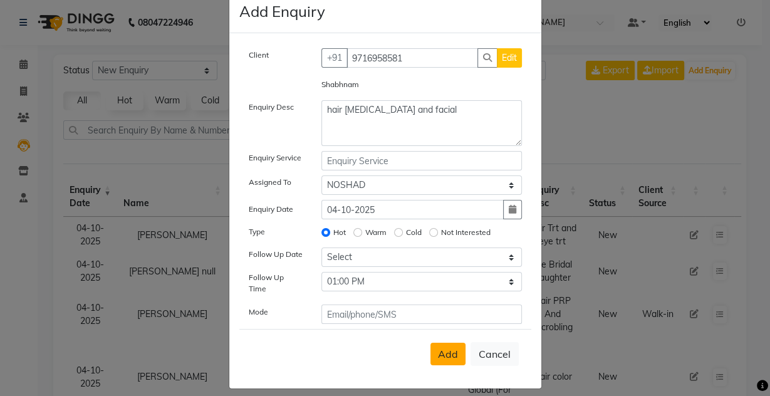
click at [443, 351] on button "Add" at bounding box center [447, 354] width 35 height 23
select select
radio input "false"
select select
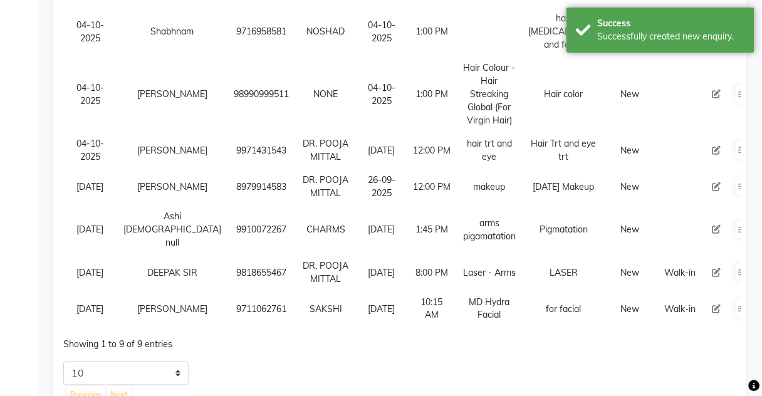
scroll to position [322, 0]
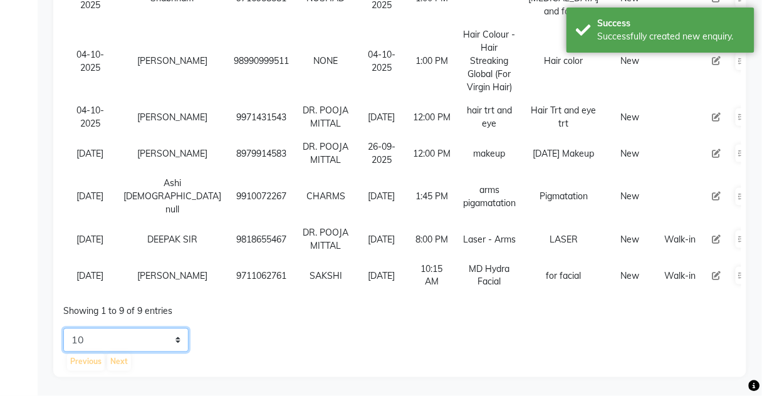
click at [110, 345] on select "5 10 20 50" at bounding box center [125, 340] width 125 height 24
click at [63, 328] on select "5 10 20 50" at bounding box center [125, 340] width 125 height 24
click at [117, 349] on select "5 10 20 50" at bounding box center [125, 340] width 125 height 24
select select "20"
click at [63, 328] on select "5 10 20 50" at bounding box center [125, 340] width 125 height 24
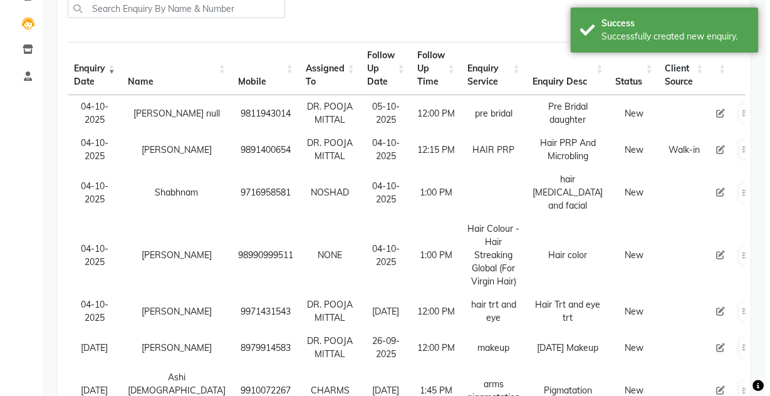
scroll to position [0, 0]
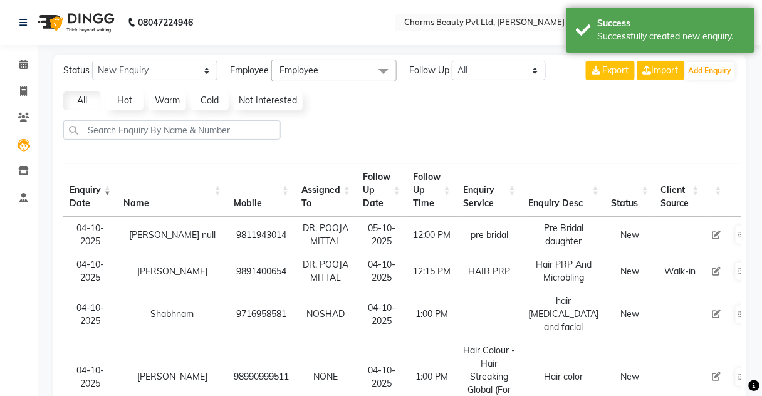
click at [716, 56] on div "Status New Enquiry Open Enquiry Converted Enquiry All All New Open Converted Em…" at bounding box center [399, 373] width 693 height 638
click at [716, 68] on button "Add Enquiry" at bounding box center [709, 71] width 49 height 18
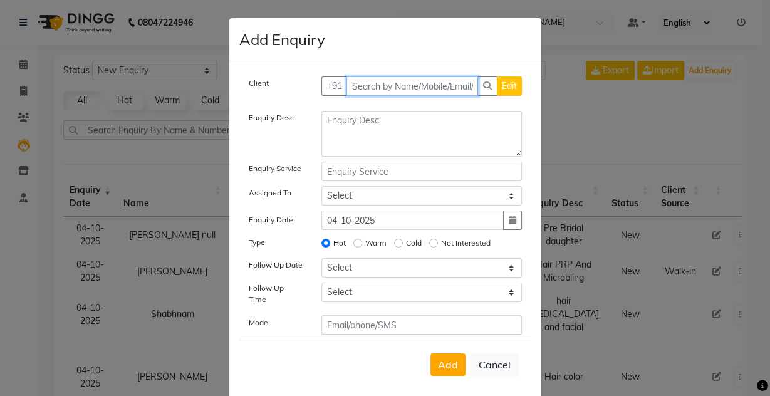
click at [396, 85] on input "text" at bounding box center [412, 85] width 132 height 19
click at [658, 202] on ngb-modal-window "Add Enquiry Client +91 Edit Enquiry Desc Enquiry Service Assigned To Select [PE…" at bounding box center [385, 198] width 770 height 396
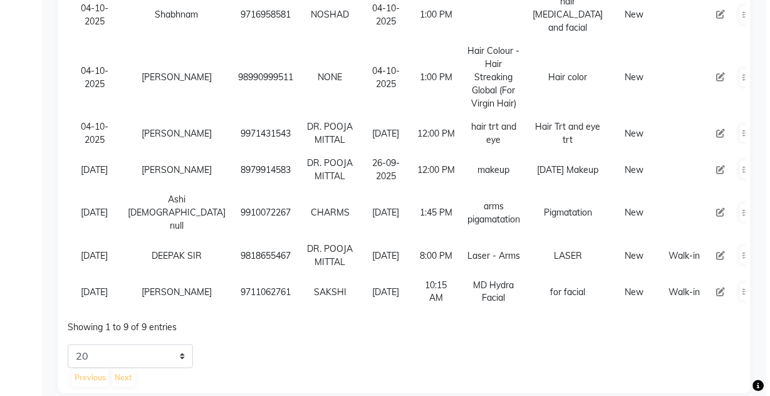
scroll to position [301, 0]
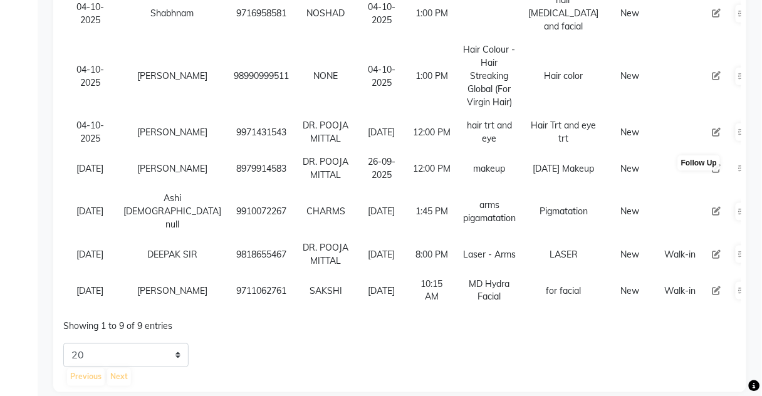
click at [728, 184] on td "Follow Up" at bounding box center [742, 168] width 29 height 36
click at [738, 172] on icon at bounding box center [742, 169] width 8 height 8
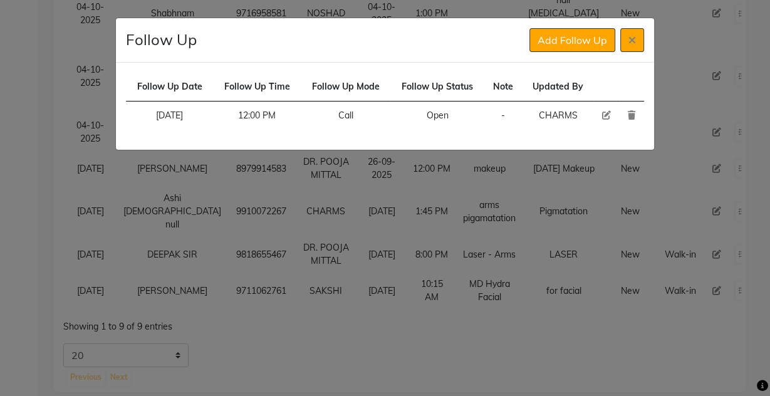
click at [389, 327] on ngb-modal-window "Follow Up Add Follow Up Follow Up Date Follow Up Time Follow Up Mode Follow Up …" at bounding box center [385, 198] width 770 height 396
click at [639, 37] on button at bounding box center [632, 40] width 24 height 24
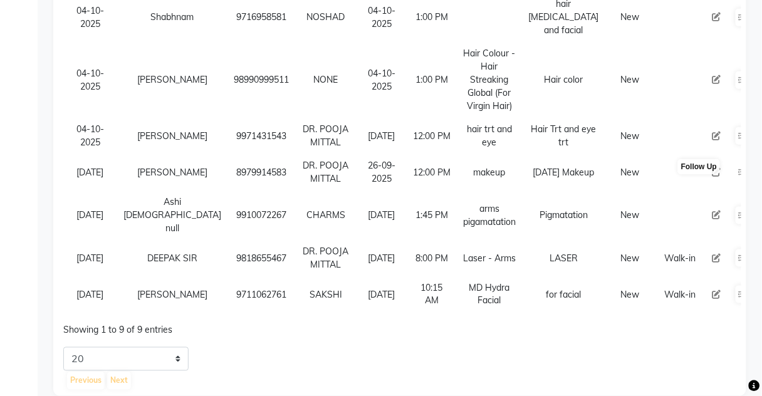
scroll to position [50, 0]
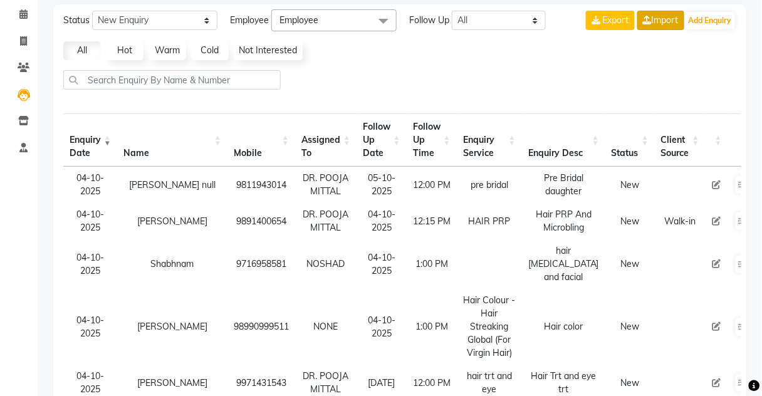
click at [643, 16] on icon at bounding box center [647, 20] width 9 height 9
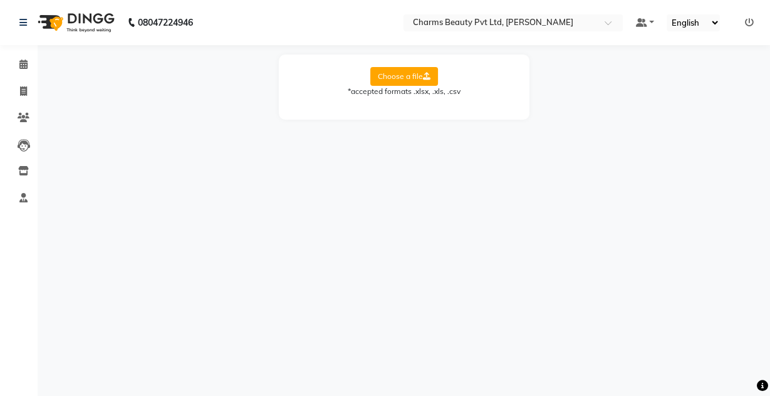
click at [399, 76] on label "Choose a file" at bounding box center [404, 76] width 68 height 19
click at [0, 0] on input "Choose a file" at bounding box center [0, 0] width 0 height 0
click at [27, 122] on icon at bounding box center [24, 117] width 12 height 9
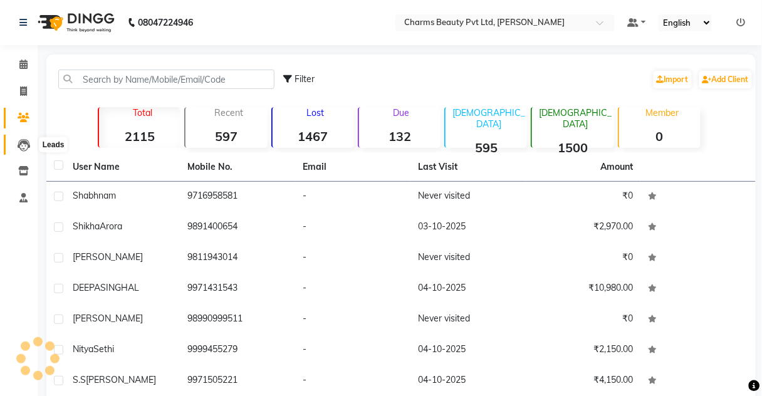
click at [19, 140] on icon at bounding box center [24, 145] width 13 height 13
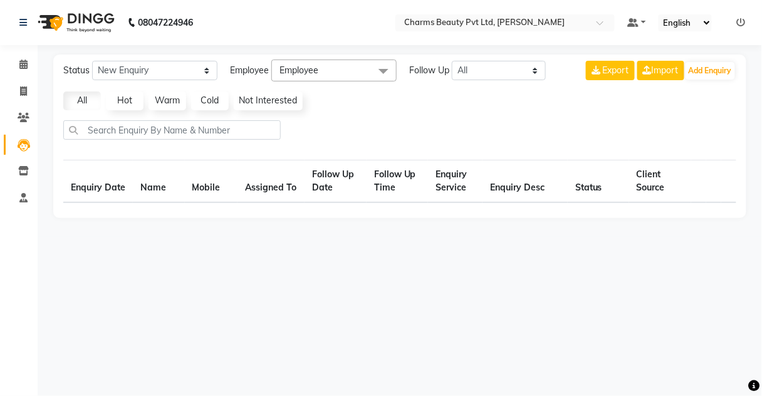
select select "10"
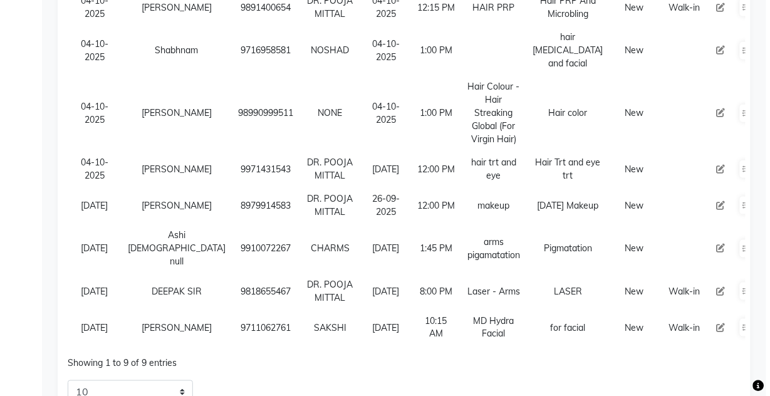
scroll to position [222, 0]
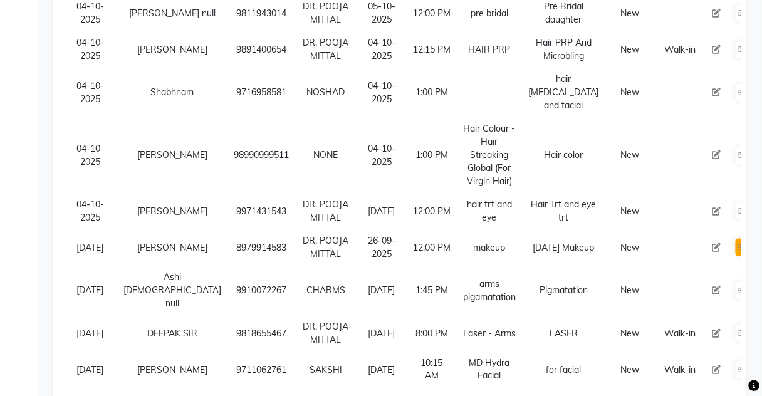
drag, startPoint x: 686, startPoint y: 259, endPoint x: 697, endPoint y: 259, distance: 10.7
click at [728, 260] on td at bounding box center [742, 247] width 29 height 36
click at [738, 251] on icon at bounding box center [742, 248] width 8 height 8
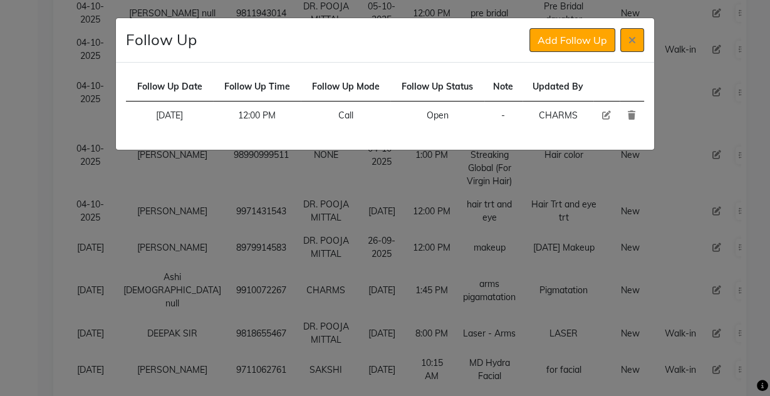
click at [561, 88] on td "Updated By" at bounding box center [557, 87] width 71 height 29
click at [581, 121] on td "CHARMS" at bounding box center [557, 115] width 71 height 29
click at [602, 113] on icon at bounding box center [606, 115] width 9 height 9
select select "720"
select select "Open"
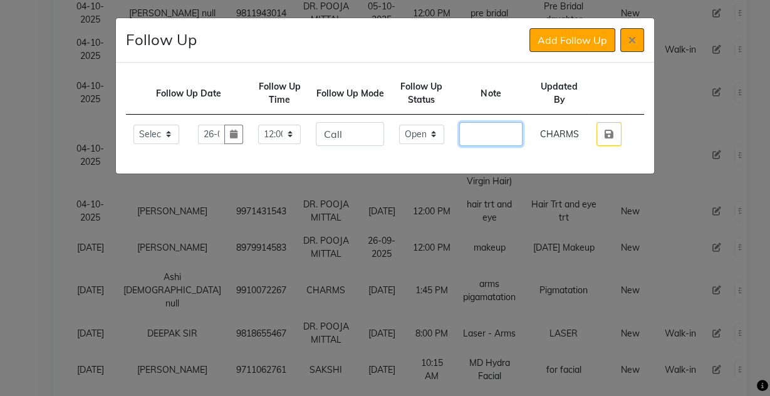
click at [475, 135] on input "text" at bounding box center [490, 134] width 63 height 24
type input "package book"
click at [584, 172] on div "Follow Up Date Follow Up Time Follow Up Mode Follow Up Status Note Updated By S…" at bounding box center [384, 118] width 537 height 111
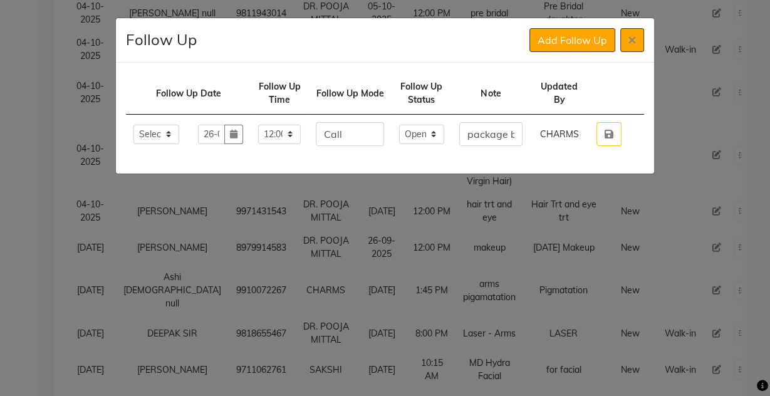
drag, startPoint x: 594, startPoint y: 145, endPoint x: 606, endPoint y: 140, distance: 13.2
click at [595, 145] on td at bounding box center [609, 134] width 40 height 39
click at [607, 140] on button "button" at bounding box center [608, 134] width 25 height 24
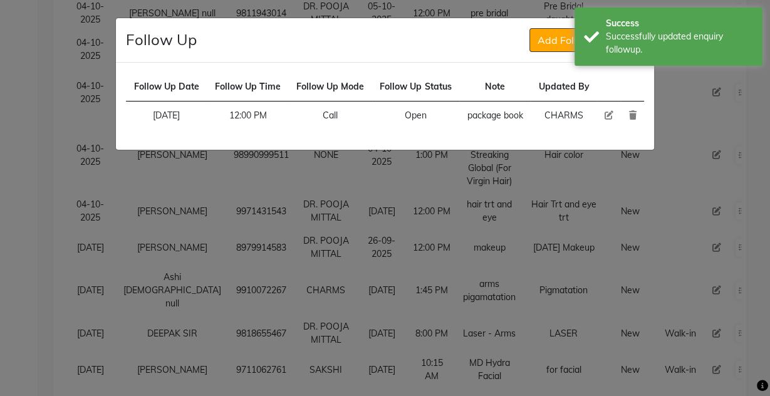
click at [532, 178] on ngb-modal-window "Follow Up Add Follow Up Follow Up Date Follow Up Time Follow Up Mode Follow Up …" at bounding box center [385, 198] width 770 height 396
click at [454, 157] on ngb-modal-window "Follow Up Add Follow Up Follow Up Date Follow Up Time Follow Up Mode Follow Up …" at bounding box center [385, 198] width 770 height 396
click at [644, 101] on div "Follow Up Date Follow Up Time Follow Up Mode Follow Up Status Note Updated By […" at bounding box center [384, 106] width 537 height 87
click at [265, 63] on div "Follow Up Date Follow Up Time Follow Up Mode Follow Up Status Note Updated By […" at bounding box center [384, 106] width 537 height 87
click at [758, 140] on ngb-modal-window "Follow Up Add Follow Up Follow Up Date Follow Up Time Follow Up Mode Follow Up …" at bounding box center [385, 198] width 770 height 396
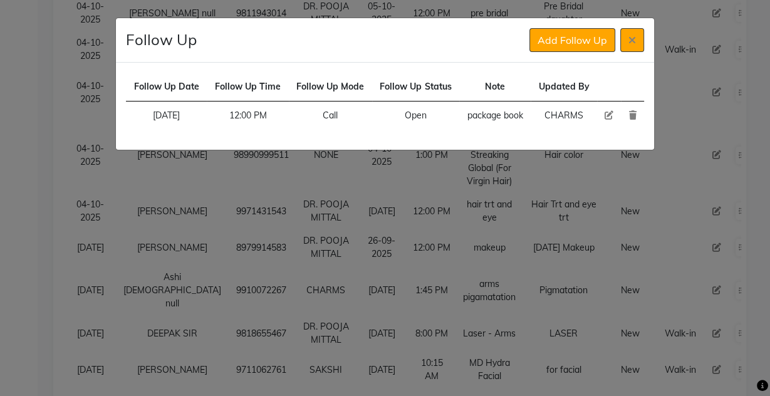
click at [652, 124] on div "Follow Up Date Follow Up Time Follow Up Mode Follow Up Status Note Updated By […" at bounding box center [384, 106] width 537 height 87
click at [626, 43] on button at bounding box center [632, 40] width 24 height 24
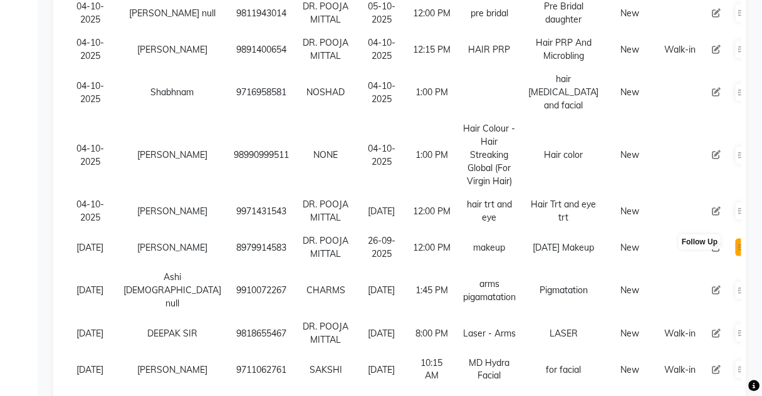
click at [738, 251] on icon at bounding box center [742, 248] width 8 height 8
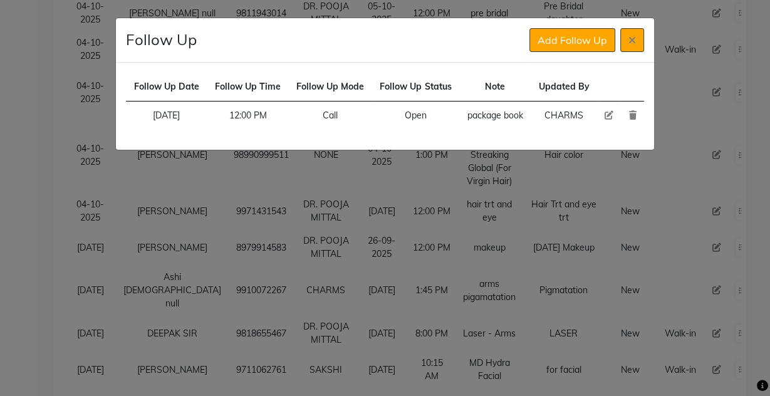
click at [696, 258] on ngb-modal-window "Follow Up Add Follow Up Follow Up Date Follow Up Time Follow Up Mode Follow Up …" at bounding box center [385, 198] width 770 height 396
drag, startPoint x: 631, startPoint y: 22, endPoint x: 632, endPoint y: 33, distance: 10.7
click at [632, 33] on div "Follow Up Add Follow Up" at bounding box center [384, 40] width 537 height 44
click at [632, 33] on button at bounding box center [632, 40] width 24 height 24
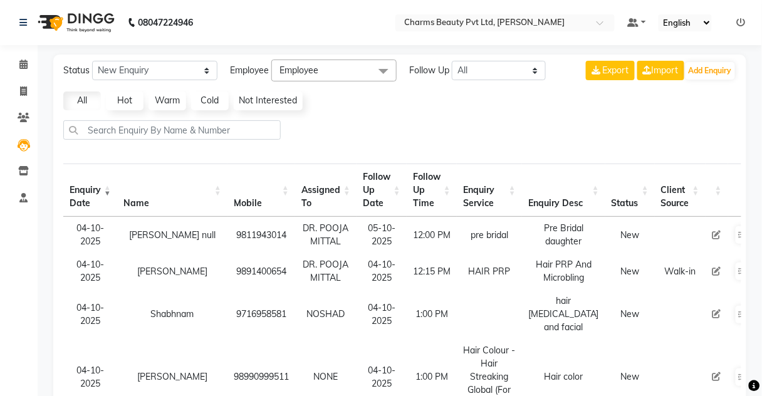
click at [170, 98] on link "Warm" at bounding box center [167, 100] width 38 height 19
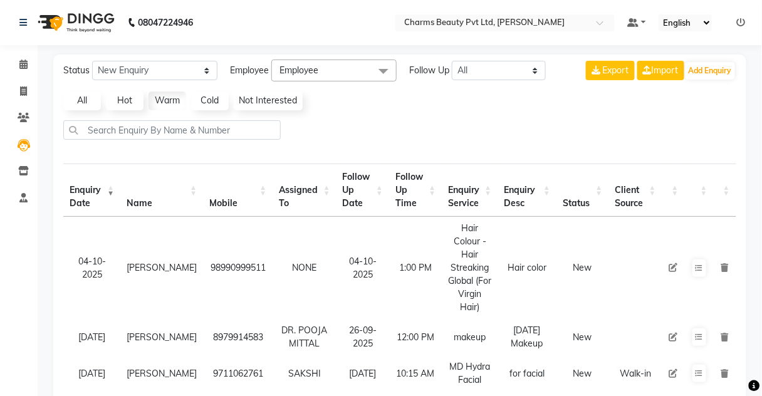
click at [125, 100] on link "Hot" at bounding box center [125, 100] width 38 height 19
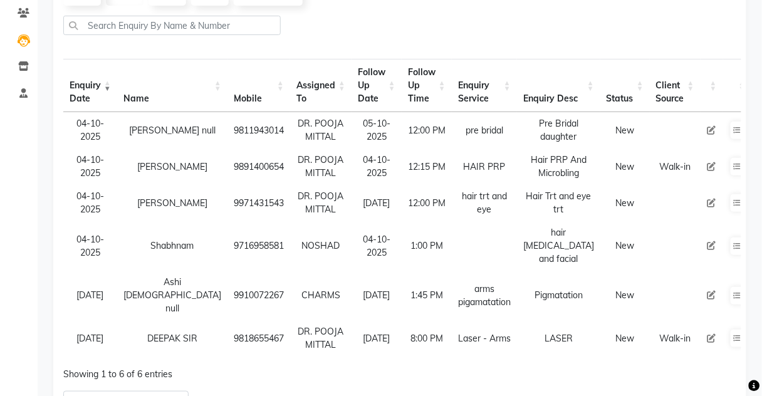
scroll to position [23, 0]
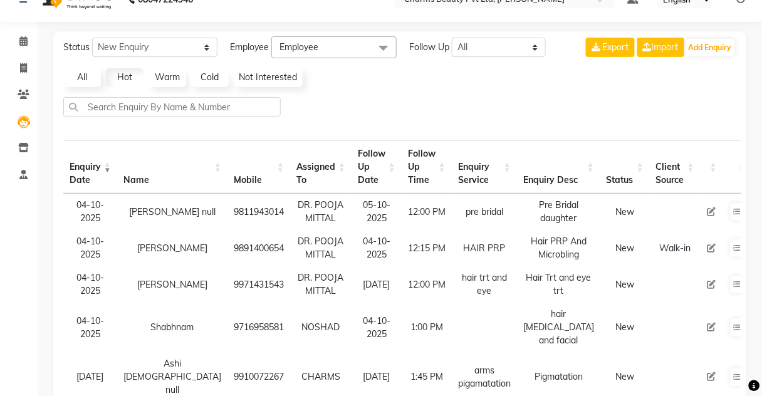
click at [179, 78] on link "Warm" at bounding box center [167, 77] width 38 height 19
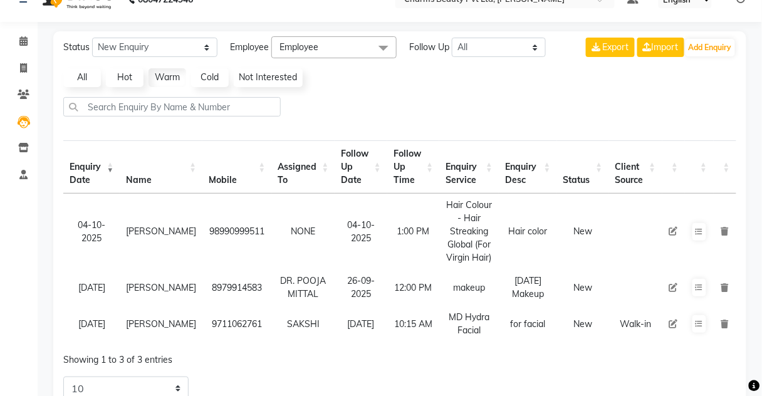
click at [247, 81] on link "Not Interested" at bounding box center [268, 77] width 69 height 19
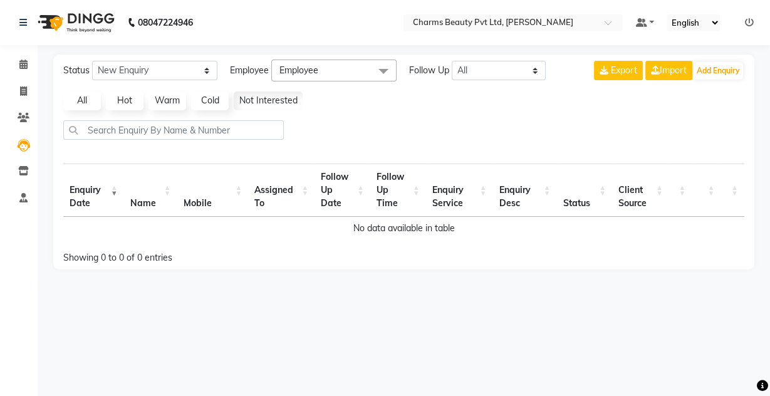
click at [208, 100] on link "Cold" at bounding box center [210, 100] width 38 height 19
click at [179, 100] on link "Warm" at bounding box center [167, 100] width 38 height 19
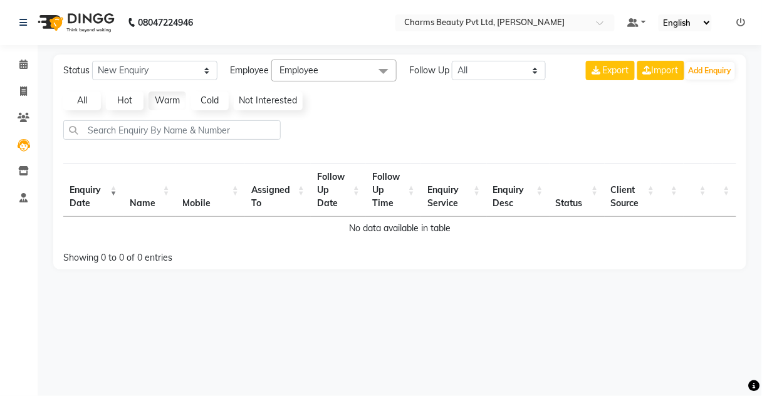
select select "10"
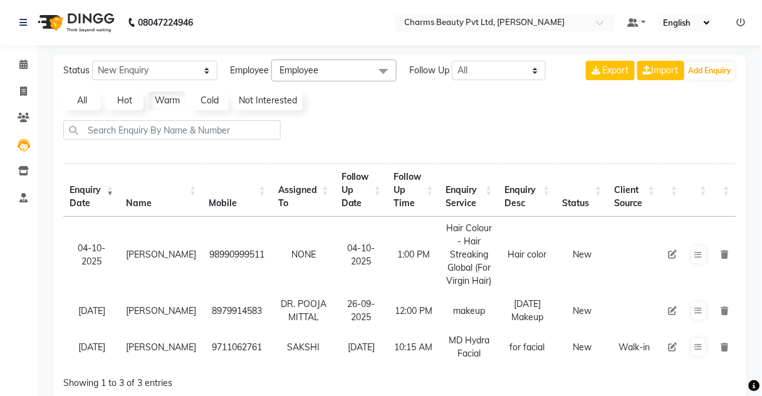
click at [108, 100] on link "Hot" at bounding box center [125, 100] width 38 height 19
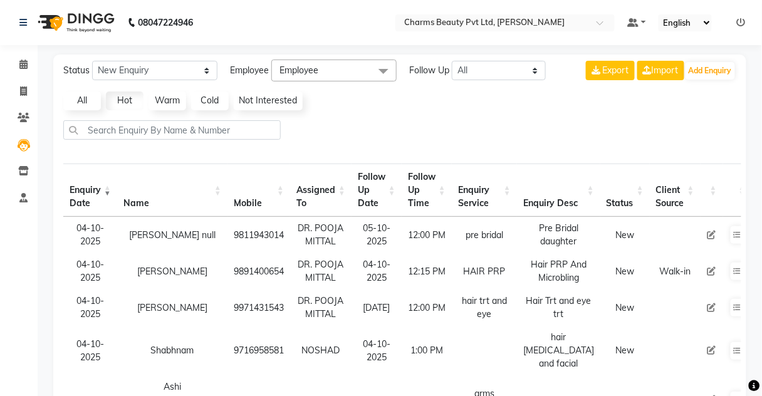
click at [83, 98] on link "All" at bounding box center [82, 100] width 38 height 19
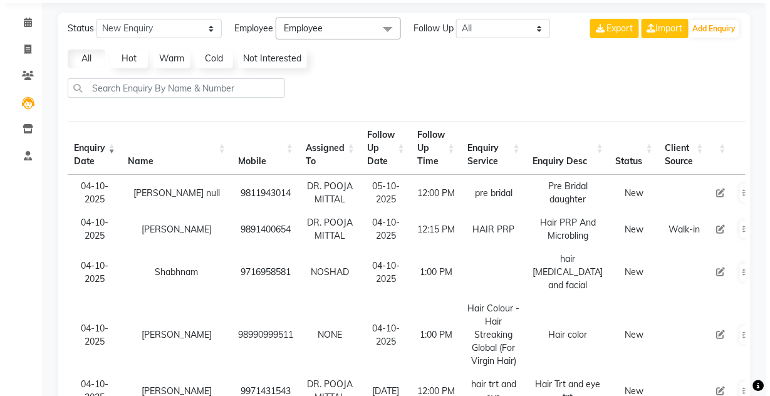
scroll to position [100, 0]
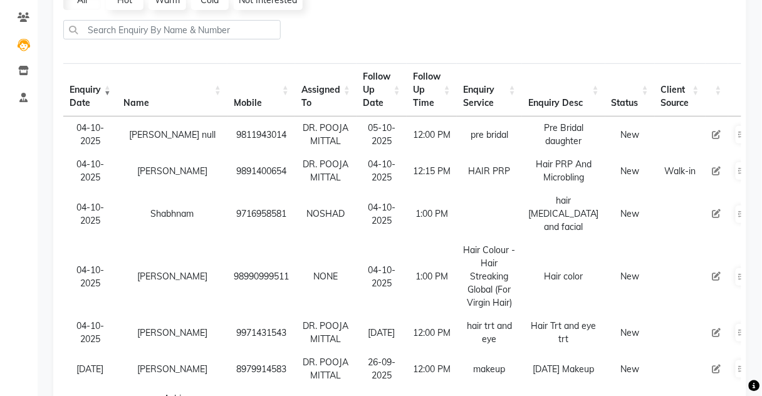
click at [712, 281] on icon at bounding box center [716, 276] width 9 height 9
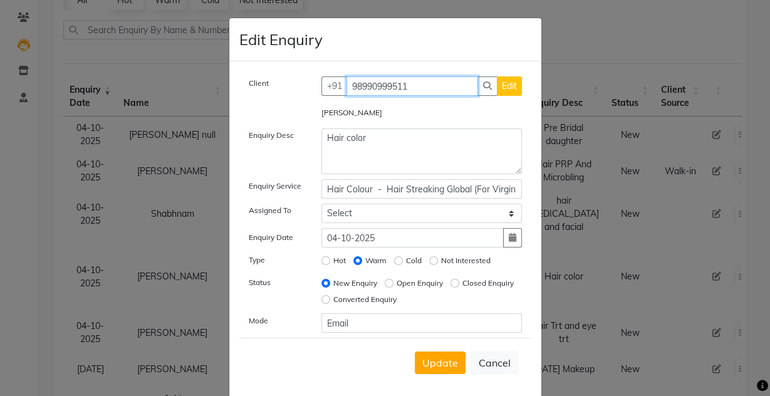
click at [385, 85] on input "98990999511" at bounding box center [412, 85] width 132 height 19
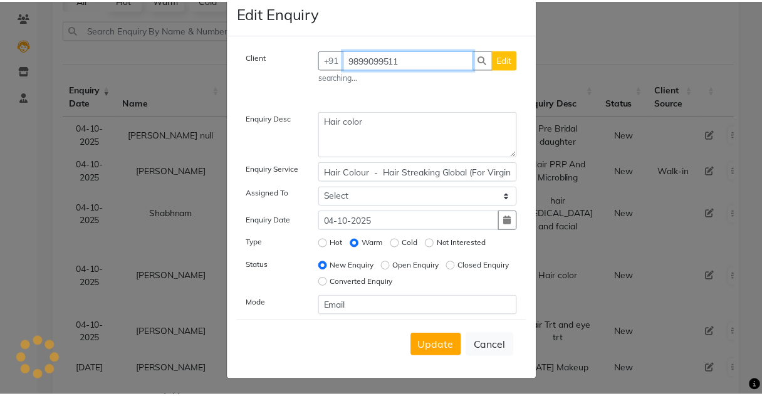
scroll to position [0, 0]
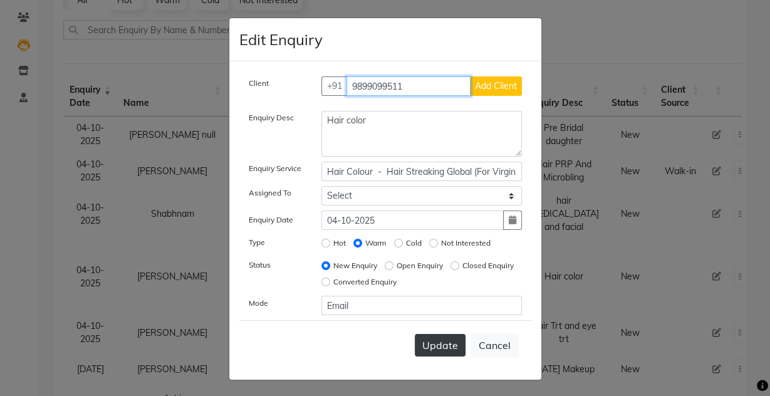
type input "9899099511"
click at [429, 341] on span "Update" at bounding box center [440, 345] width 36 height 13
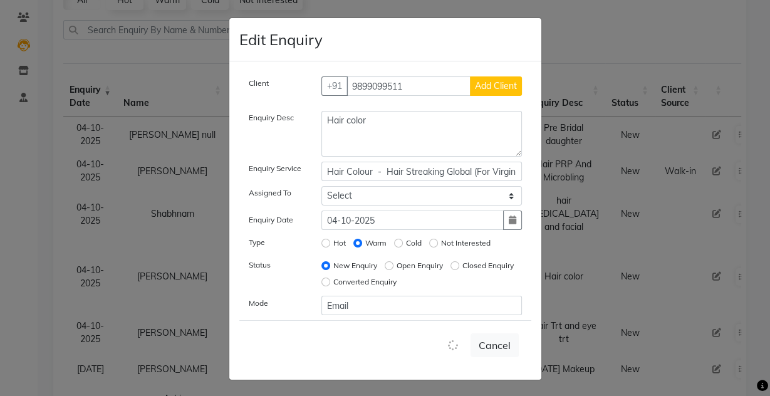
select select
radio input "false"
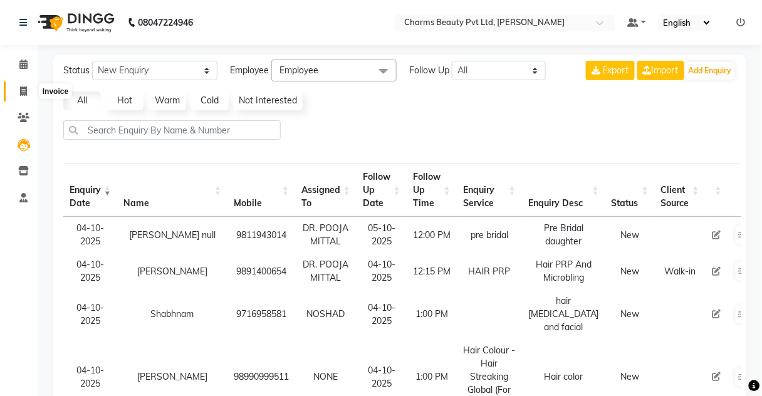
click at [27, 94] on span at bounding box center [24, 92] width 22 height 14
select select "service"
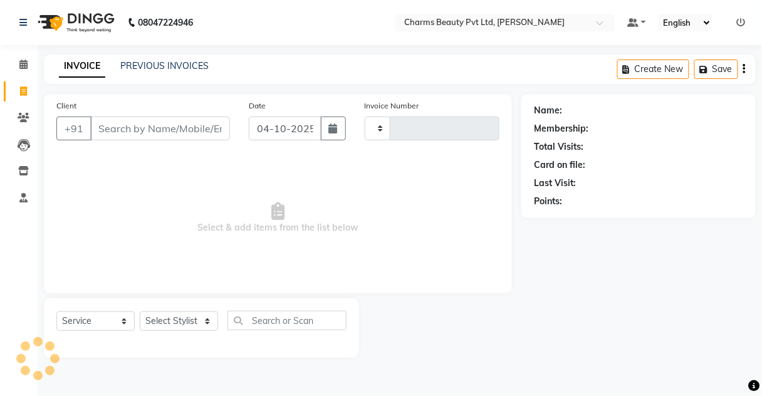
type input "2767"
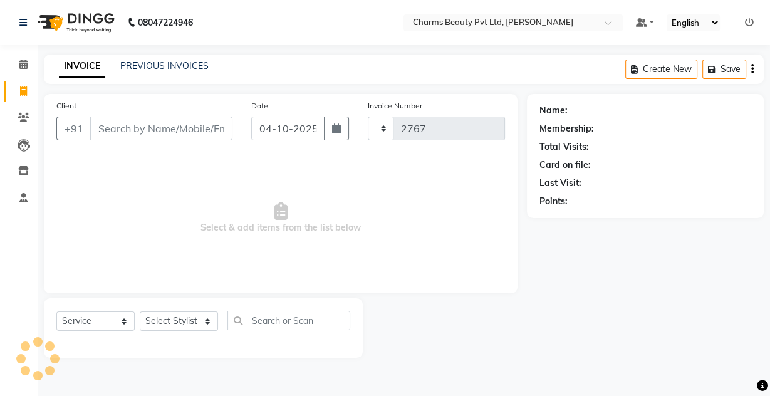
select select "3743"
drag, startPoint x: 121, startPoint y: 120, endPoint x: 33, endPoint y: 86, distance: 94.6
click at [33, 86] on span at bounding box center [24, 92] width 22 height 14
select select "service"
type input "2767"
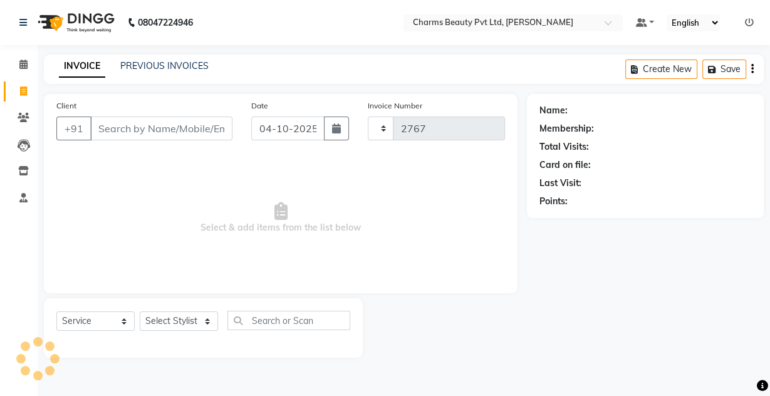
select select "3743"
click at [51, 107] on div "Client +91" at bounding box center [144, 124] width 195 height 51
click at [133, 114] on div "Client +91" at bounding box center [144, 124] width 195 height 51
click at [135, 144] on div "Client +91" at bounding box center [144, 124] width 195 height 51
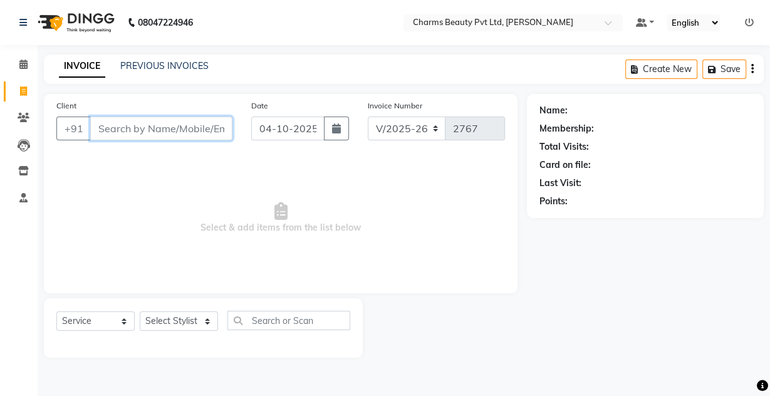
click at [135, 130] on input "Client" at bounding box center [161, 129] width 142 height 24
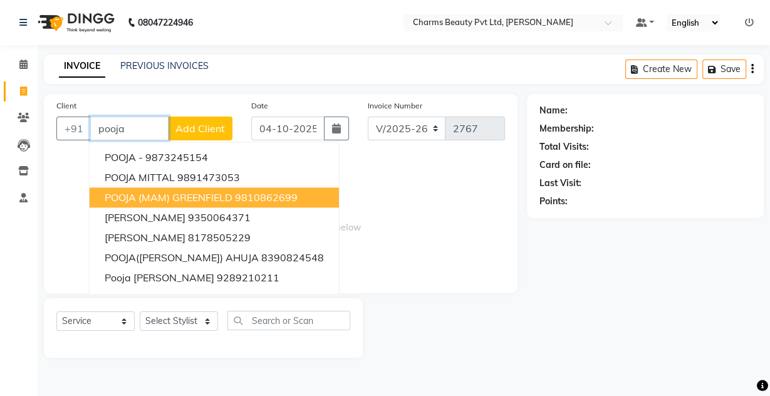
click at [165, 194] on span "POOJA (MAM) GREENFIELD" at bounding box center [169, 197] width 128 height 13
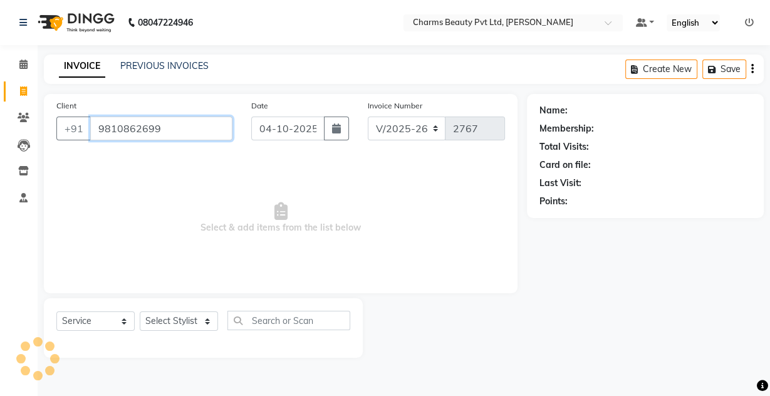
type input "9810862699"
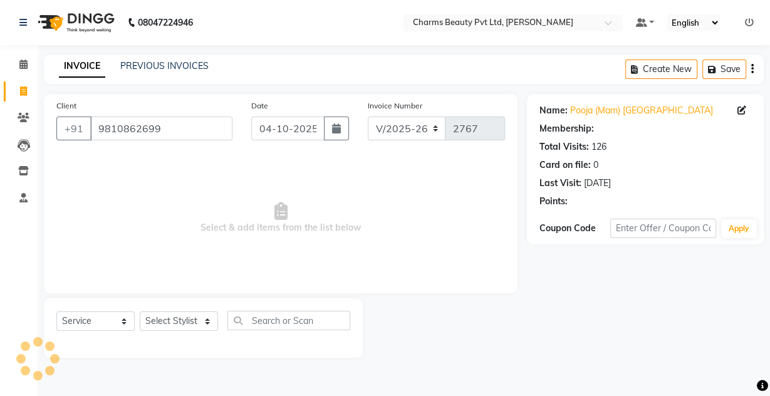
select select "1: Object"
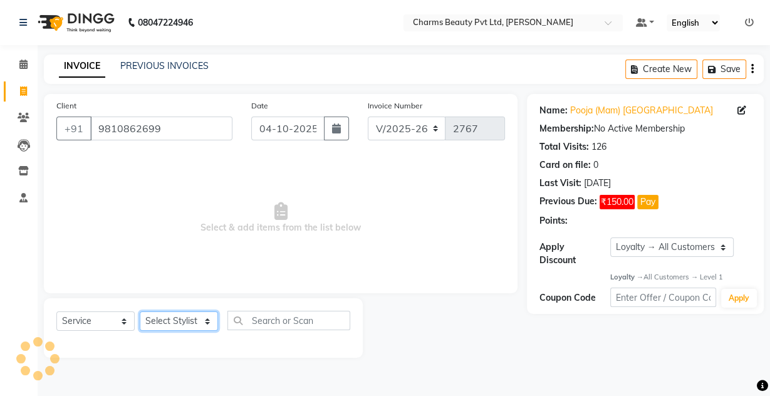
click at [194, 316] on select "Select Stylist Aarti [PERSON_NAME] [PERSON_NAME] CHARMS DR. POOJA MITTAL HINA […" at bounding box center [179, 320] width 78 height 19
select select "17842"
click at [140, 311] on select "Select Stylist Aarti [PERSON_NAME] [PERSON_NAME] CHARMS DR. POOJA MITTAL HINA […" at bounding box center [179, 320] width 78 height 19
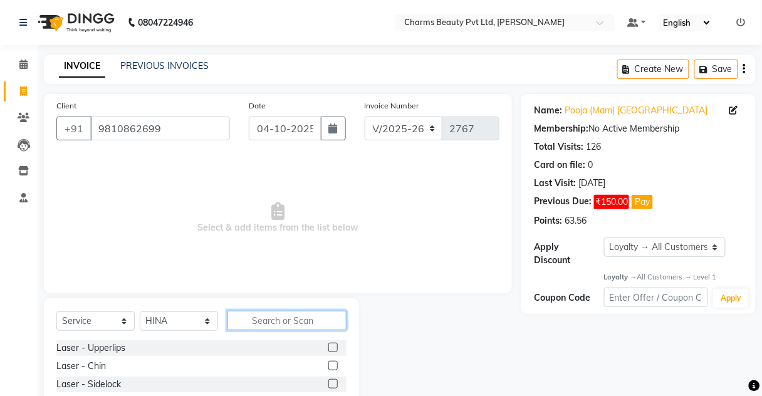
click at [264, 321] on input "text" at bounding box center [286, 320] width 119 height 19
type input "b"
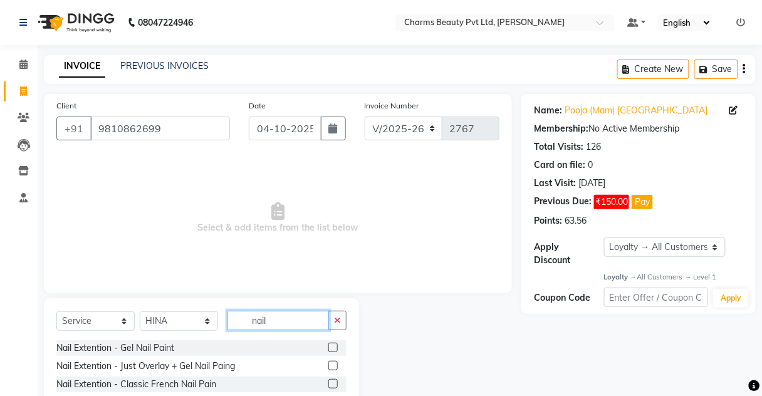
type input "nail"
click at [328, 345] on label at bounding box center [332, 347] width 9 height 9
click at [328, 345] on input "checkbox" at bounding box center [332, 348] width 8 height 8
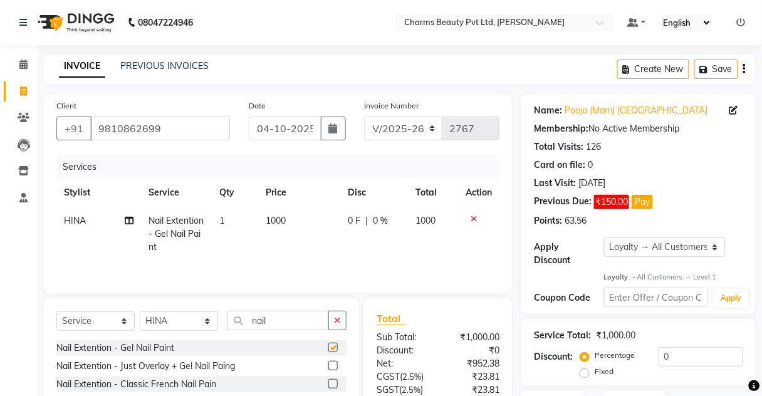
checkbox input "false"
click at [312, 225] on td "1000" at bounding box center [300, 234] width 82 height 54
select select "17842"
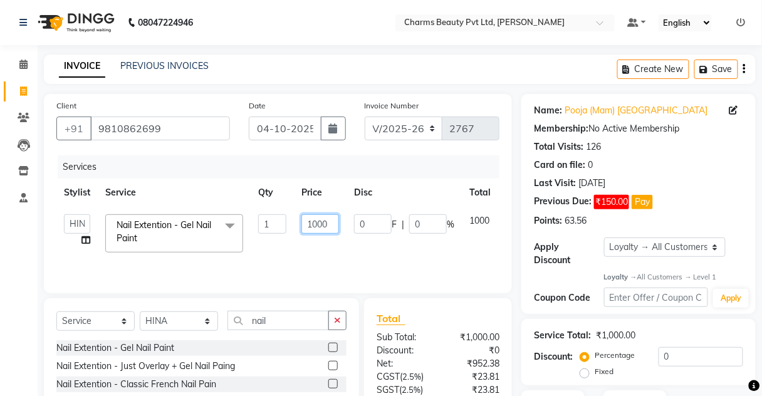
click at [317, 220] on input "1000" at bounding box center [320, 223] width 38 height 19
type input "9"
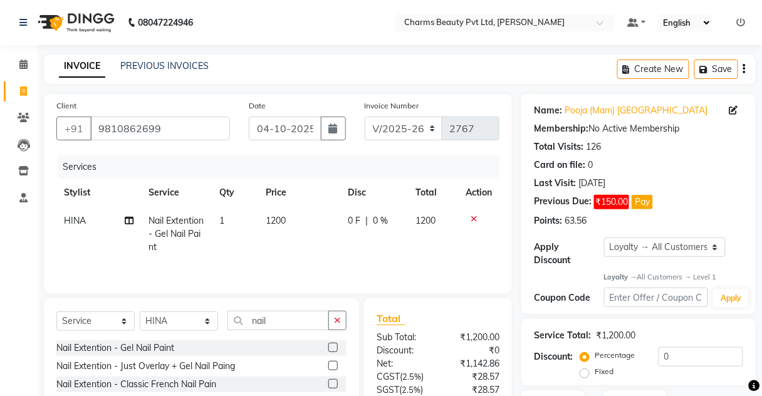
click at [309, 254] on td "1200" at bounding box center [300, 234] width 82 height 54
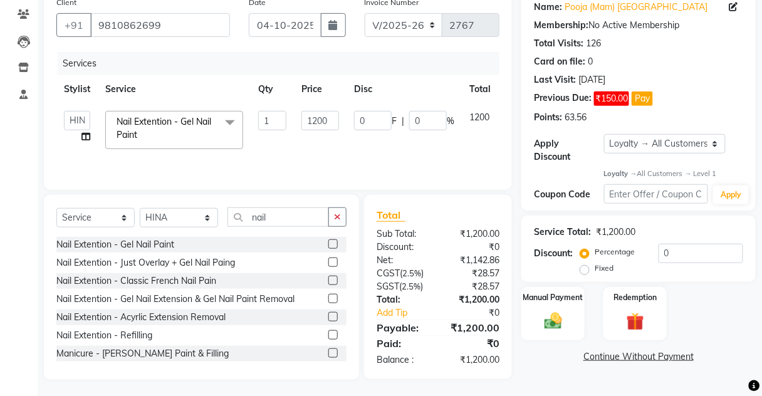
scroll to position [105, 0]
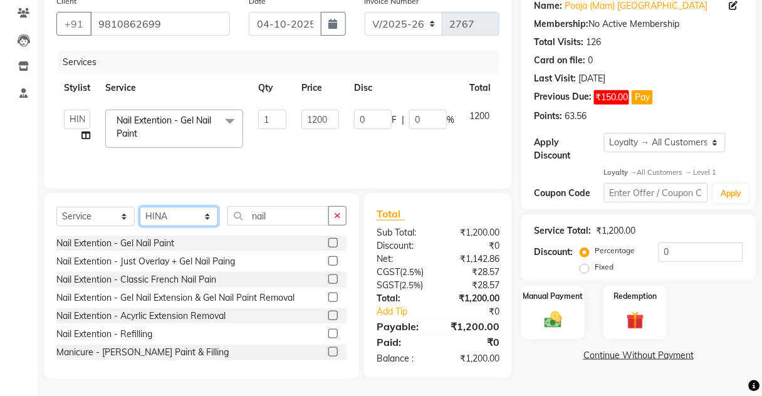
click at [192, 222] on select "Select Stylist Aarti [PERSON_NAME] [PERSON_NAME] CHARMS DR. POOJA MITTAL HINA […" at bounding box center [179, 216] width 78 height 19
click at [140, 207] on select "Select Stylist Aarti [PERSON_NAME] [PERSON_NAME] CHARMS DR. POOJA MITTAL HINA […" at bounding box center [179, 216] width 78 height 19
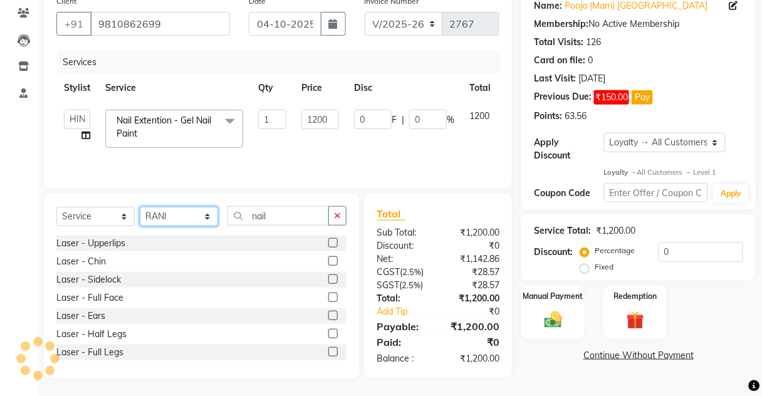
click at [212, 209] on select "Select Stylist Aarti [PERSON_NAME] [PERSON_NAME] CHARMS DR. POOJA MITTAL HINA […" at bounding box center [179, 216] width 78 height 19
click at [140, 207] on select "Select Stylist Aarti [PERSON_NAME] [PERSON_NAME] CHARMS DR. POOJA MITTAL HINA […" at bounding box center [179, 216] width 78 height 19
click at [200, 217] on select "Select Stylist Aarti [PERSON_NAME] [PERSON_NAME] CHARMS DR. POOJA MITTAL HINA […" at bounding box center [179, 216] width 78 height 19
click at [140, 207] on select "Select Stylist Aarti [PERSON_NAME] [PERSON_NAME] CHARMS DR. POOJA MITTAL HINA […" at bounding box center [179, 216] width 78 height 19
click at [196, 205] on div "Select Service Product Membership Package Voucher Prepaid Gift Card Select Styl…" at bounding box center [201, 286] width 315 height 185
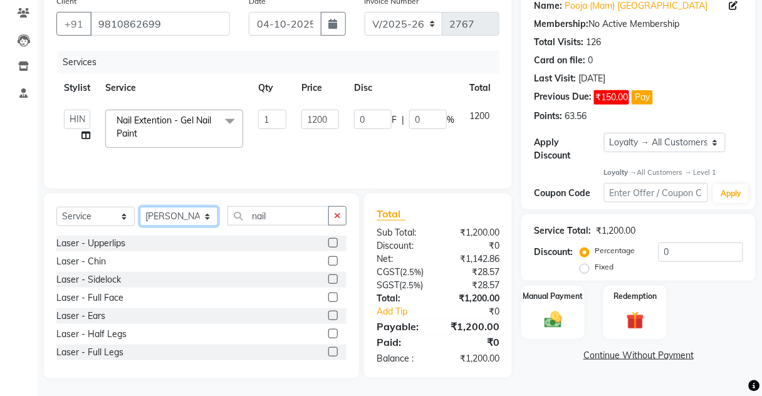
drag, startPoint x: 203, startPoint y: 212, endPoint x: 202, endPoint y: 204, distance: 8.2
click at [202, 204] on div "Select Service Product Membership Package Voucher Prepaid Gift Card Select Styl…" at bounding box center [201, 286] width 315 height 185
click at [140, 207] on select "Select Stylist Aarti [PERSON_NAME] [PERSON_NAME] CHARMS DR. POOJA MITTAL HINA […" at bounding box center [179, 216] width 78 height 19
click at [179, 214] on select "Select Stylist Aarti [PERSON_NAME] [PERSON_NAME] CHARMS DR. POOJA MITTAL HINA […" at bounding box center [179, 216] width 78 height 19
click at [140, 207] on select "Select Stylist Aarti [PERSON_NAME] [PERSON_NAME] CHARMS DR. POOJA MITTAL HINA […" at bounding box center [179, 216] width 78 height 19
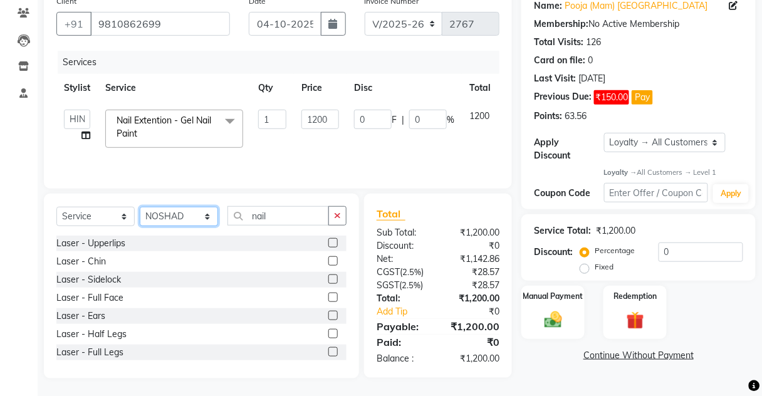
click at [172, 207] on select "Select Stylist Aarti [PERSON_NAME] [PERSON_NAME] CHARMS DR. POOJA MITTAL HINA […" at bounding box center [179, 216] width 78 height 19
click at [140, 207] on select "Select Stylist Aarti [PERSON_NAME] [PERSON_NAME] CHARMS DR. POOJA MITTAL HINA […" at bounding box center [179, 216] width 78 height 19
click at [185, 204] on div "Select Service Product Membership Package Voucher Prepaid Gift Card Select Styl…" at bounding box center [201, 286] width 315 height 185
drag, startPoint x: 185, startPoint y: 223, endPoint x: 184, endPoint y: 206, distance: 17.0
click at [185, 222] on select "Select Stylist Aarti [PERSON_NAME] [PERSON_NAME] CHARMS DR. POOJA MITTAL HINA […" at bounding box center [179, 216] width 78 height 19
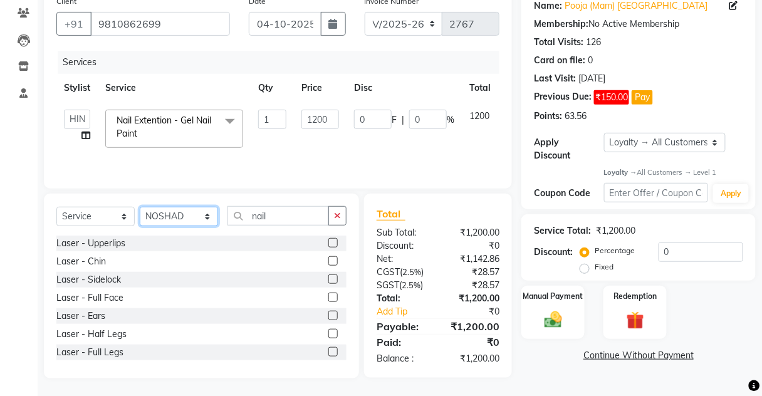
click at [140, 207] on select "Select Stylist Aarti [PERSON_NAME] [PERSON_NAME] CHARMS DR. POOJA MITTAL HINA […" at bounding box center [179, 216] width 78 height 19
click at [281, 229] on div "Select Service Product Membership Package Voucher Prepaid Gift Card Select Styl…" at bounding box center [201, 220] width 290 height 29
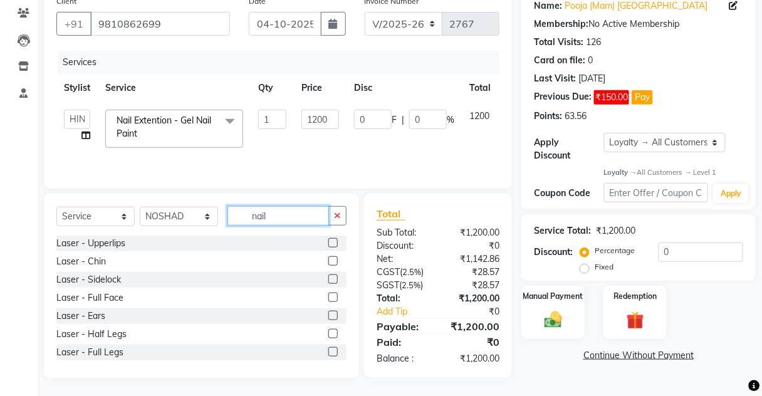
click at [288, 213] on input "nail" at bounding box center [277, 215] width 101 height 19
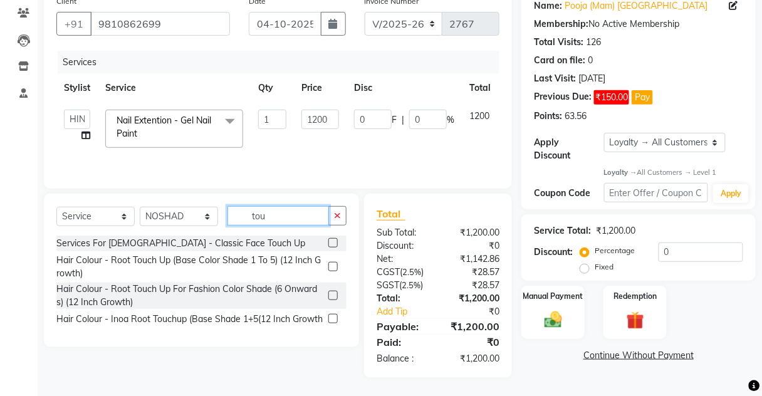
scroll to position [104, 0]
click at [334, 267] on label at bounding box center [332, 266] width 9 height 9
click at [334, 267] on input "checkbox" at bounding box center [332, 268] width 8 height 8
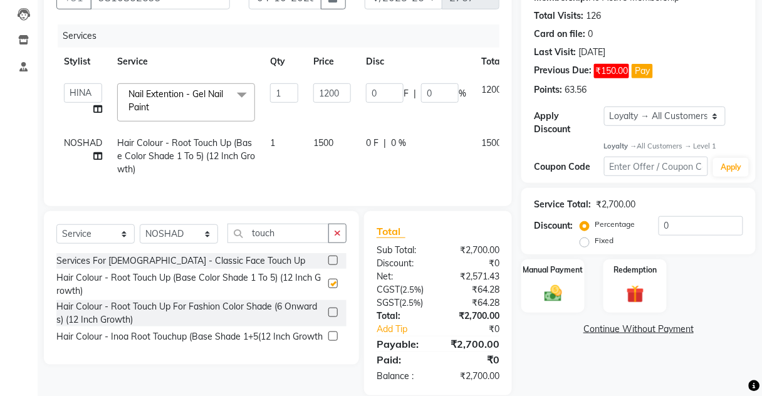
scroll to position [155, 0]
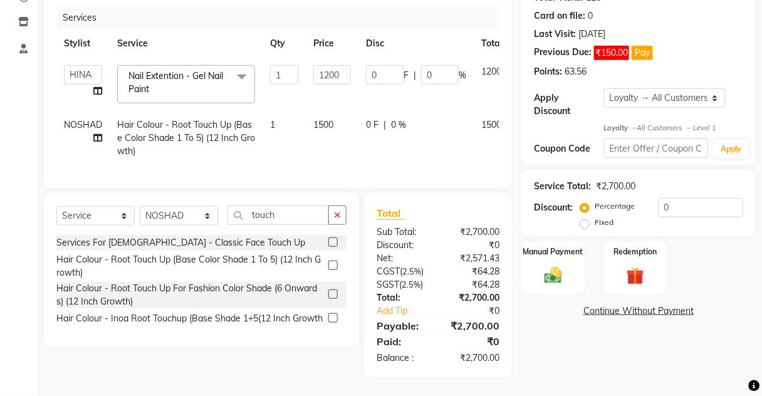
click at [589, 306] on link "Continue Without Payment" at bounding box center [638, 310] width 229 height 13
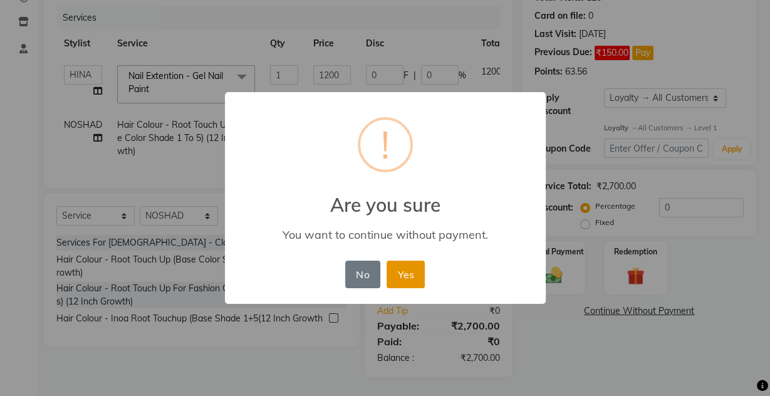
click at [420, 267] on button "Yes" at bounding box center [405, 275] width 38 height 28
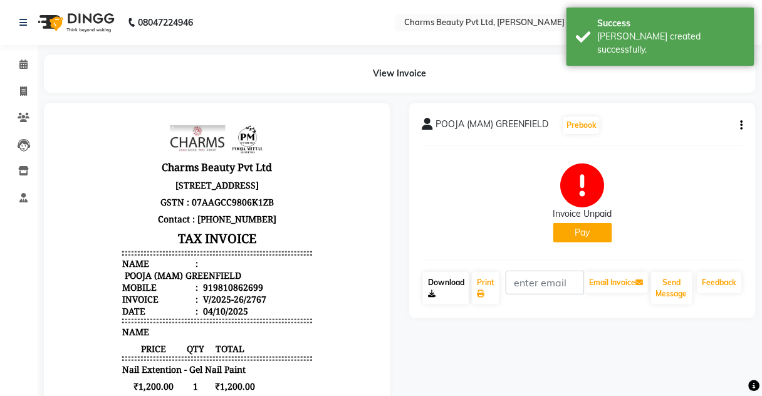
click at [455, 289] on link "Download" at bounding box center [446, 288] width 46 height 33
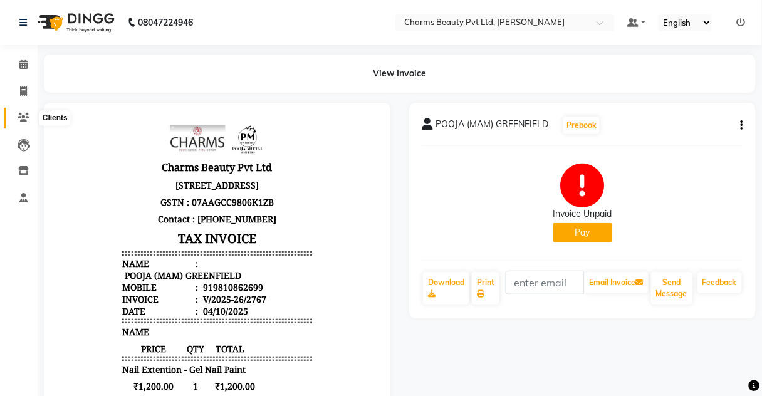
click at [21, 123] on span at bounding box center [24, 118] width 22 height 14
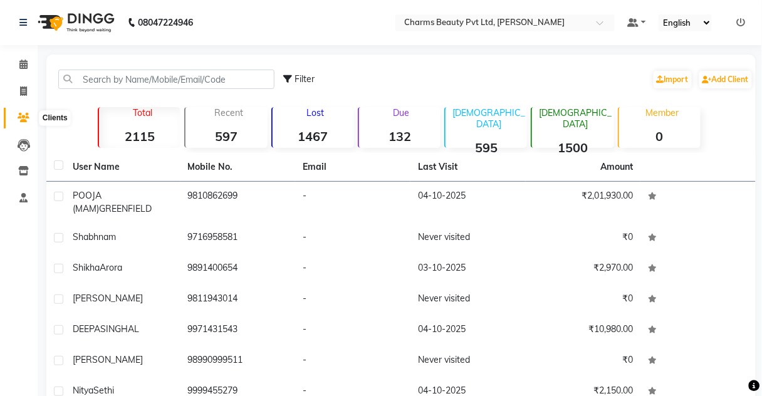
click at [23, 115] on icon at bounding box center [24, 117] width 12 height 9
click at [19, 142] on icon at bounding box center [24, 145] width 13 height 13
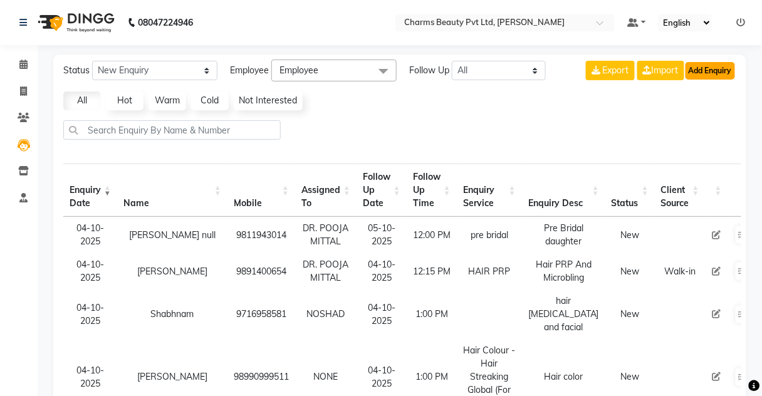
click at [712, 70] on button "Add Enquiry" at bounding box center [709, 71] width 49 height 18
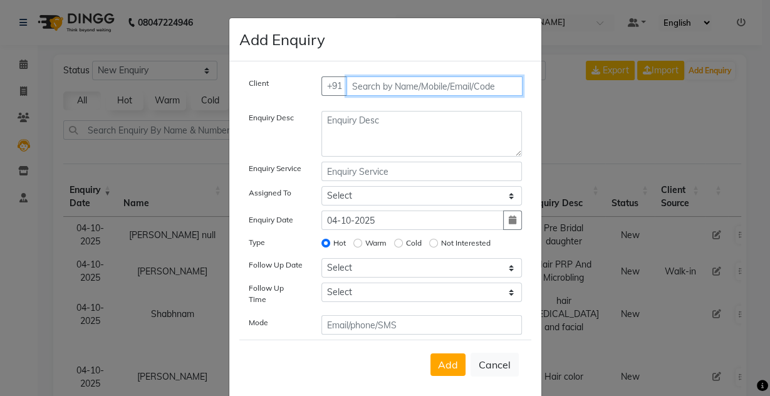
click at [381, 85] on input "text" at bounding box center [434, 85] width 176 height 19
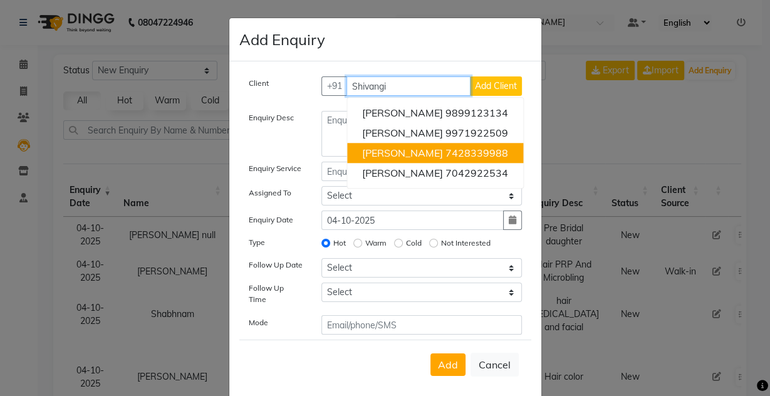
click at [427, 158] on button "[PERSON_NAME] 7428339988" at bounding box center [435, 153] width 176 height 20
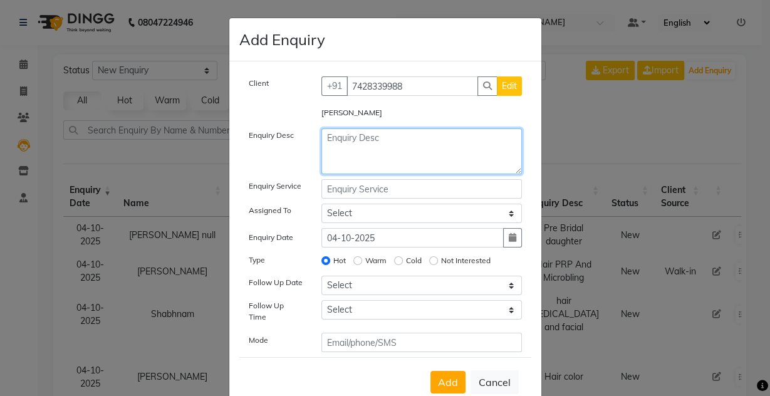
click at [393, 133] on textarea at bounding box center [421, 151] width 200 height 46
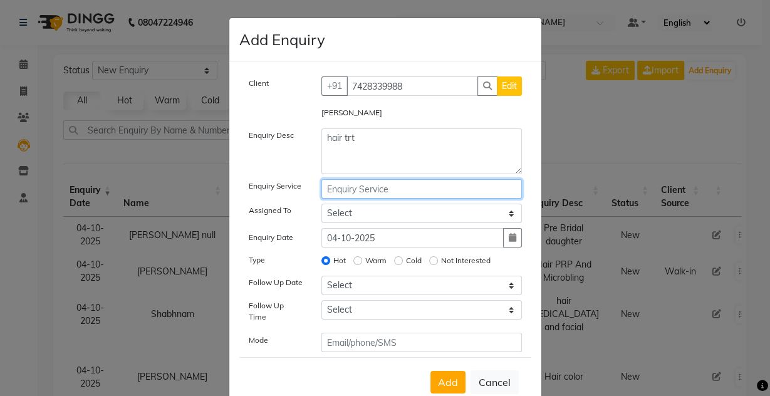
click at [384, 193] on input "text" at bounding box center [421, 188] width 200 height 19
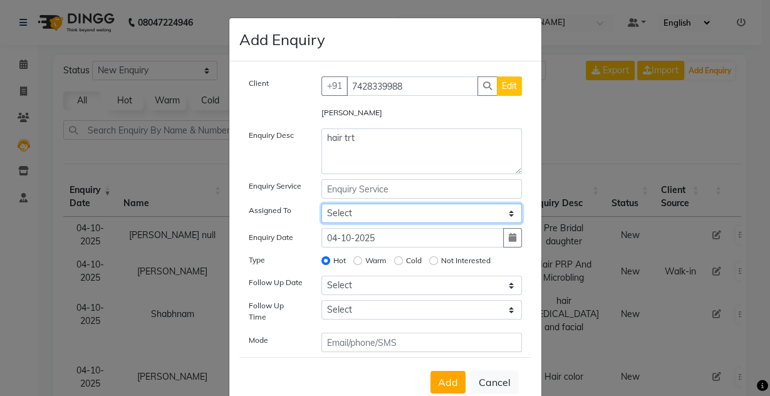
click at [373, 220] on select "Select Aarti [PERSON_NAME] [PERSON_NAME] CHARMS DR. POOJA MITTAL HINA [PERSON_N…" at bounding box center [421, 213] width 200 height 19
click at [321, 204] on select "Select Aarti [PERSON_NAME] [PERSON_NAME] CHARMS DR. POOJA MITTAL HINA [PERSON_N…" at bounding box center [421, 213] width 200 height 19
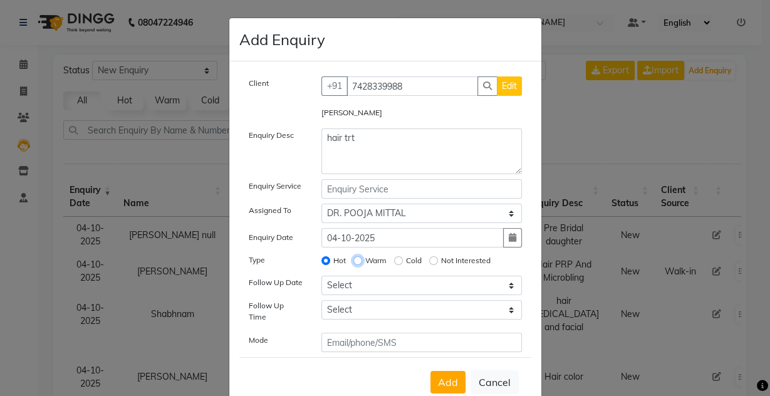
click at [357, 259] on input "Warm" at bounding box center [357, 260] width 9 height 9
click at [401, 260] on div "Cold" at bounding box center [408, 260] width 28 height 15
click at [396, 261] on input "Cold" at bounding box center [398, 260] width 9 height 9
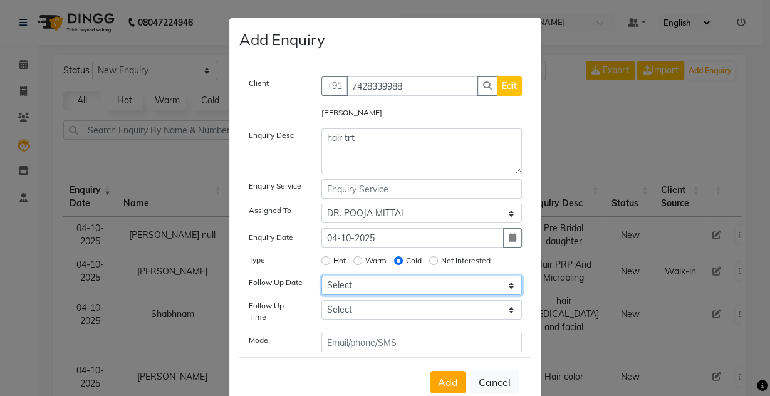
click at [407, 281] on select "Select [DATE] [DATE] [DATE] ([DATE]) [DATE] ([DATE]) [DATE] ([DATE]) [DATE] ([D…" at bounding box center [421, 285] width 200 height 19
click at [321, 276] on select "Select [DATE] [DATE] [DATE] ([DATE]) [DATE] ([DATE]) [DATE] ([DATE]) [DATE] ([D…" at bounding box center [421, 285] width 200 height 19
click at [356, 290] on select "Select [DATE] [DATE] [DATE] ([DATE]) [DATE] ([DATE]) [DATE] ([DATE]) [DATE] ([D…" at bounding box center [366, 285] width 91 height 19
click at [442, 287] on input at bounding box center [467, 285] width 73 height 19
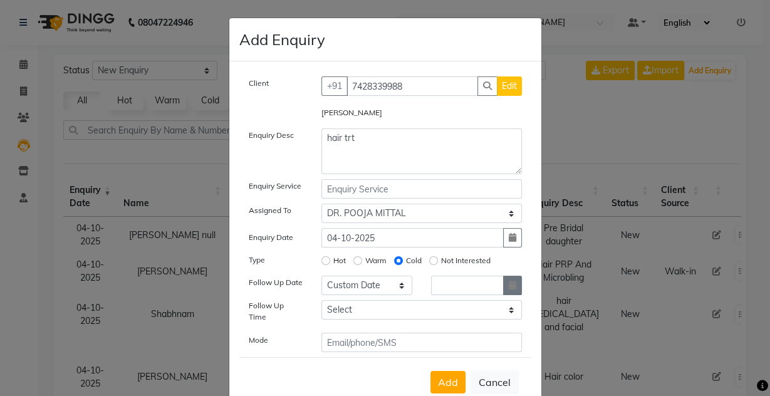
click at [515, 284] on button "button" at bounding box center [512, 285] width 19 height 19
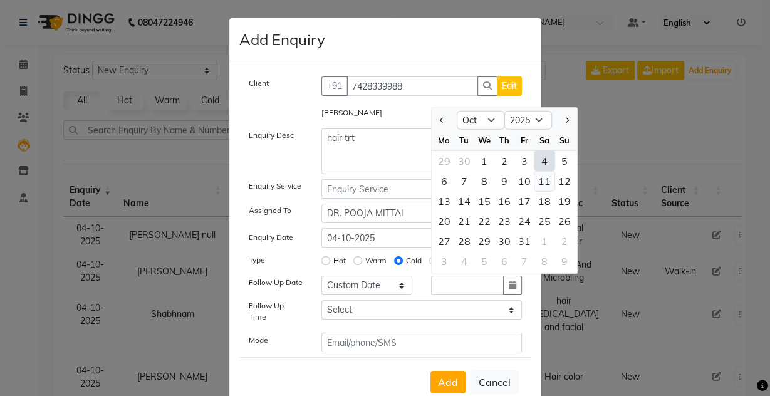
click at [541, 175] on div "11" at bounding box center [544, 181] width 20 height 20
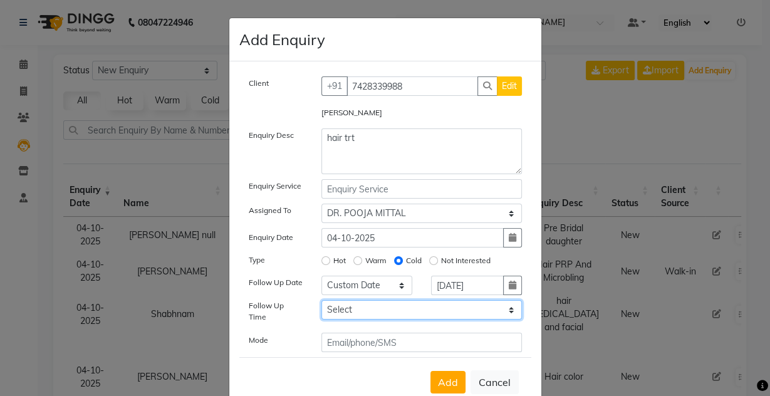
click at [358, 305] on select "Select 07:00 AM 07:15 AM 07:30 AM 07:45 AM 08:00 AM 08:15 AM 08:30 AM 08:45 AM …" at bounding box center [421, 309] width 200 height 19
click at [321, 300] on select "Select 07:00 AM 07:15 AM 07:30 AM 07:45 AM 08:00 AM 08:15 AM 08:30 AM 08:45 AM …" at bounding box center [421, 309] width 200 height 19
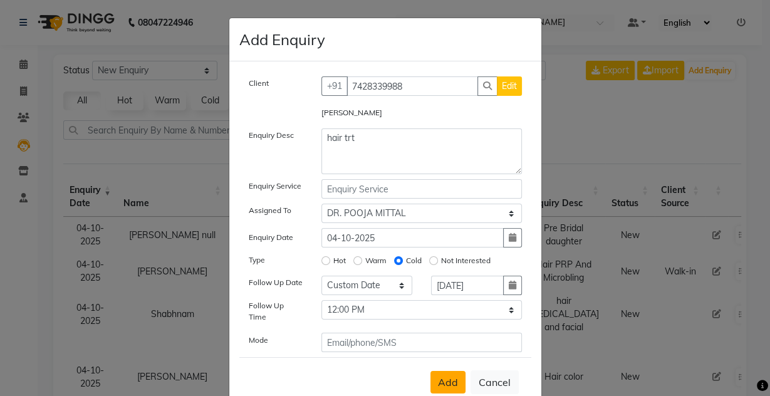
click at [444, 376] on span "Add" at bounding box center [448, 382] width 20 height 13
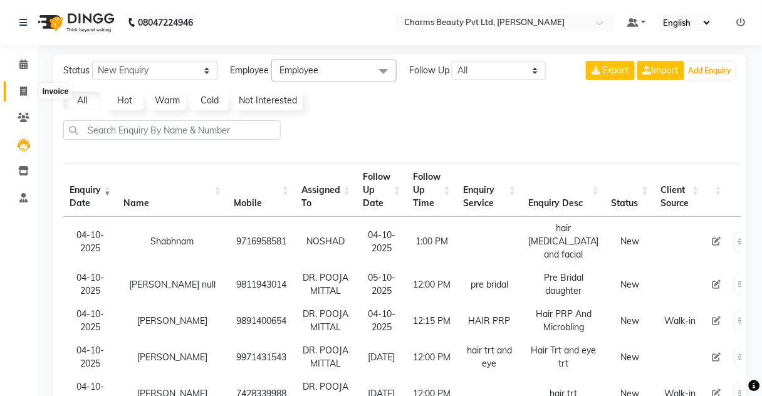
click at [23, 88] on icon at bounding box center [23, 90] width 7 height 9
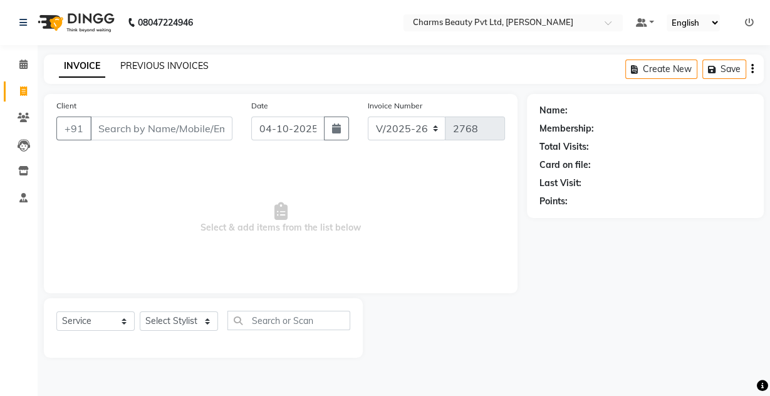
click at [172, 61] on link "PREVIOUS INVOICES" at bounding box center [164, 65] width 88 height 11
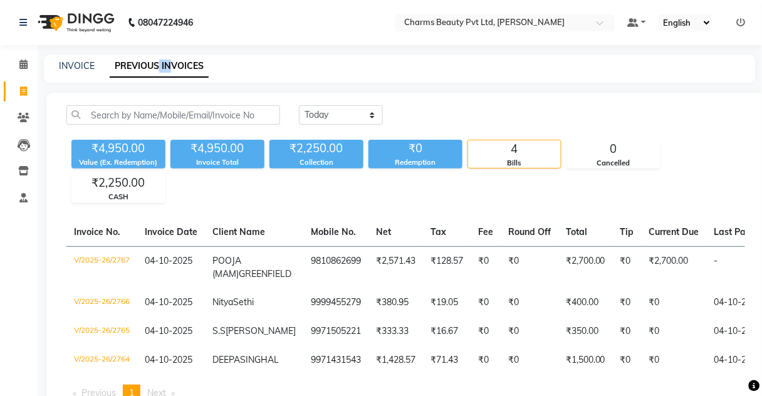
drag, startPoint x: 170, startPoint y: 63, endPoint x: 247, endPoint y: 33, distance: 82.9
click at [247, 33] on app-home "08047224946 Select Location × Charms Beauty Pvt Ltd, [PERSON_NAME] Default Pane…" at bounding box center [381, 221] width 762 height 443
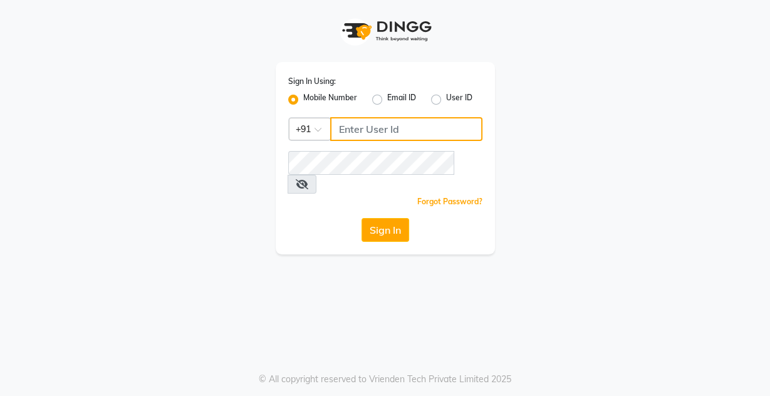
type input "9599343200"
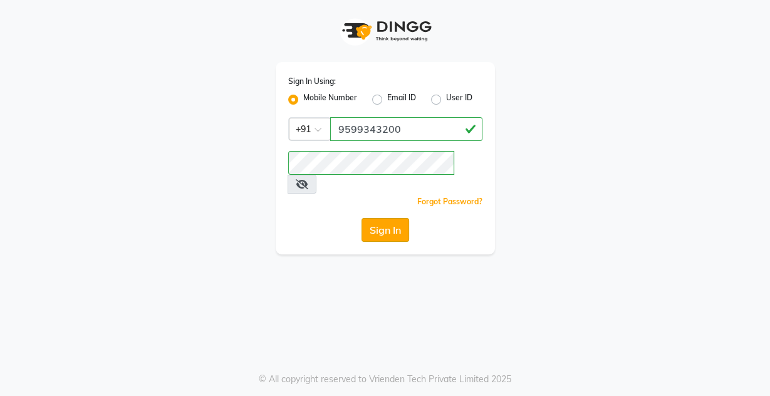
click at [389, 218] on button "Sign In" at bounding box center [385, 230] width 48 height 24
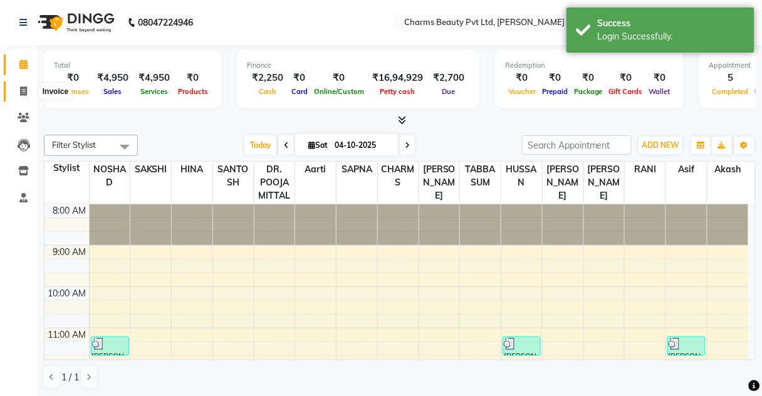
click at [28, 88] on span at bounding box center [24, 92] width 22 height 14
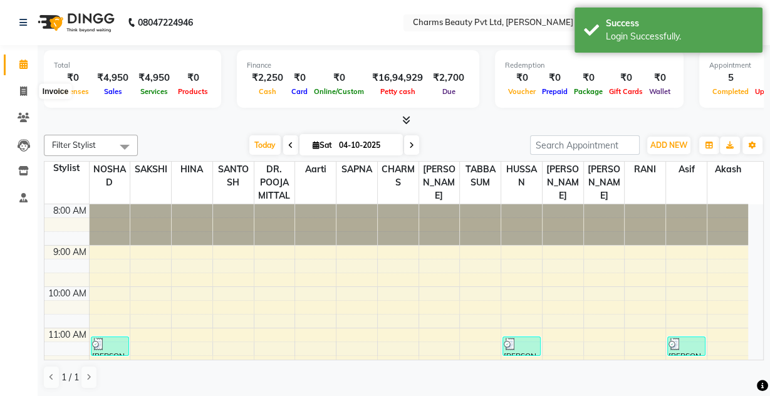
select select "service"
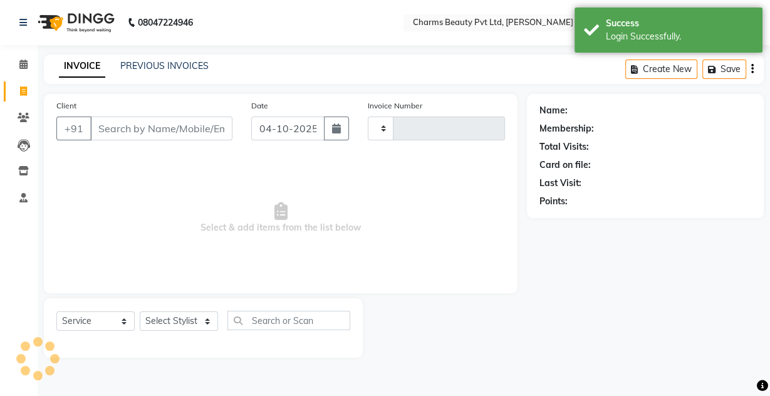
type input "2768"
click at [135, 120] on input "Client" at bounding box center [161, 129] width 142 height 24
select select "3743"
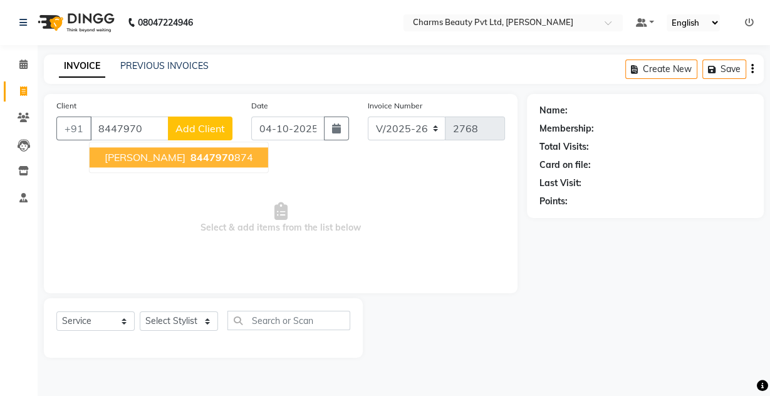
click at [173, 148] on button "Sheetal Mohata 8447970 874" at bounding box center [179, 157] width 179 height 20
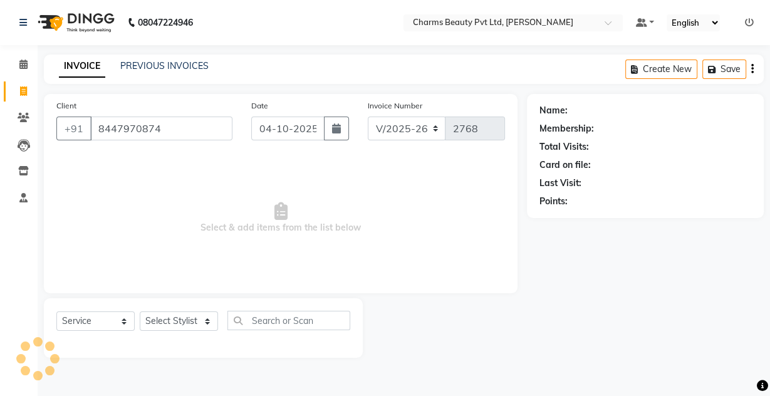
type input "8447970874"
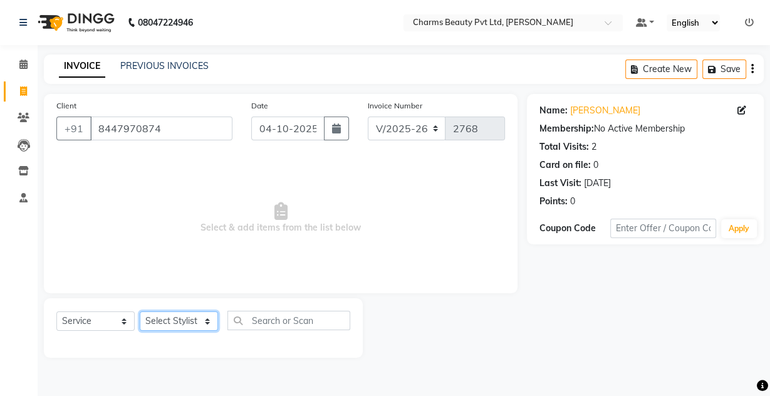
drag, startPoint x: 163, startPoint y: 329, endPoint x: 165, endPoint y: 313, distance: 15.7
click at [163, 328] on select "Select Stylist Aarti [PERSON_NAME] [PERSON_NAME] CHARMS DR. POOJA MITTAL HINA […" at bounding box center [179, 320] width 78 height 19
select select "72250"
click at [140, 311] on select "Select Stylist Aarti [PERSON_NAME] [PERSON_NAME] CHARMS DR. POOJA MITTAL HINA […" at bounding box center [179, 320] width 78 height 19
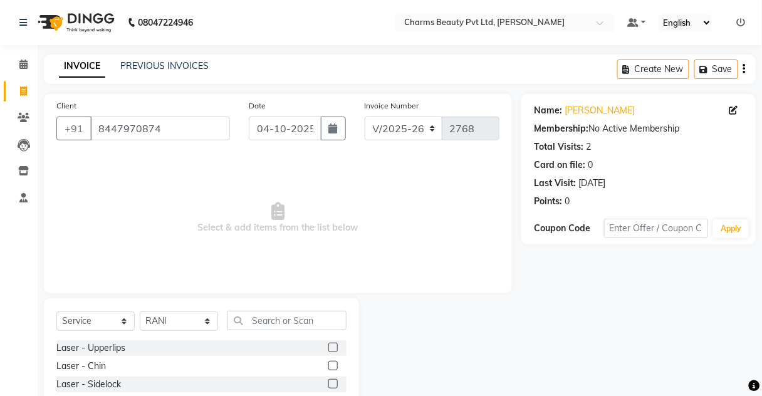
drag, startPoint x: 249, startPoint y: 314, endPoint x: 251, endPoint y: 321, distance: 6.7
click at [251, 321] on div "Select Service Product Membership Package Voucher Prepaid Gift Card Select Styl…" at bounding box center [201, 390] width 315 height 185
click at [251, 321] on input "text" at bounding box center [286, 320] width 119 height 19
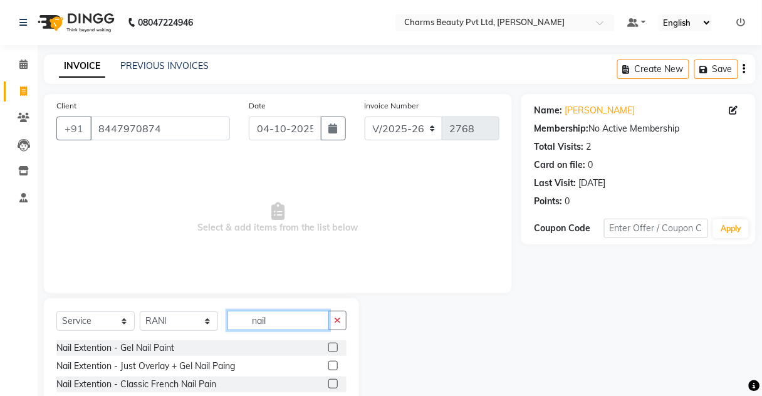
type input "nail"
click at [328, 345] on label at bounding box center [332, 347] width 9 height 9
click at [328, 345] on input "checkbox" at bounding box center [332, 348] width 8 height 8
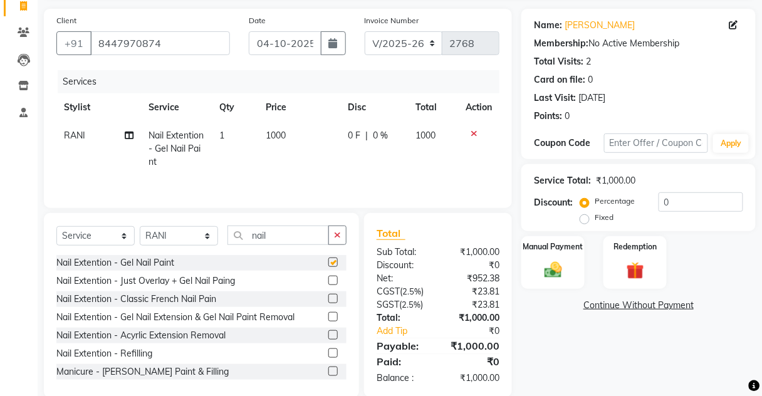
checkbox input "false"
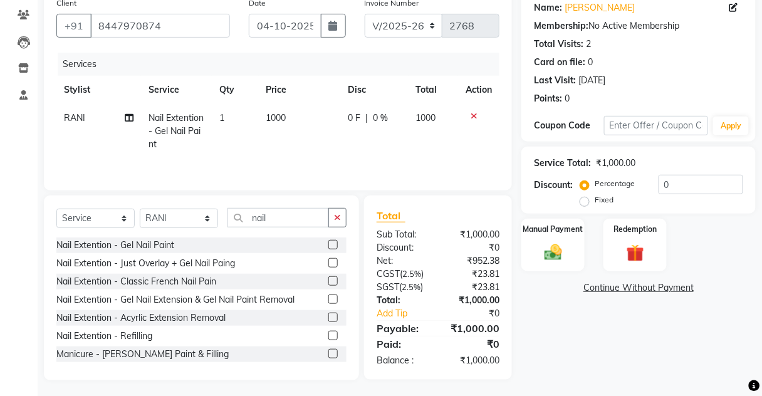
scroll to position [105, 0]
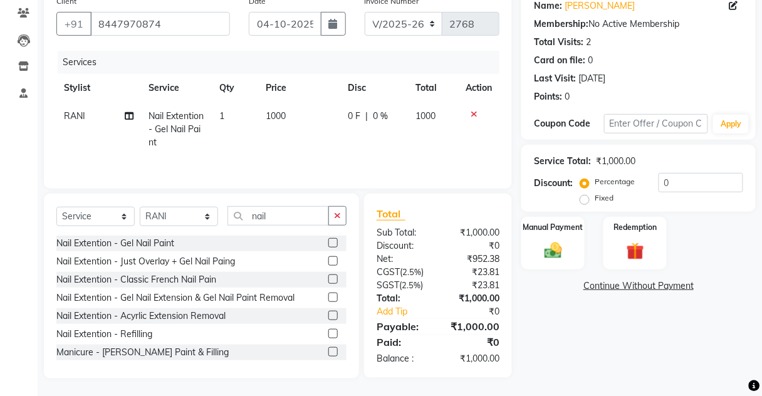
click at [297, 148] on td "1000" at bounding box center [300, 129] width 82 height 54
select select "72250"
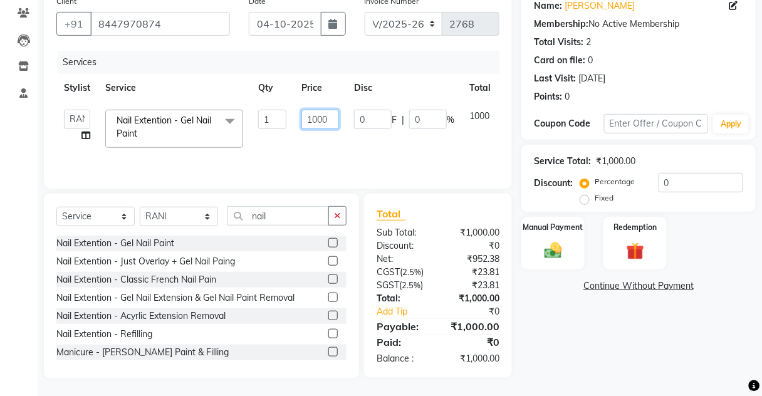
drag, startPoint x: 315, startPoint y: 112, endPoint x: 314, endPoint y: 118, distance: 6.3
click at [314, 116] on input "1000" at bounding box center [320, 119] width 38 height 19
click at [314, 120] on input "1000" at bounding box center [320, 119] width 38 height 19
type input "1200"
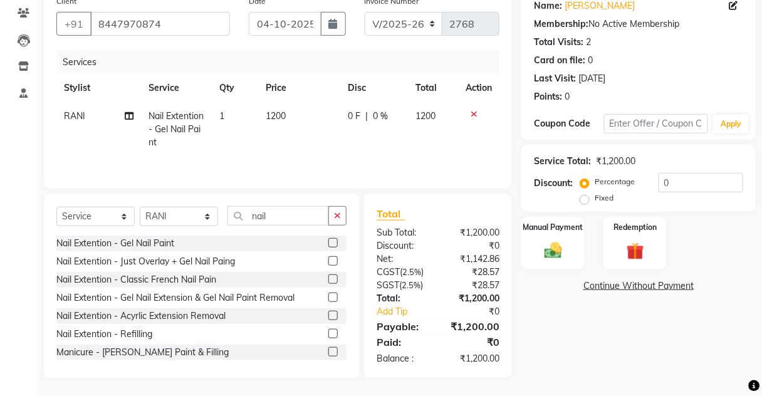
click at [336, 150] on td "1200" at bounding box center [300, 129] width 82 height 54
select select "72250"
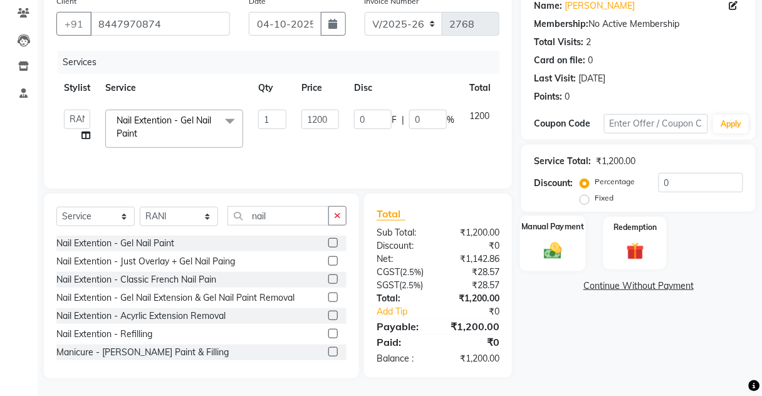
click at [569, 236] on div "Manual Payment" at bounding box center [553, 242] width 66 height 55
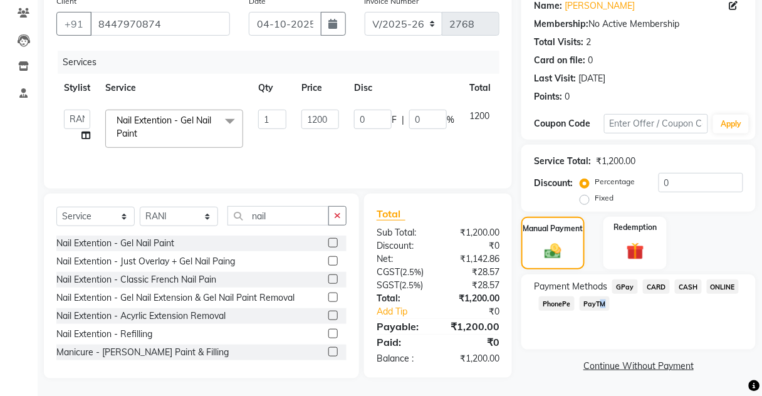
drag, startPoint x: 596, startPoint y: 305, endPoint x: 593, endPoint y: 299, distance: 6.7
click at [593, 301] on span "PayTM" at bounding box center [594, 303] width 30 height 14
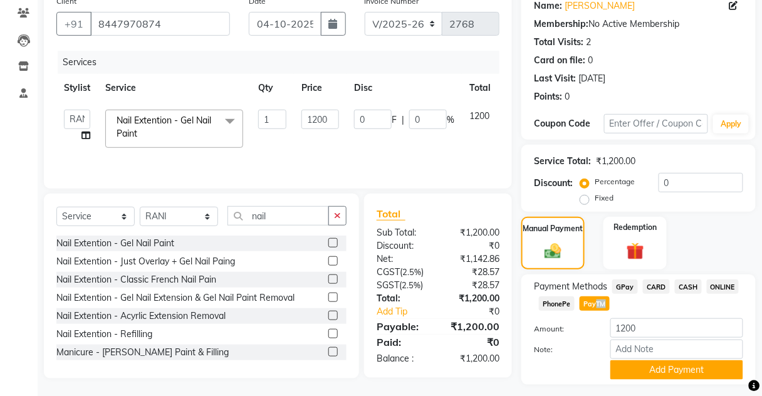
click at [593, 298] on span "PayTM" at bounding box center [594, 303] width 30 height 14
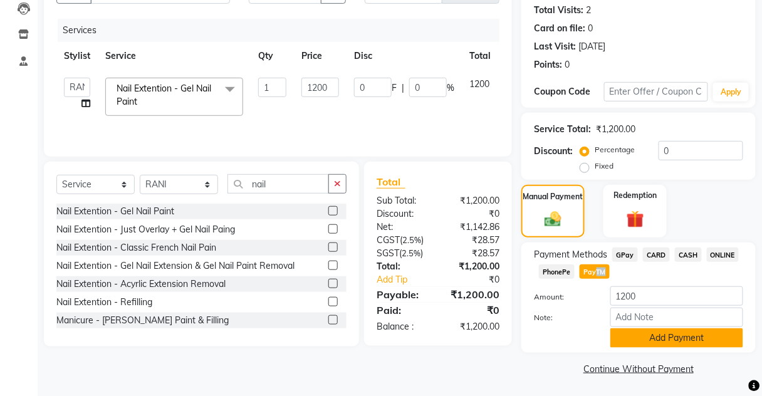
click at [650, 340] on button "Add Payment" at bounding box center [676, 337] width 133 height 19
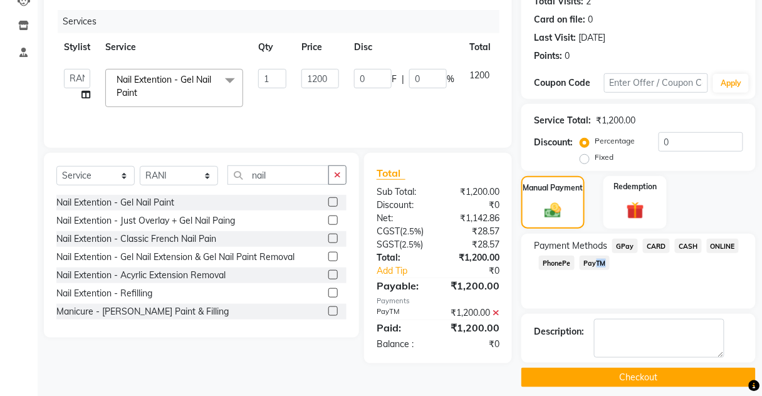
scroll to position [154, 0]
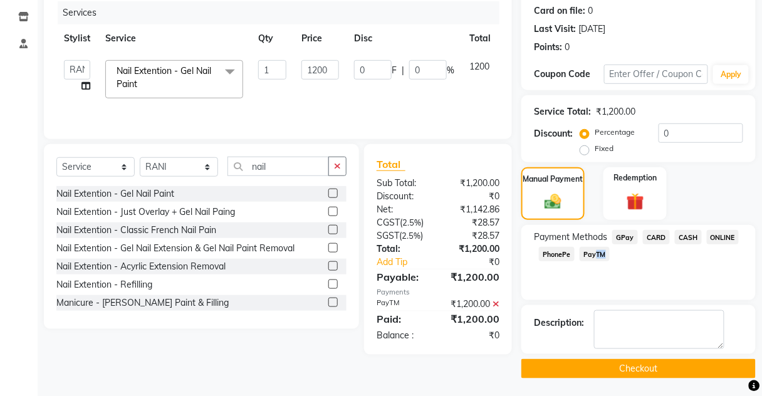
click at [636, 371] on button "Checkout" at bounding box center [638, 368] width 234 height 19
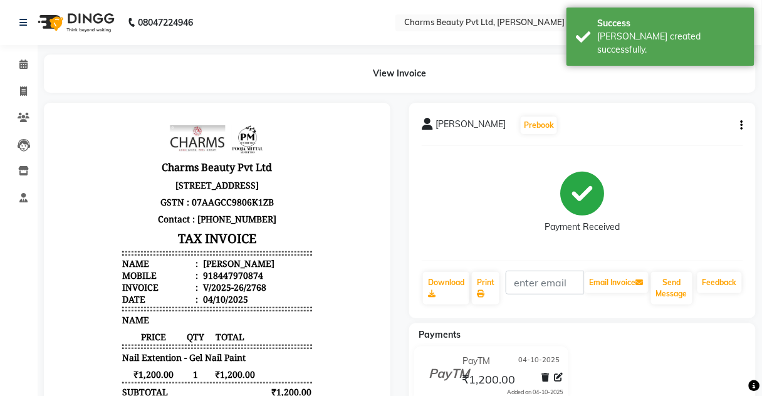
scroll to position [34, 0]
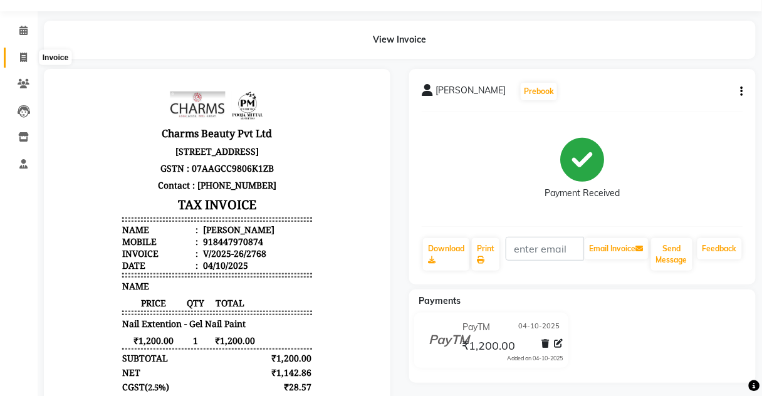
click at [33, 53] on span at bounding box center [24, 58] width 22 height 14
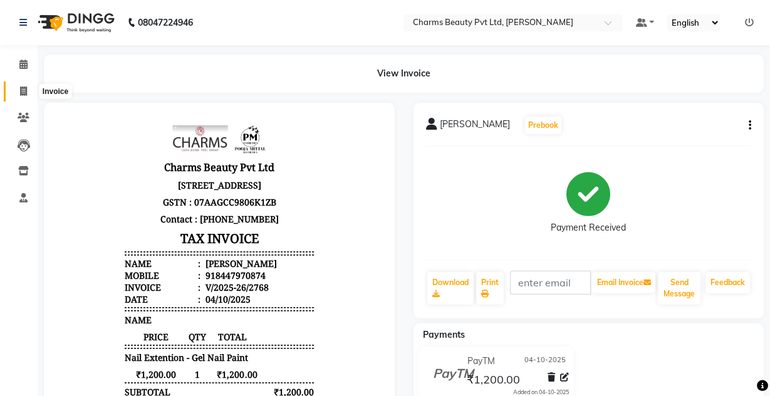
select select "service"
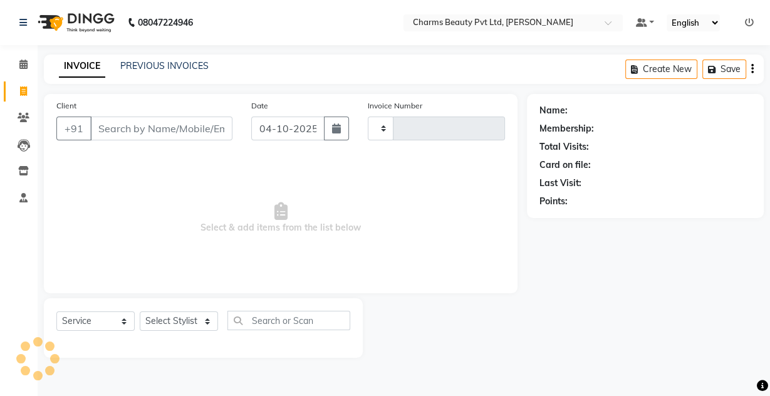
type input "2769"
select select "3743"
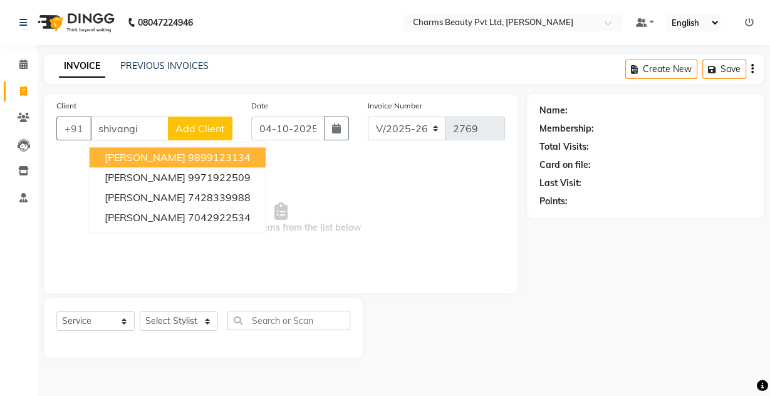
click at [175, 151] on span "[PERSON_NAME]" at bounding box center [145, 157] width 81 height 13
type input "9899123134"
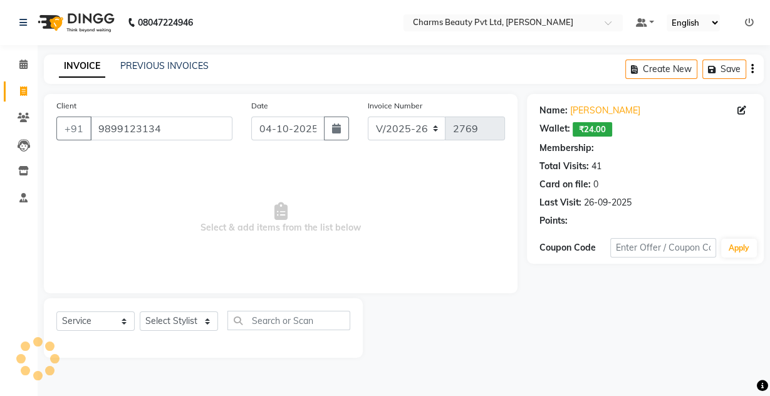
click at [184, 311] on div "Select Service Product Membership Package Voucher Prepaid Gift Card Select Styl…" at bounding box center [203, 325] width 294 height 29
select select "1: Object"
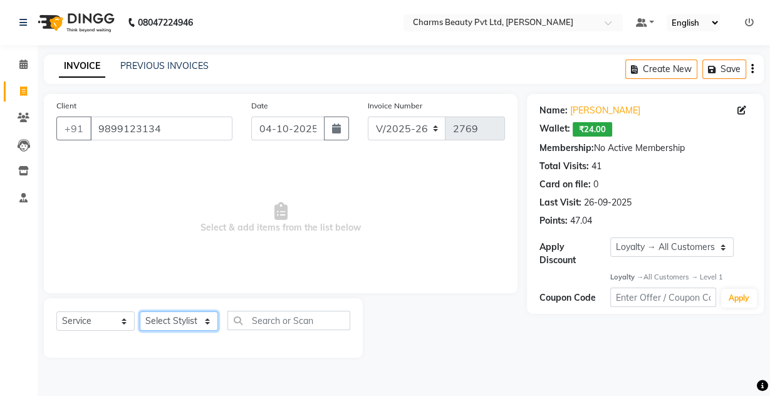
click at [177, 314] on select "Select Stylist Aarti [PERSON_NAME] [PERSON_NAME] CHARMS DR. POOJA MITTAL HINA […" at bounding box center [179, 320] width 78 height 19
select select "87460"
click at [140, 311] on select "Select Stylist Aarti [PERSON_NAME] [PERSON_NAME] CHARMS DR. POOJA MITTAL HINA […" at bounding box center [179, 320] width 78 height 19
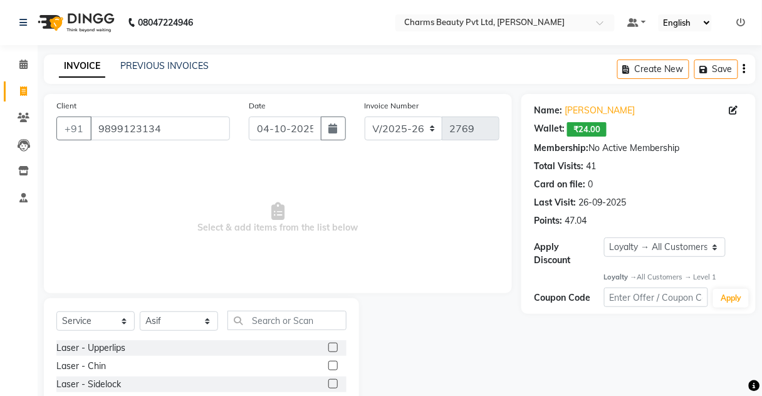
drag, startPoint x: 261, startPoint y: 331, endPoint x: 262, endPoint y: 323, distance: 7.7
click at [262, 323] on div "Select Service Product Membership Package Voucher Prepaid Gift Card Select Styl…" at bounding box center [201, 325] width 290 height 29
click at [263, 321] on input "text" at bounding box center [286, 320] width 119 height 19
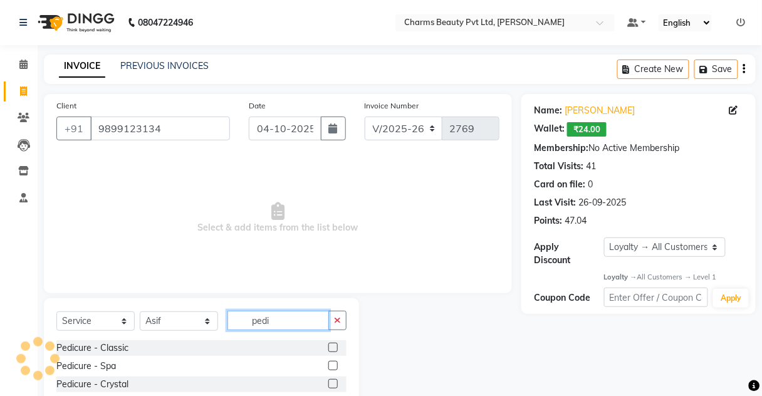
type input "pedi"
click at [328, 343] on label at bounding box center [332, 347] width 9 height 9
click at [328, 344] on input "checkbox" at bounding box center [332, 348] width 8 height 8
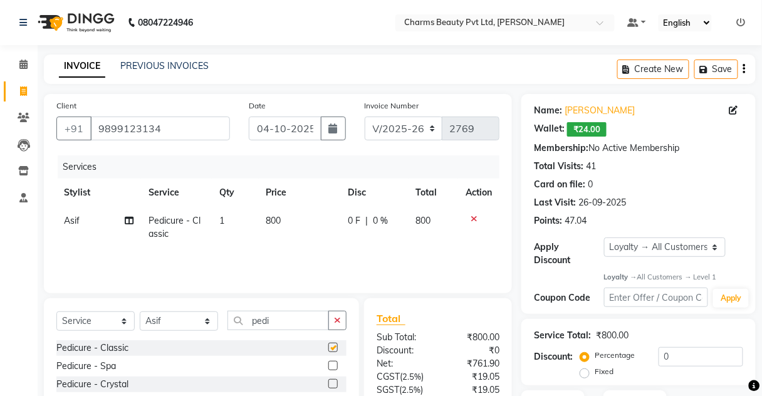
checkbox input "false"
click at [282, 242] on td "800" at bounding box center [300, 227] width 82 height 41
select select "87460"
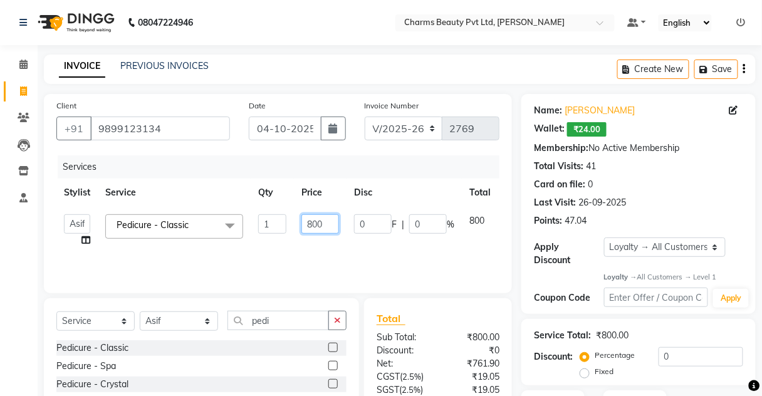
click at [309, 220] on input "800" at bounding box center [320, 223] width 38 height 19
type input "1000"
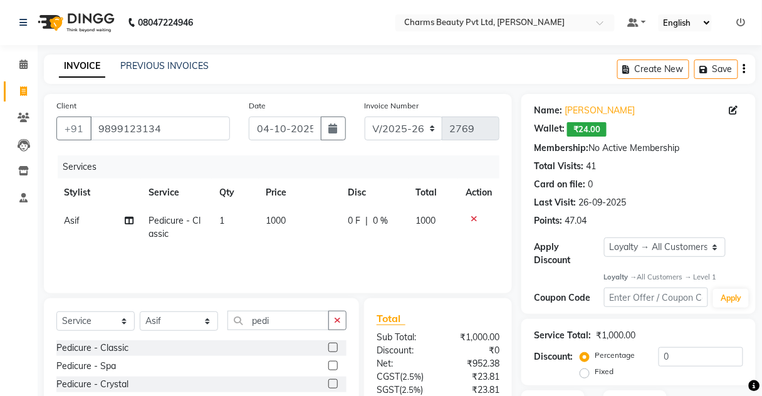
click at [326, 301] on div "Select Service Product Membership Package Voucher Prepaid Gift Card Select Styl…" at bounding box center [201, 390] width 315 height 185
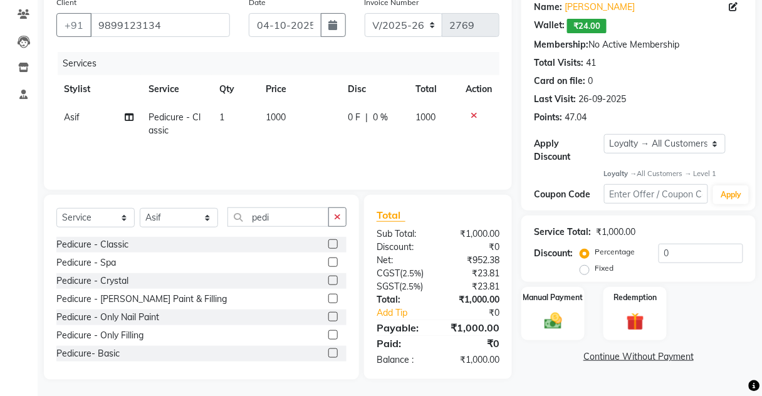
scroll to position [105, 0]
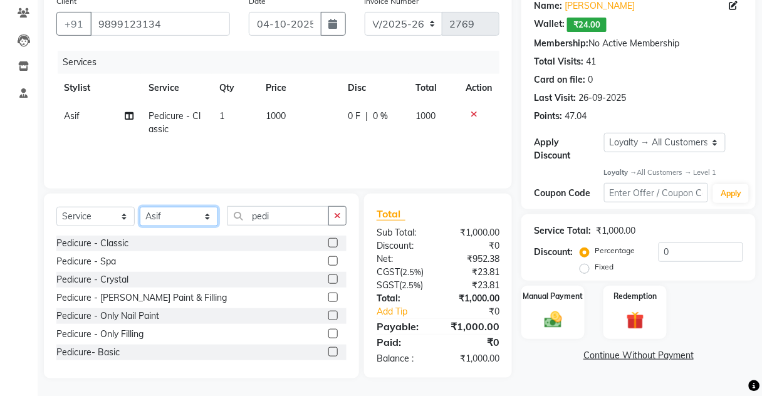
click at [199, 214] on select "Select Stylist Aarti [PERSON_NAME] [PERSON_NAME] CHARMS DR. POOJA MITTAL HINA […" at bounding box center [179, 216] width 78 height 19
select select "17842"
click at [140, 207] on select "Select Stylist Aarti [PERSON_NAME] [PERSON_NAME] CHARMS DR. POOJA MITTAL HINA […" at bounding box center [179, 216] width 78 height 19
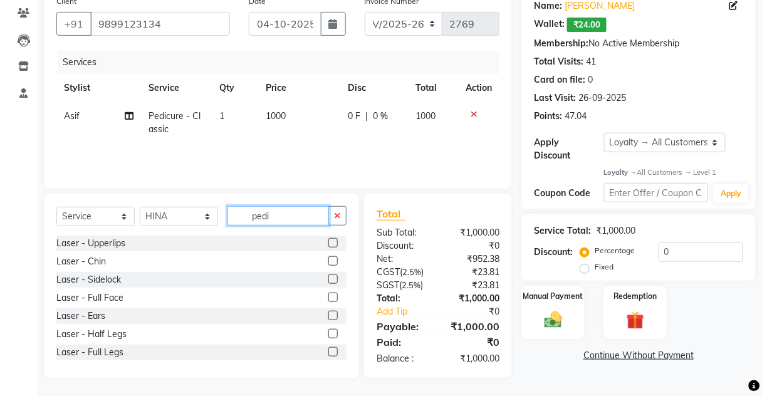
click at [279, 214] on input "pedi" at bounding box center [277, 215] width 101 height 19
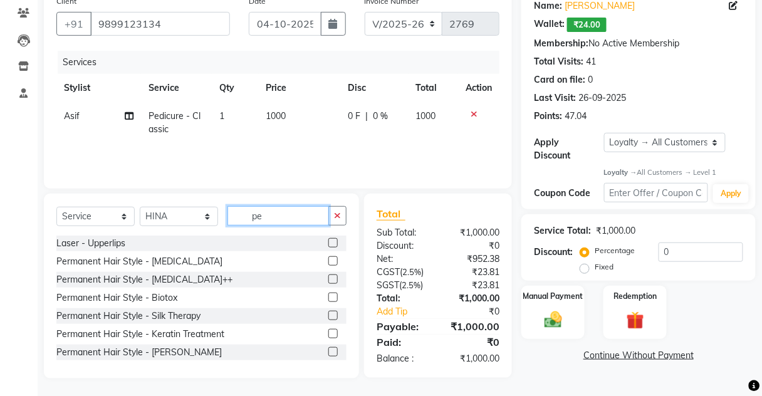
type input "p"
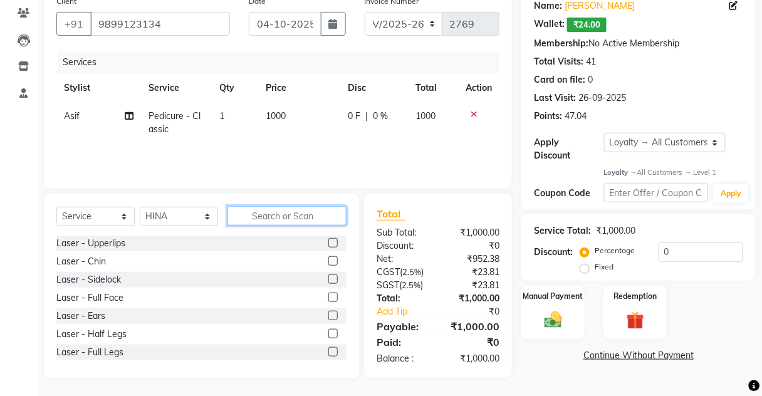
type input "a"
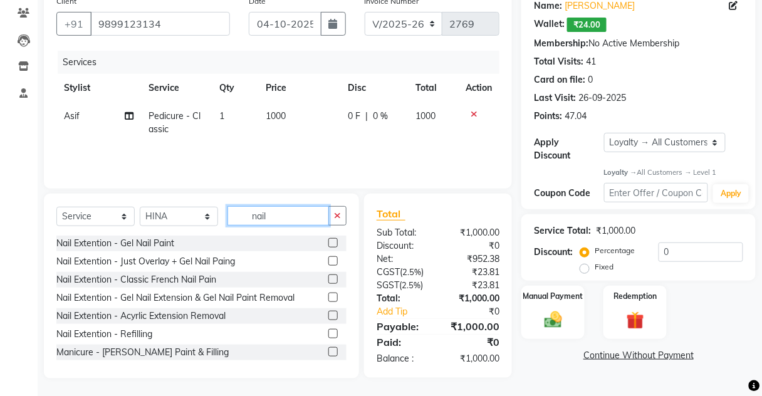
type input "nail"
click at [328, 277] on label at bounding box center [332, 278] width 9 height 9
click at [328, 277] on input "checkbox" at bounding box center [332, 280] width 8 height 8
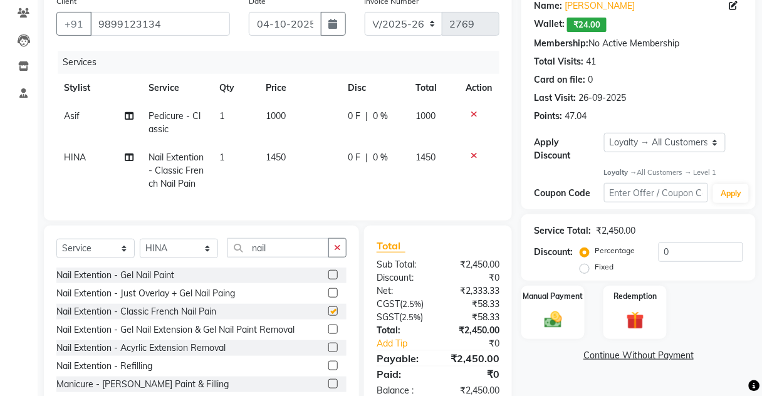
checkbox input "false"
click at [474, 153] on icon at bounding box center [473, 155] width 7 height 9
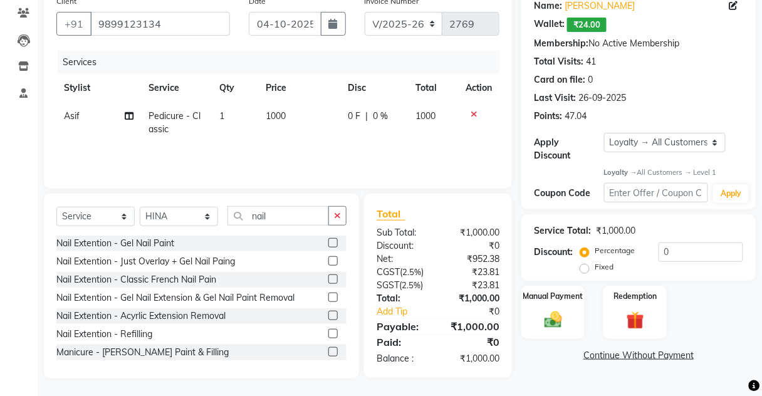
click at [328, 256] on label at bounding box center [332, 260] width 9 height 9
click at [328, 257] on input "checkbox" at bounding box center [332, 261] width 8 height 8
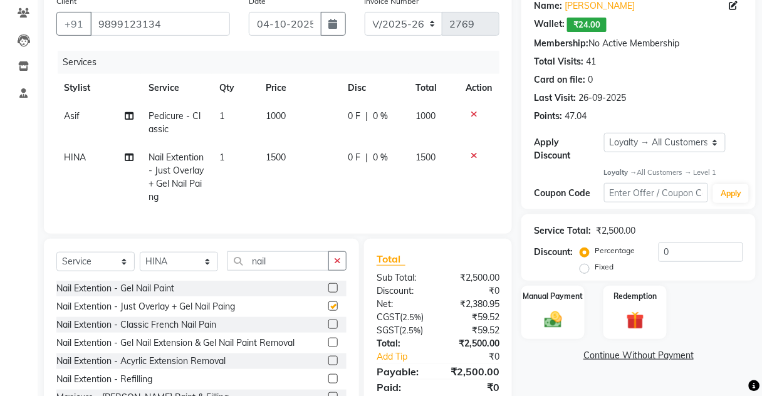
checkbox input "false"
click at [301, 173] on td "1500" at bounding box center [300, 177] width 82 height 68
select select "17842"
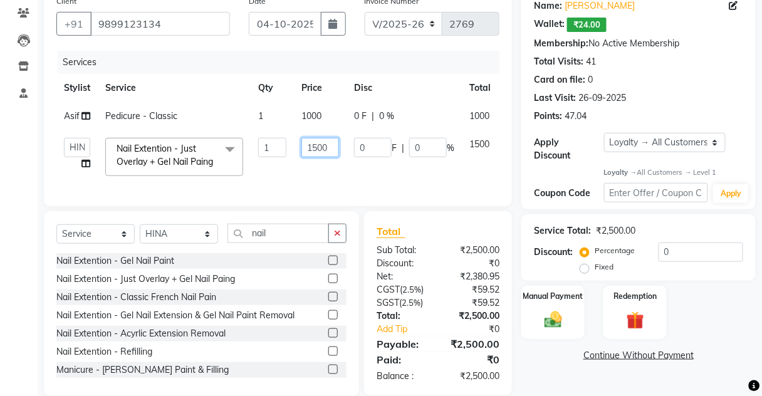
drag, startPoint x: 339, startPoint y: 183, endPoint x: 341, endPoint y: 175, distance: 8.4
click at [341, 179] on td "1500" at bounding box center [320, 156] width 53 height 53
click at [319, 149] on input "1500" at bounding box center [320, 147] width 38 height 19
type input "1300"
click at [324, 184] on td "1300" at bounding box center [320, 156] width 53 height 53
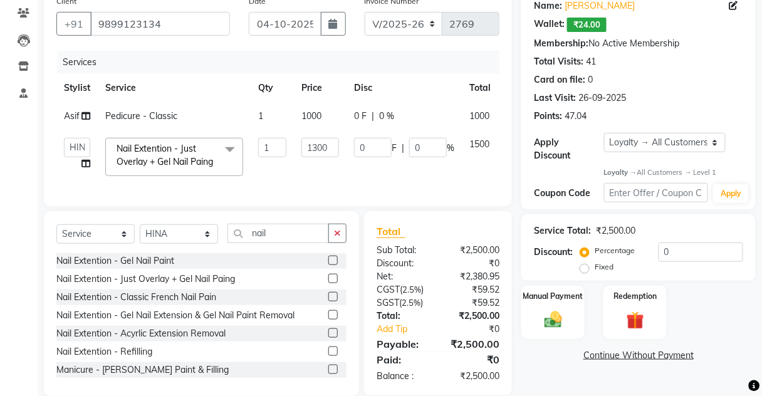
select select "17842"
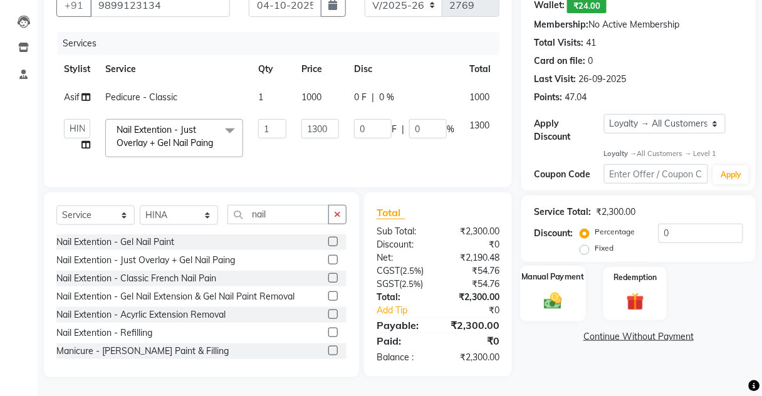
scroll to position [143, 0]
click at [550, 291] on img at bounding box center [552, 301] width 29 height 21
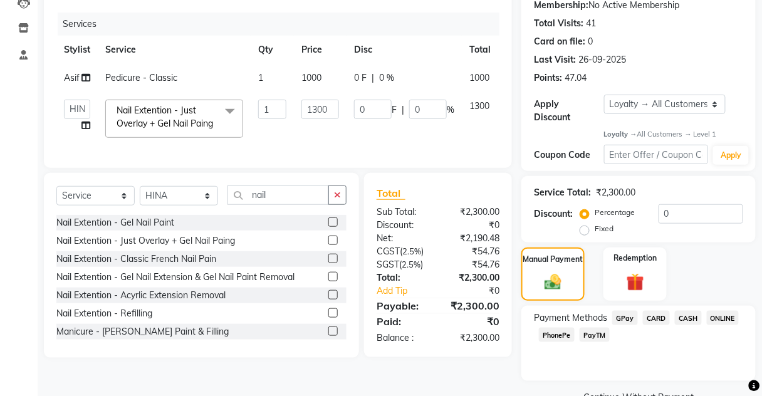
click at [594, 336] on span "PayTM" at bounding box center [594, 335] width 30 height 14
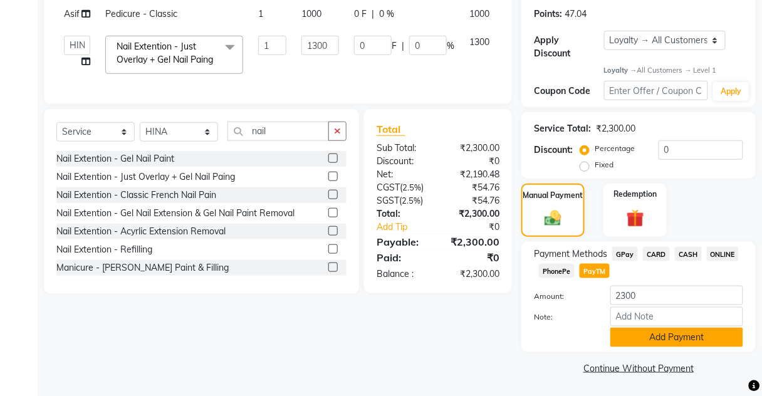
click at [633, 342] on button "Add Payment" at bounding box center [676, 337] width 133 height 19
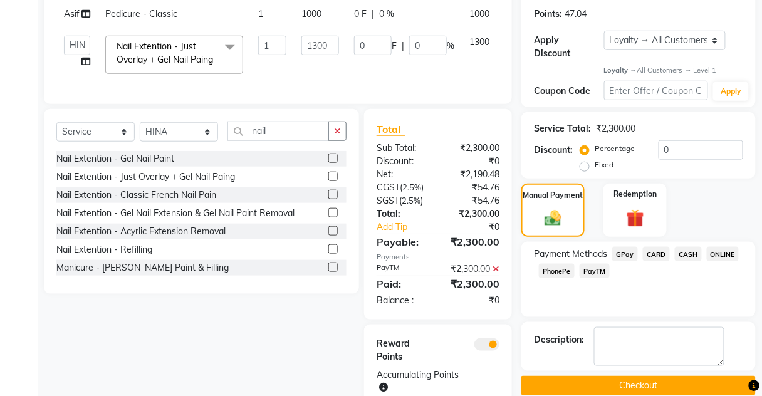
click at [661, 391] on button "Checkout" at bounding box center [638, 385] width 234 height 19
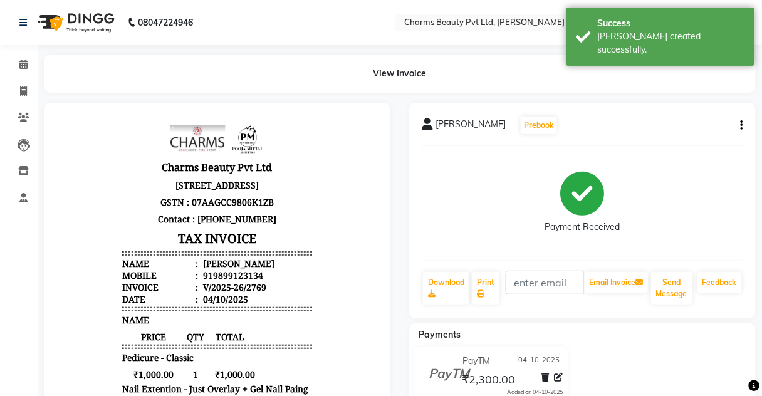
click at [32, 53] on li "Calendar" at bounding box center [19, 64] width 38 height 27
click at [31, 61] on span at bounding box center [24, 65] width 22 height 14
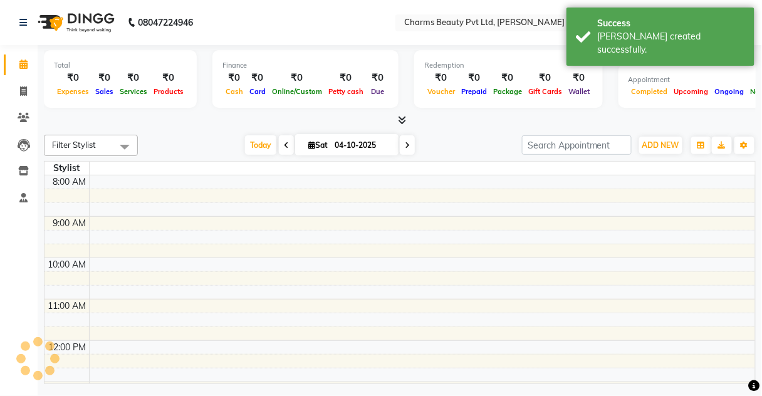
scroll to position [204, 0]
